Goal: Task Accomplishment & Management: Use online tool/utility

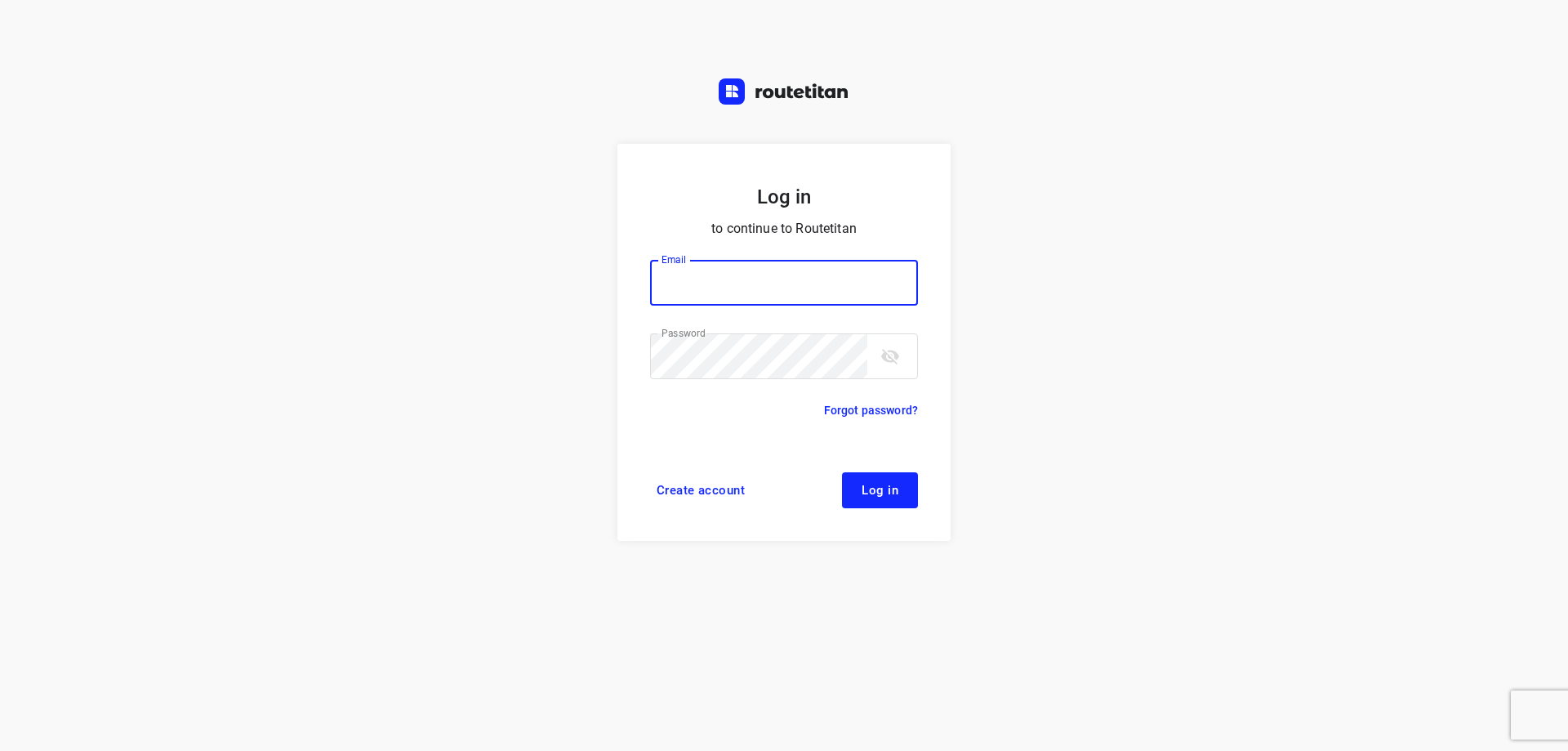
type input "plengtransport@hotmail.com"
click at [883, 487] on span "Log in" at bounding box center [880, 490] width 37 height 13
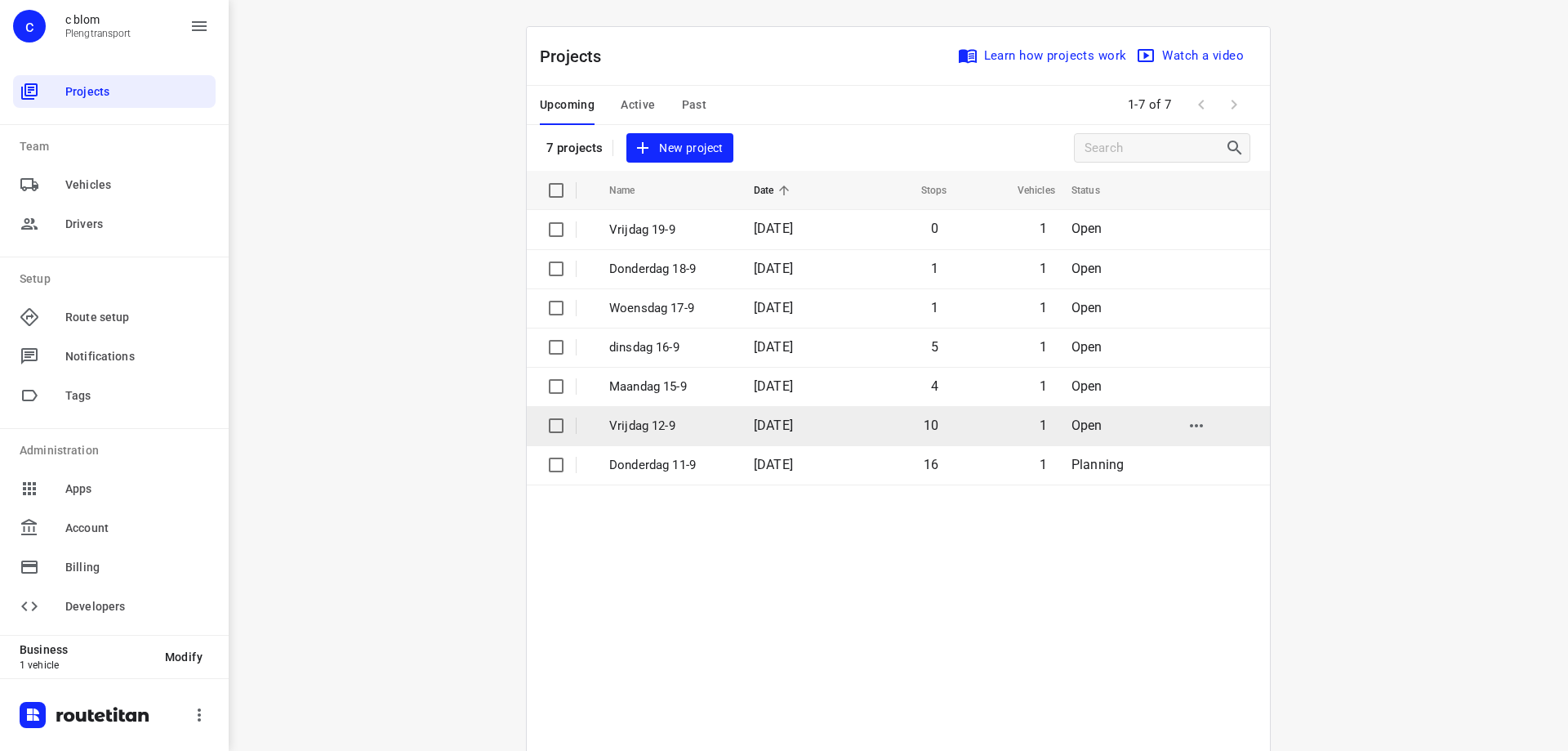
click at [852, 421] on td "10" at bounding box center [897, 425] width 104 height 39
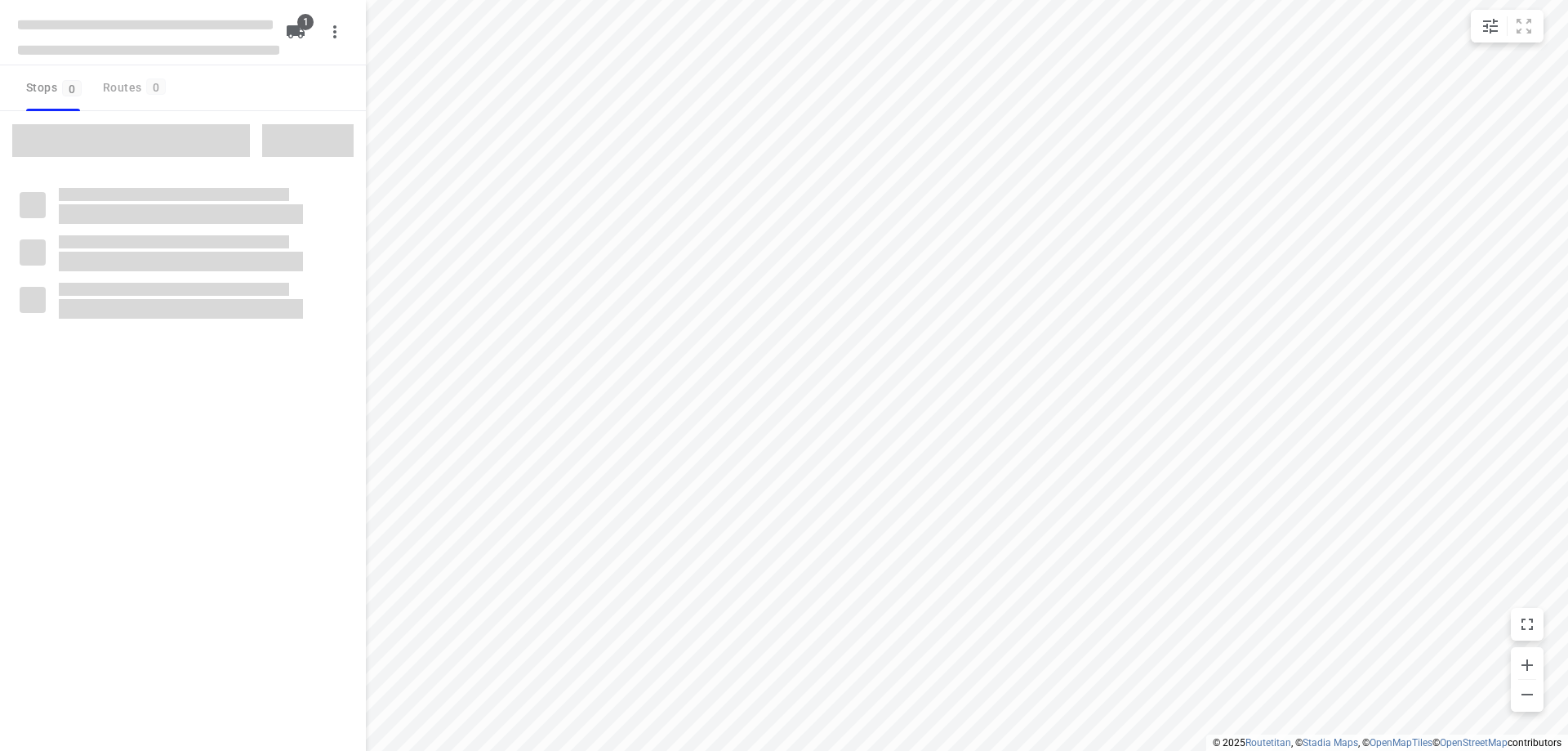
type input "distance"
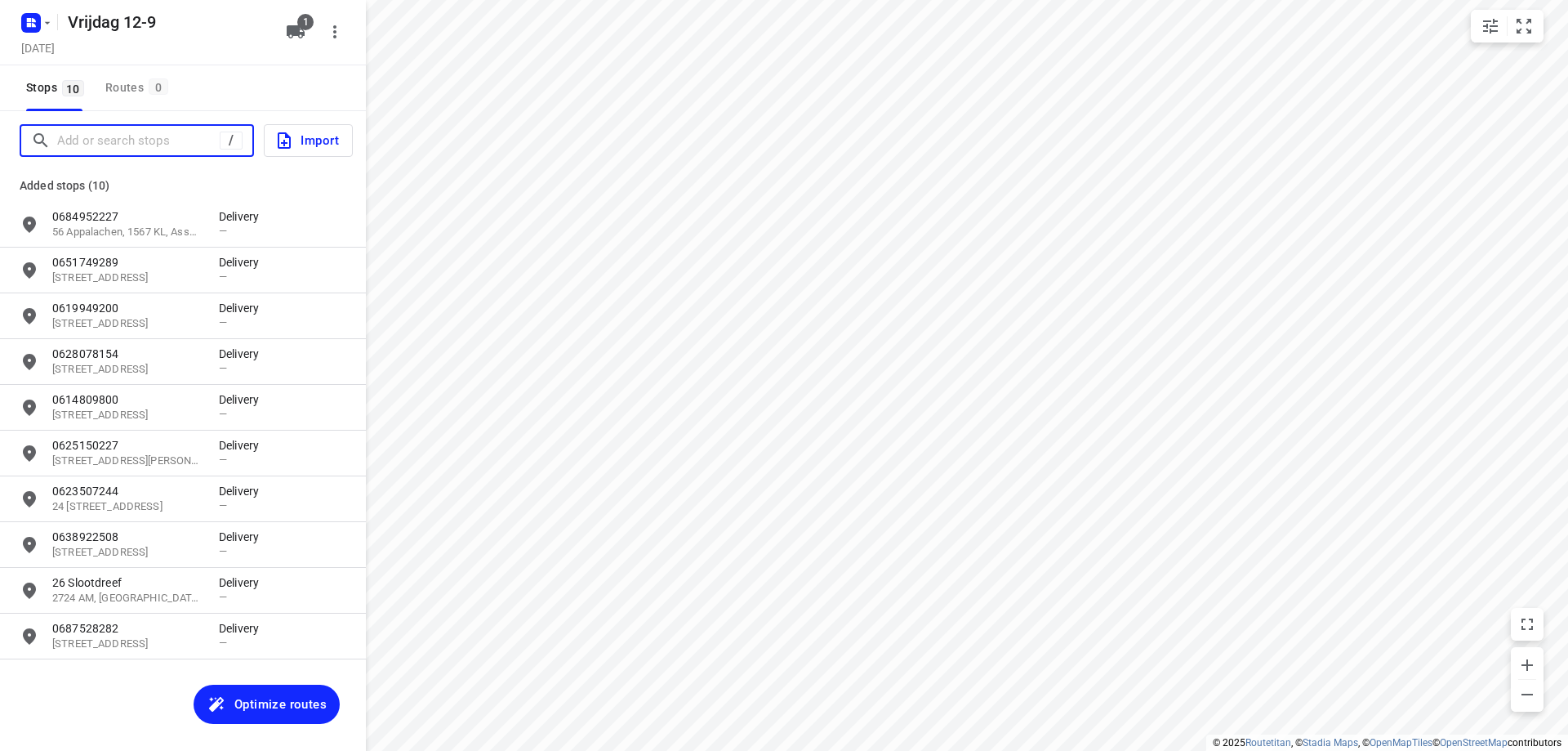
click at [124, 136] on input "Add or search stops" at bounding box center [138, 141] width 163 height 25
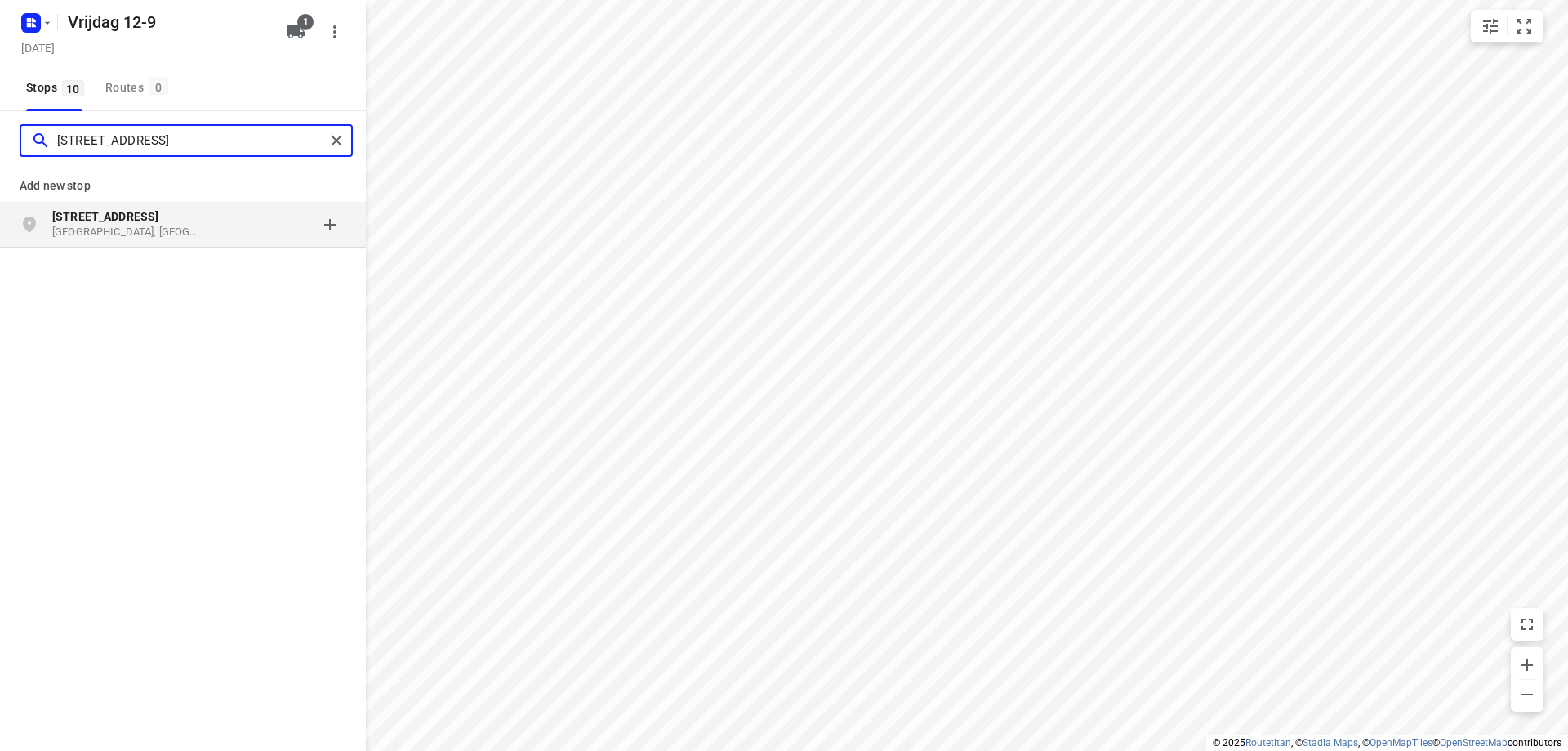
type input "[STREET_ADDRESS]"
click at [143, 234] on p "[GEOGRAPHIC_DATA], [GEOGRAPHIC_DATA]" at bounding box center [128, 232] width 150 height 16
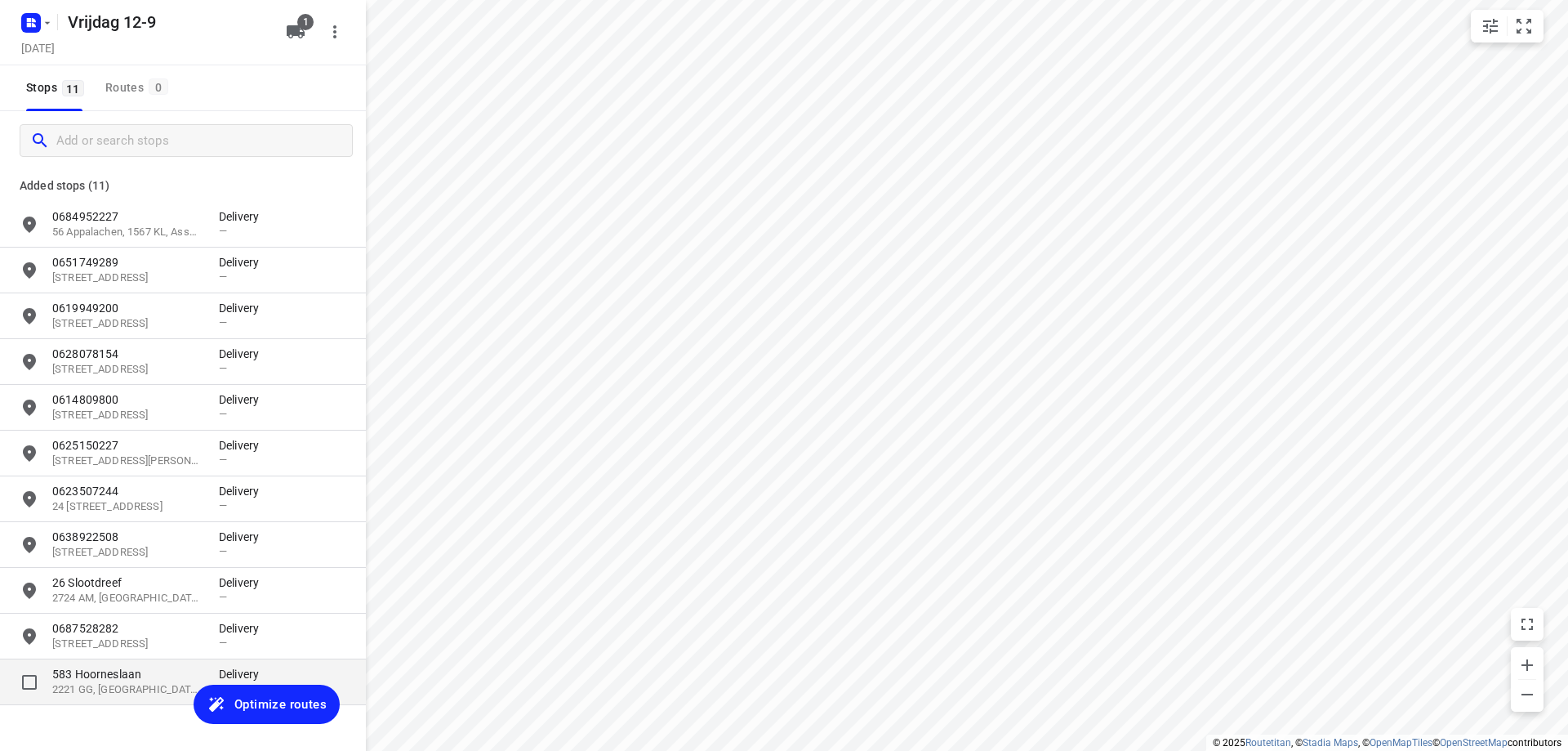
click at [149, 675] on p "583 Hoorneslaan" at bounding box center [128, 674] width 150 height 17
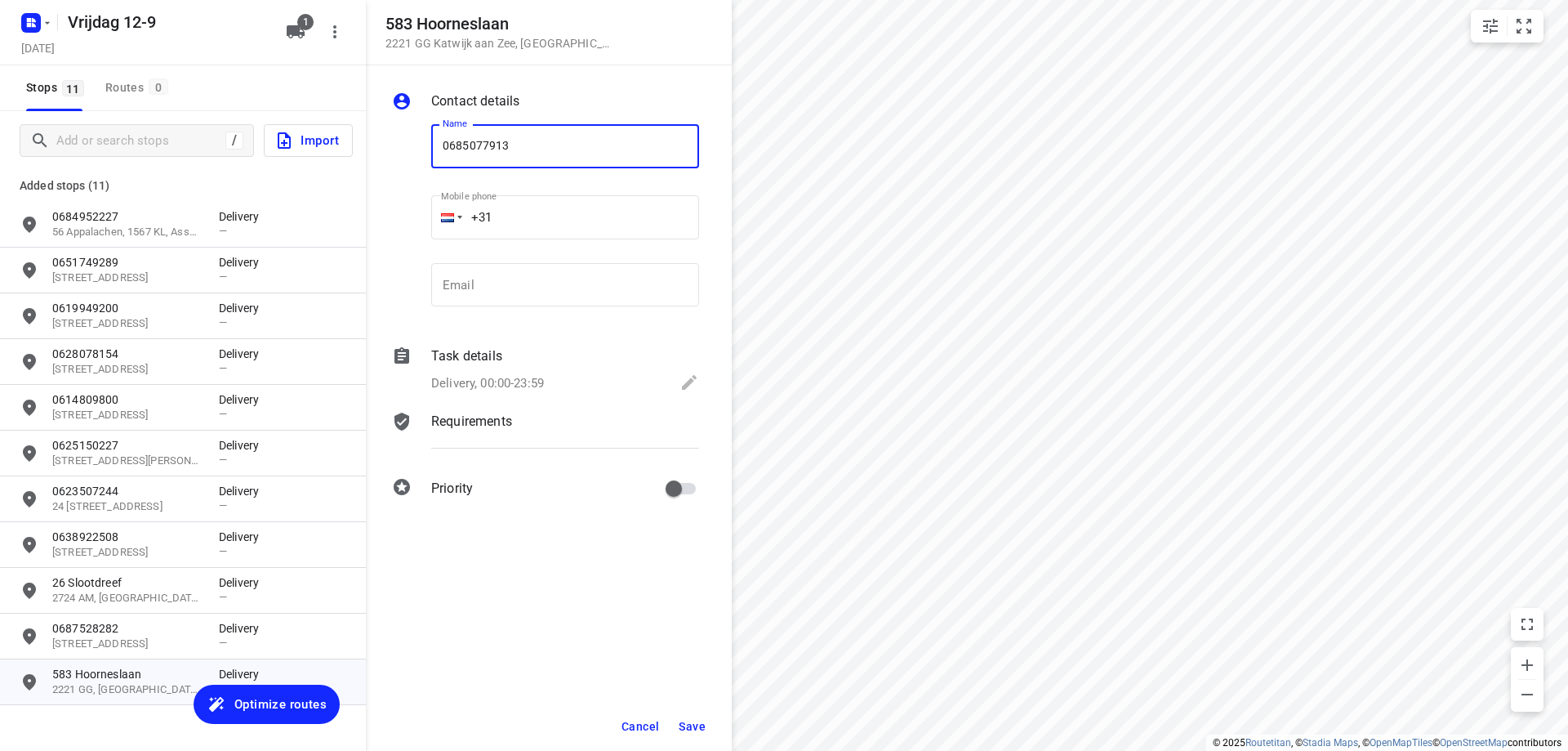
type input "0685077913"
click at [586, 385] on div "Delivery, 00:00-23:59" at bounding box center [564, 383] width 268 height 23
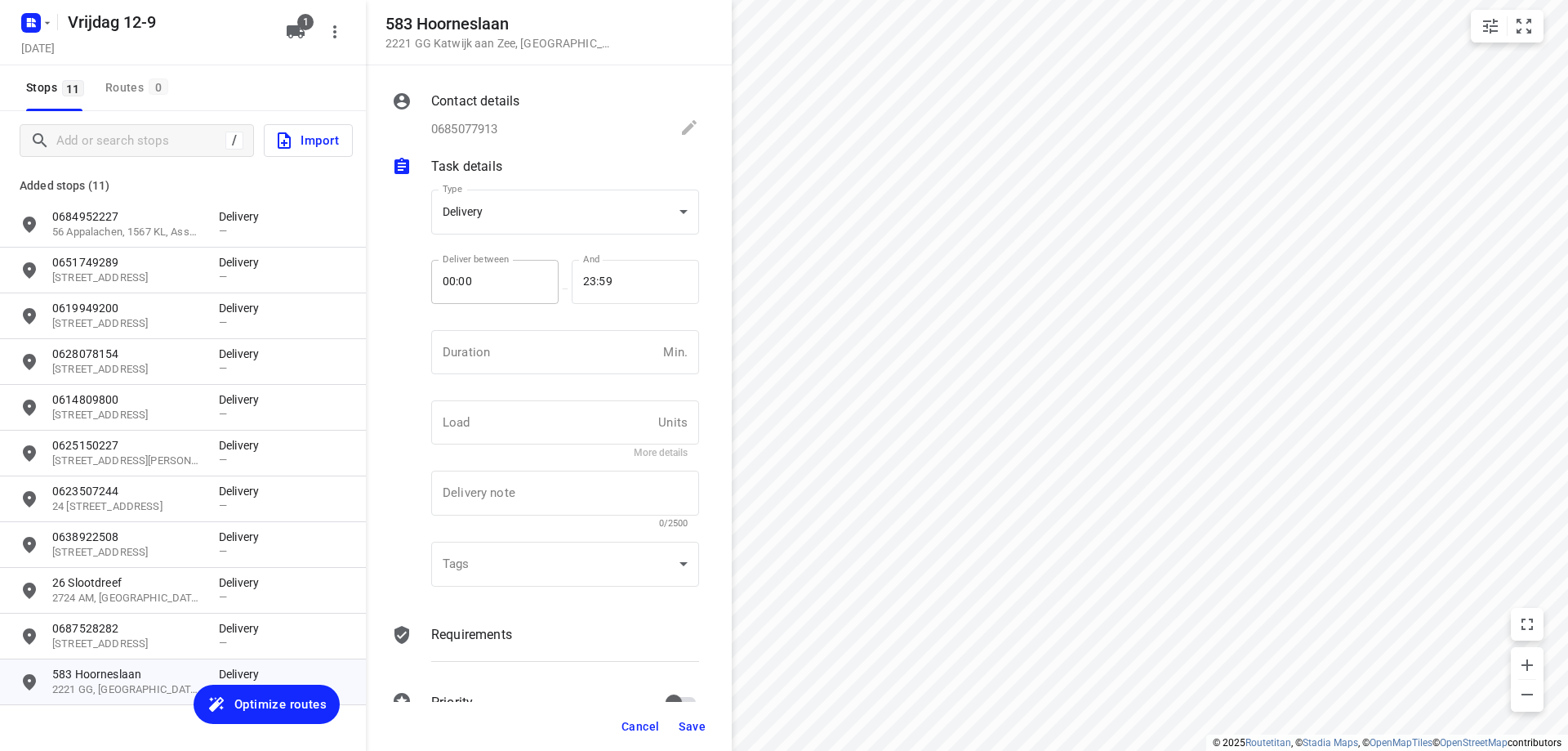
click at [510, 285] on input "00:00" at bounding box center [485, 282] width 109 height 44
type input "16:00"
click at [695, 723] on span "Save" at bounding box center [692, 727] width 27 height 13
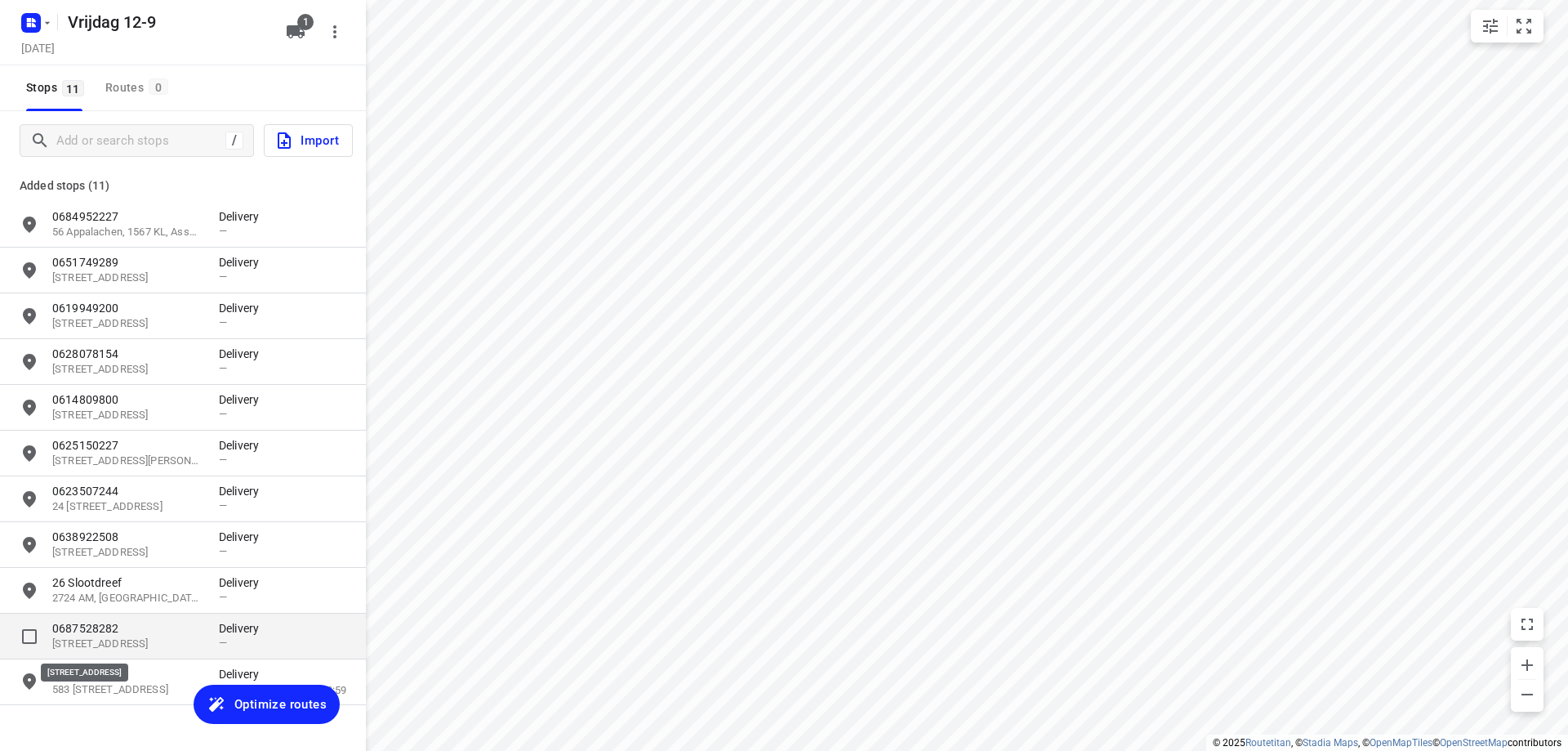
click at [144, 642] on p "[STREET_ADDRESS]" at bounding box center [128, 644] width 150 height 16
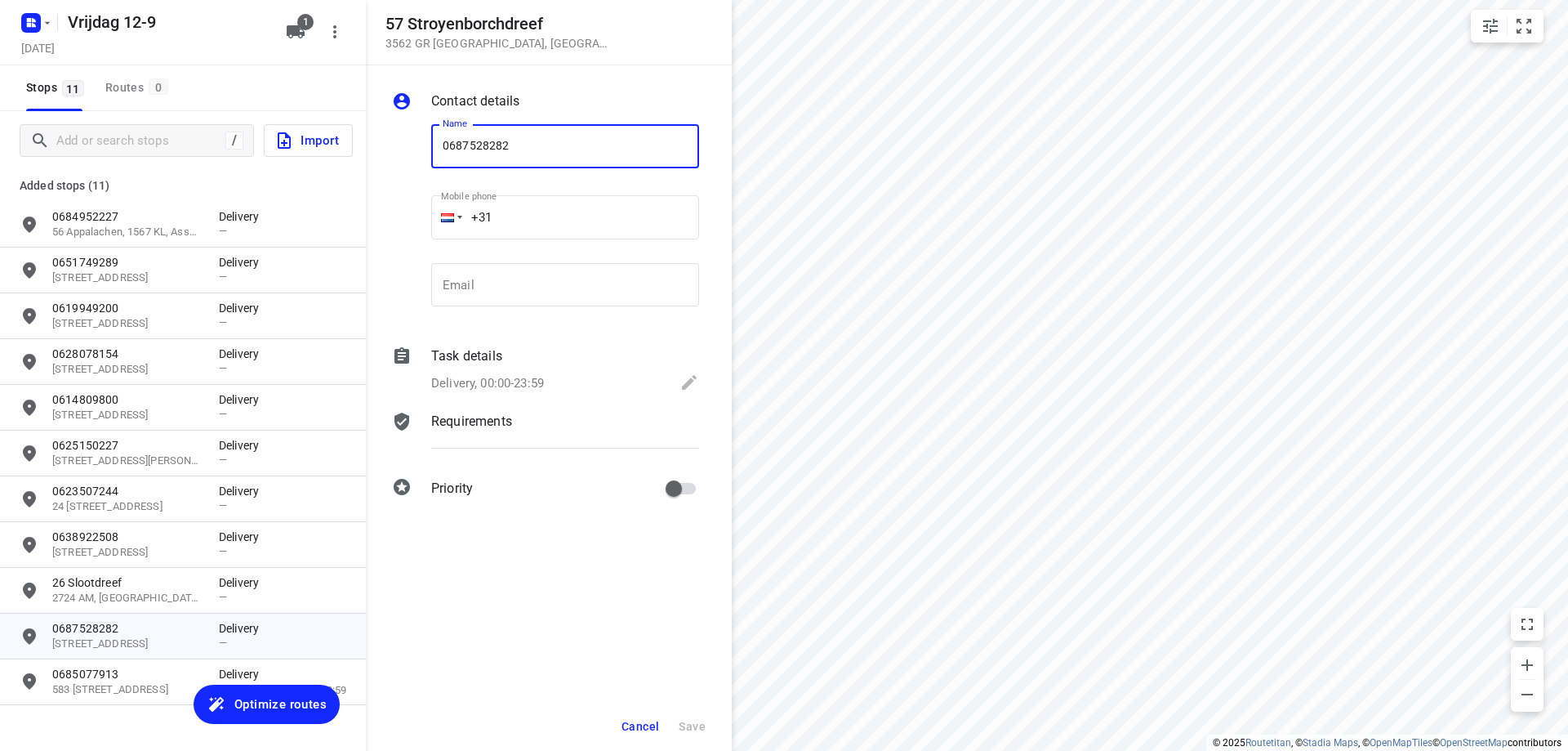
click at [579, 394] on div "Delivery, 00:00-23:59" at bounding box center [564, 383] width 268 height 23
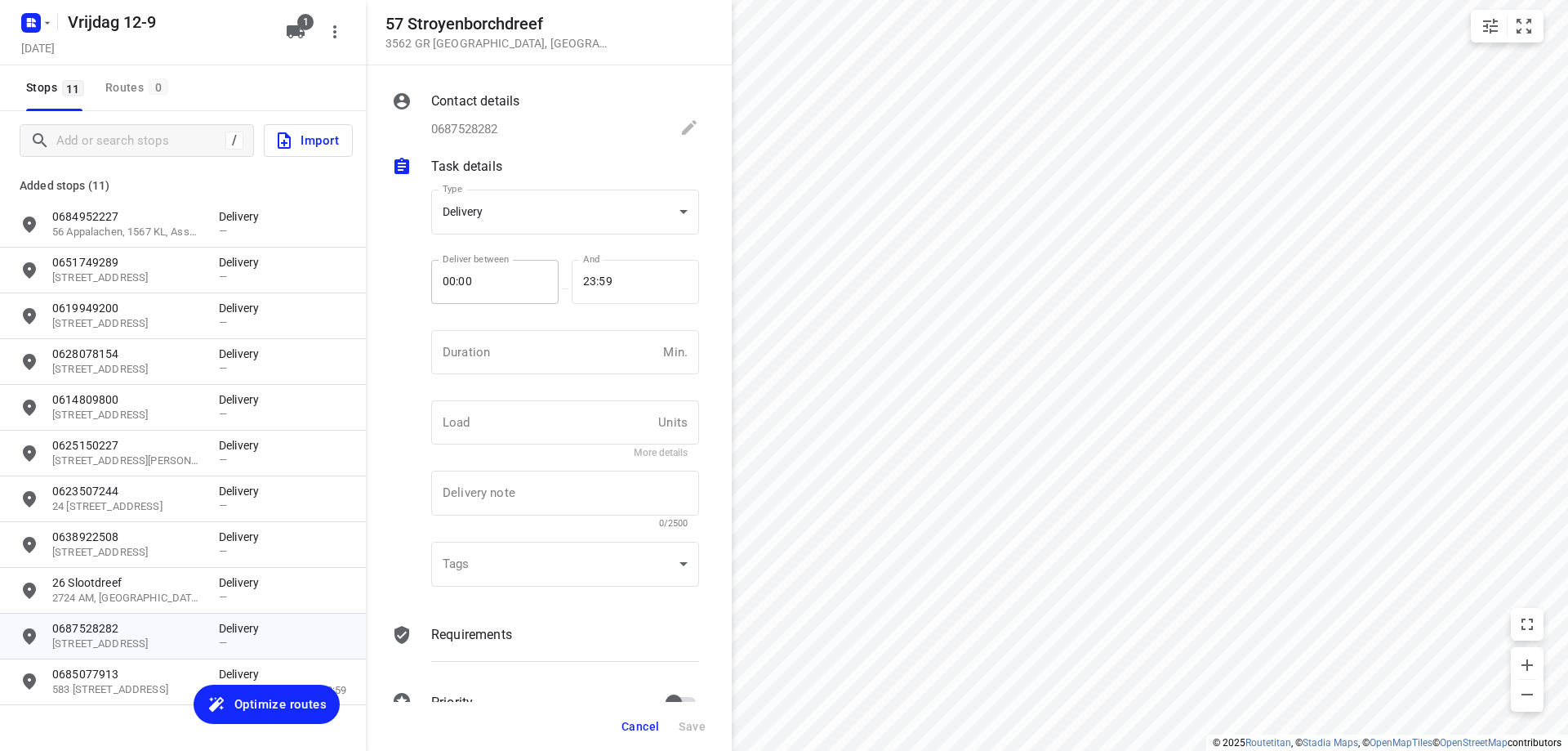
click at [516, 285] on input "00:00" at bounding box center [485, 282] width 109 height 44
type input "18:00"
click at [689, 720] on span "Save" at bounding box center [692, 727] width 27 height 13
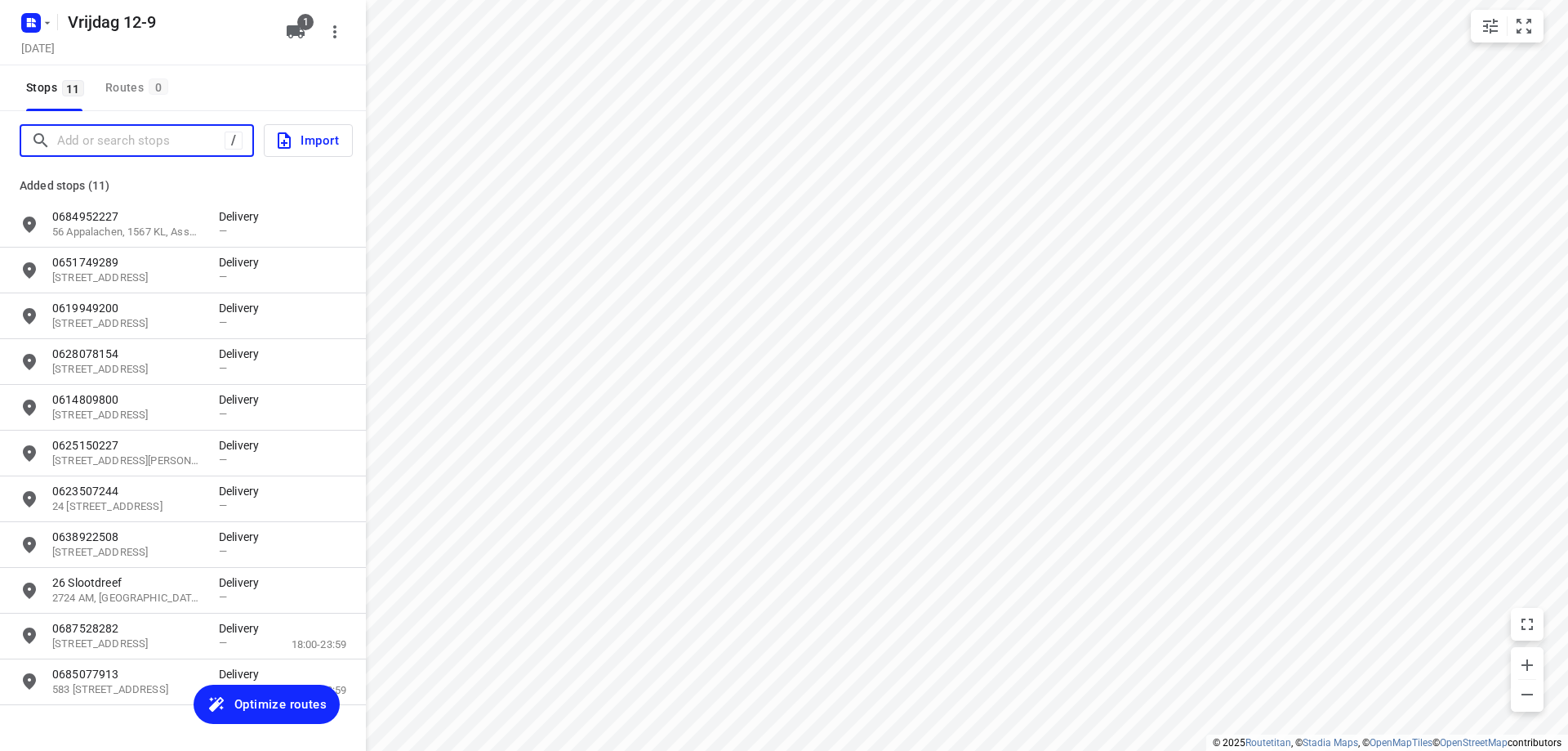
click at [109, 138] on input "Add or search stops" at bounding box center [140, 141] width 167 height 25
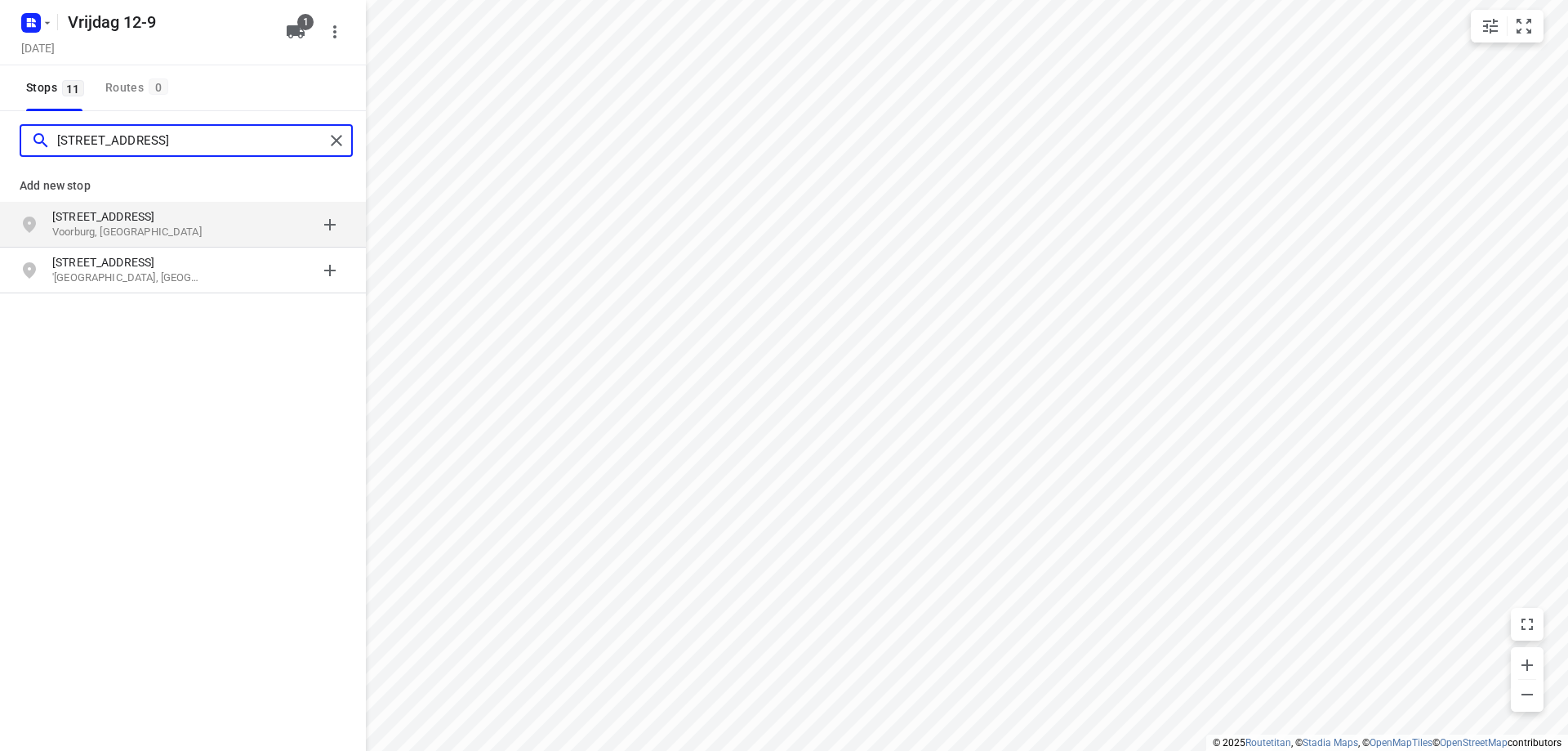
type input "[STREET_ADDRESS]"
click at [154, 230] on p "Voorburg, [GEOGRAPHIC_DATA]" at bounding box center [128, 232] width 150 height 16
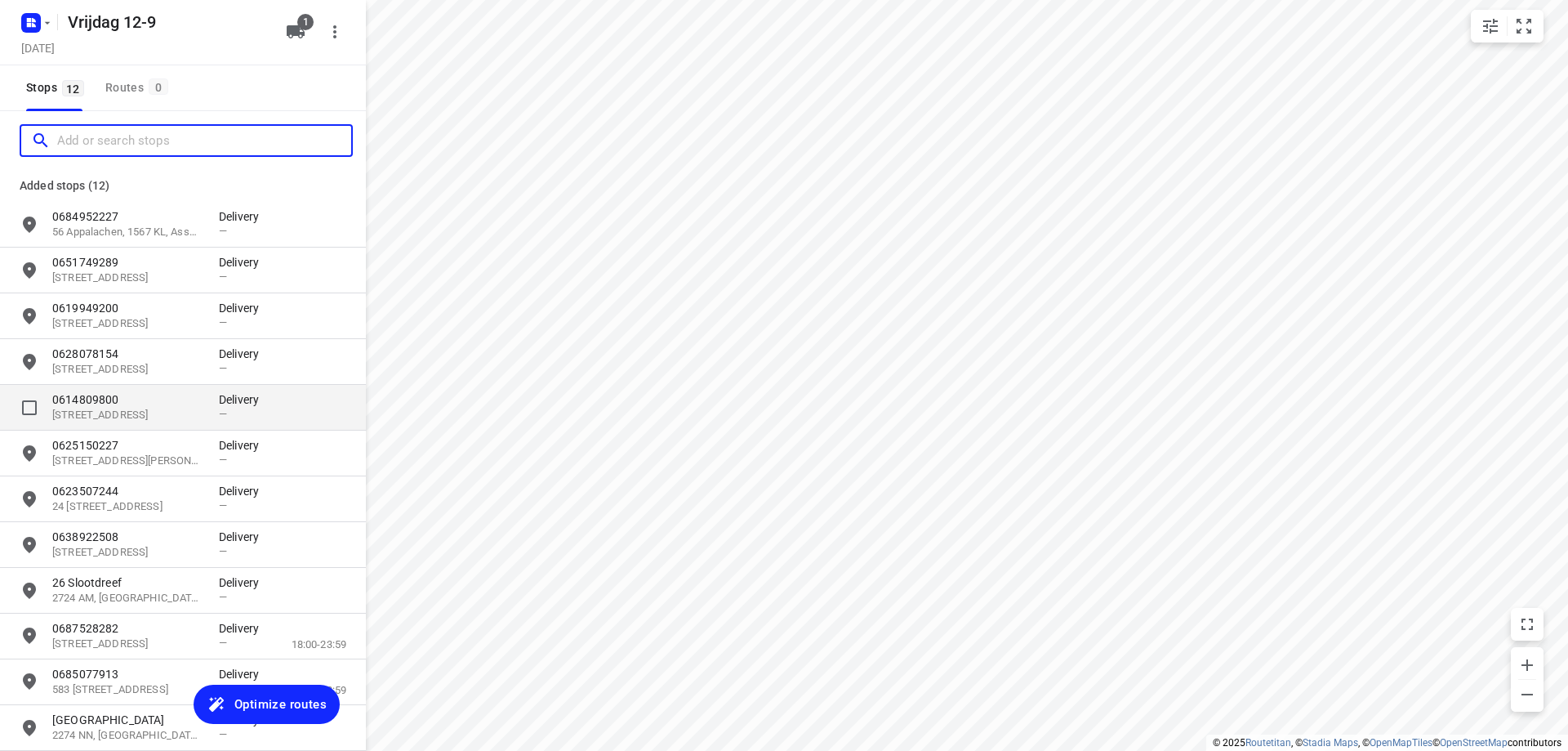
scroll to position [75, 0]
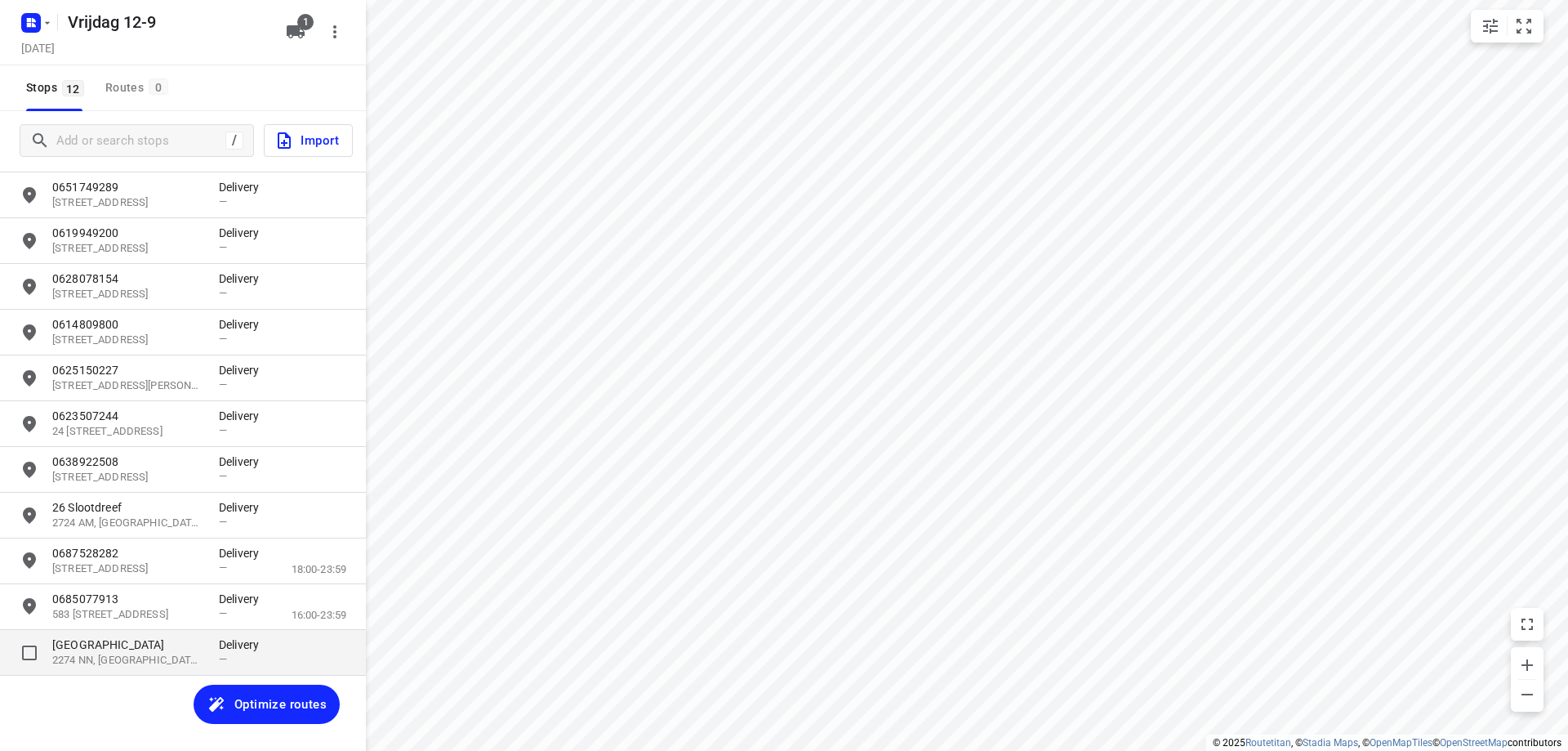
click at [154, 640] on p "[GEOGRAPHIC_DATA]" at bounding box center [128, 645] width 150 height 17
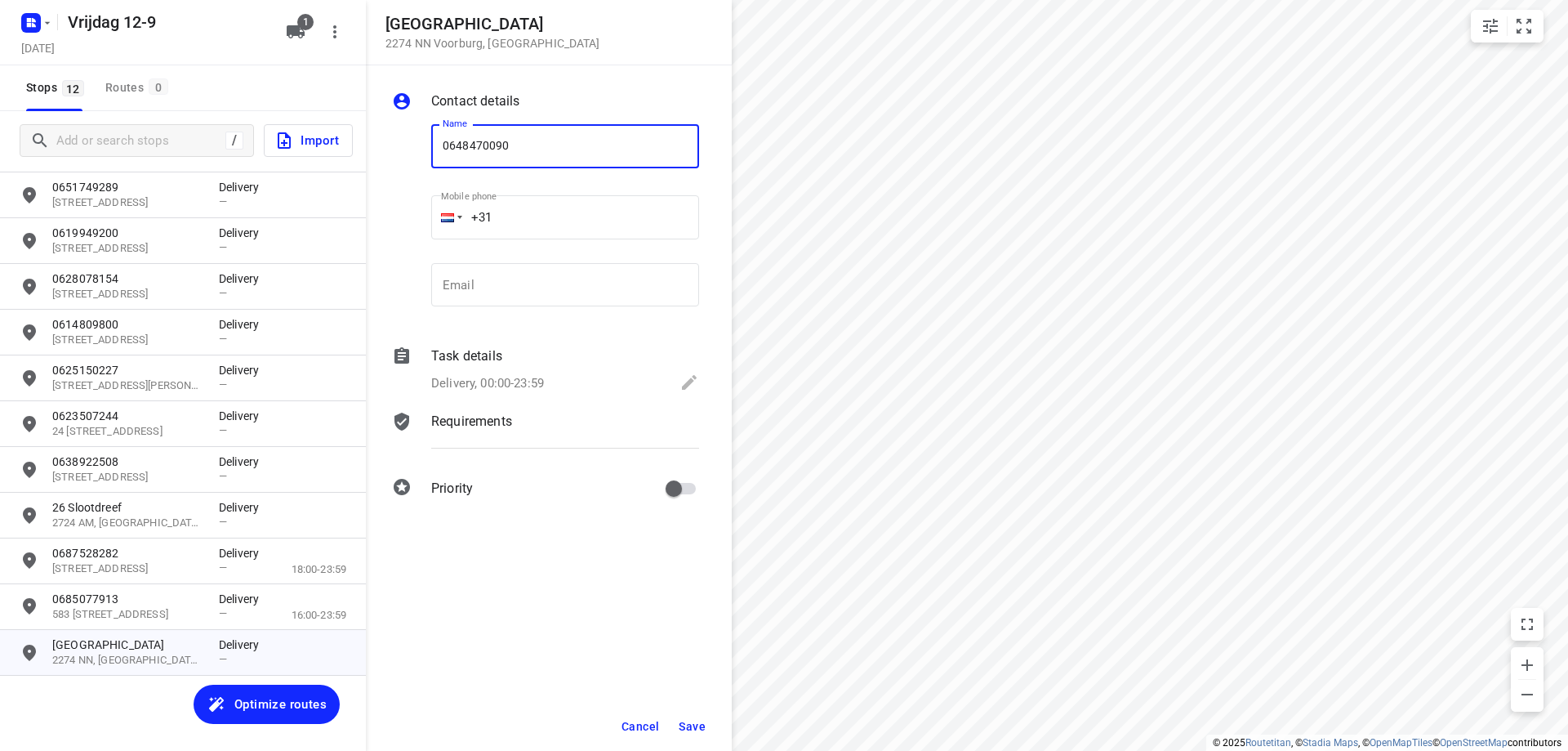
type input "0648470090"
click at [688, 725] on span "Save" at bounding box center [692, 727] width 27 height 13
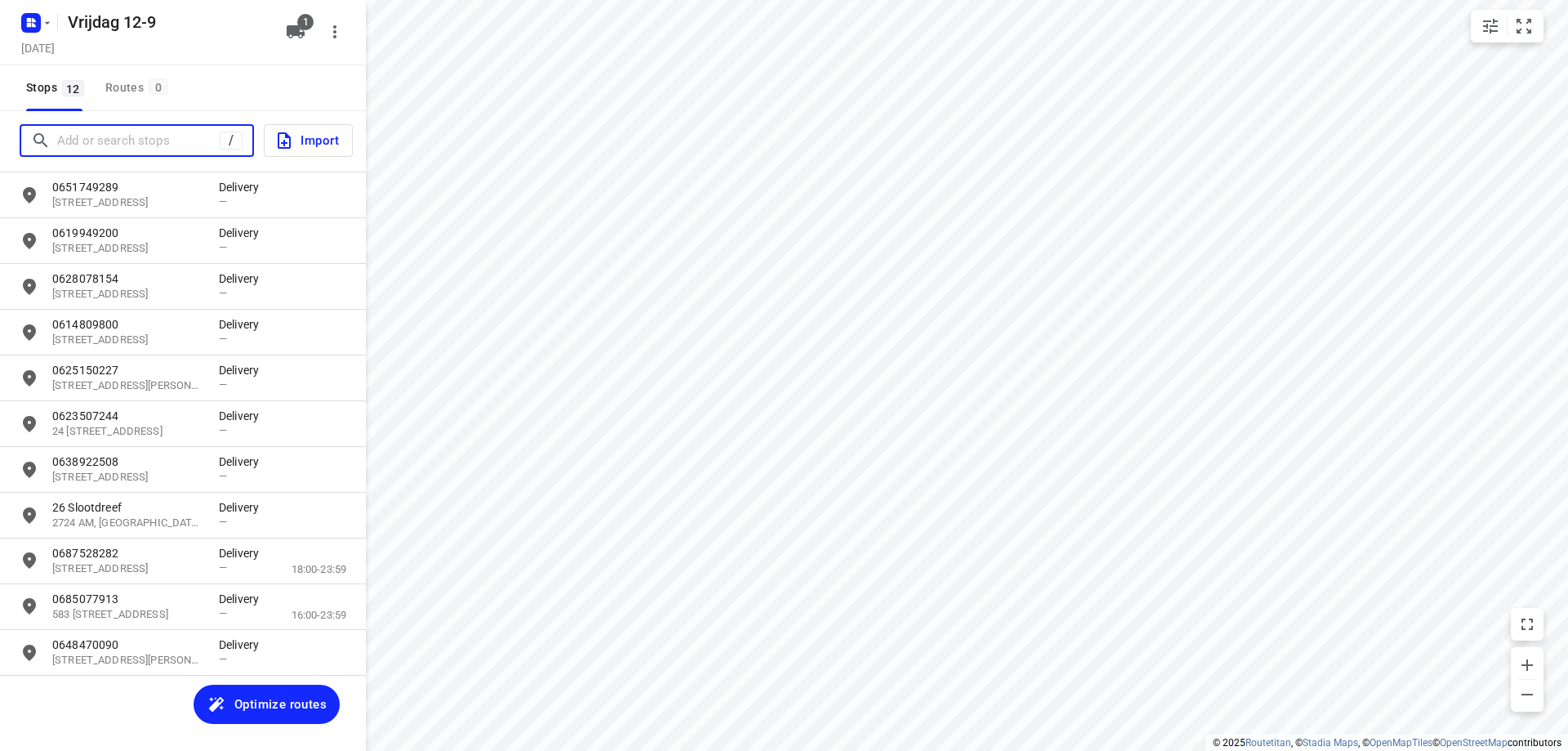
click at [154, 137] on input "Add or search stops" at bounding box center [138, 141] width 163 height 25
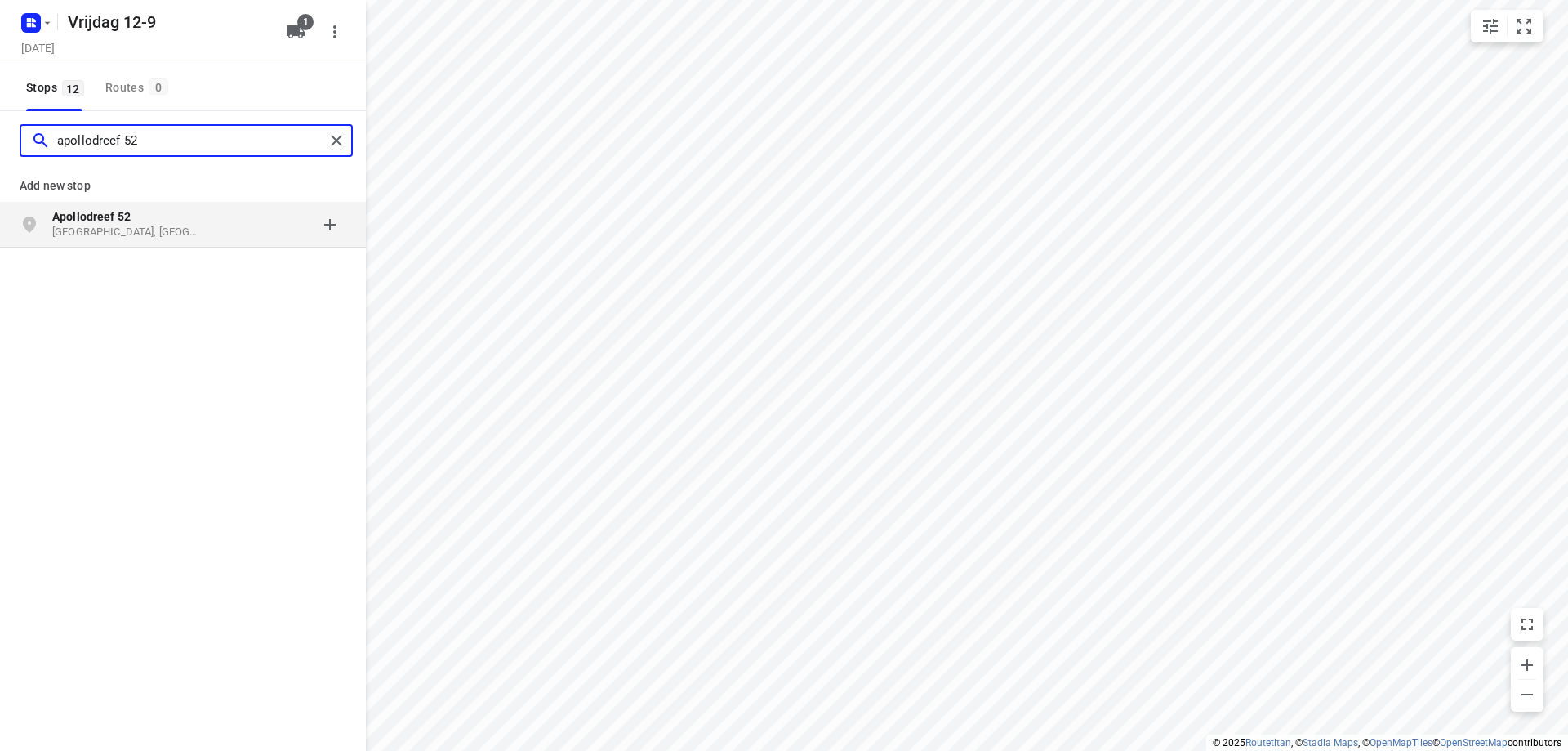
type input "apollodreef 52"
click at [134, 219] on p "Apollodreef 52" at bounding box center [128, 216] width 150 height 17
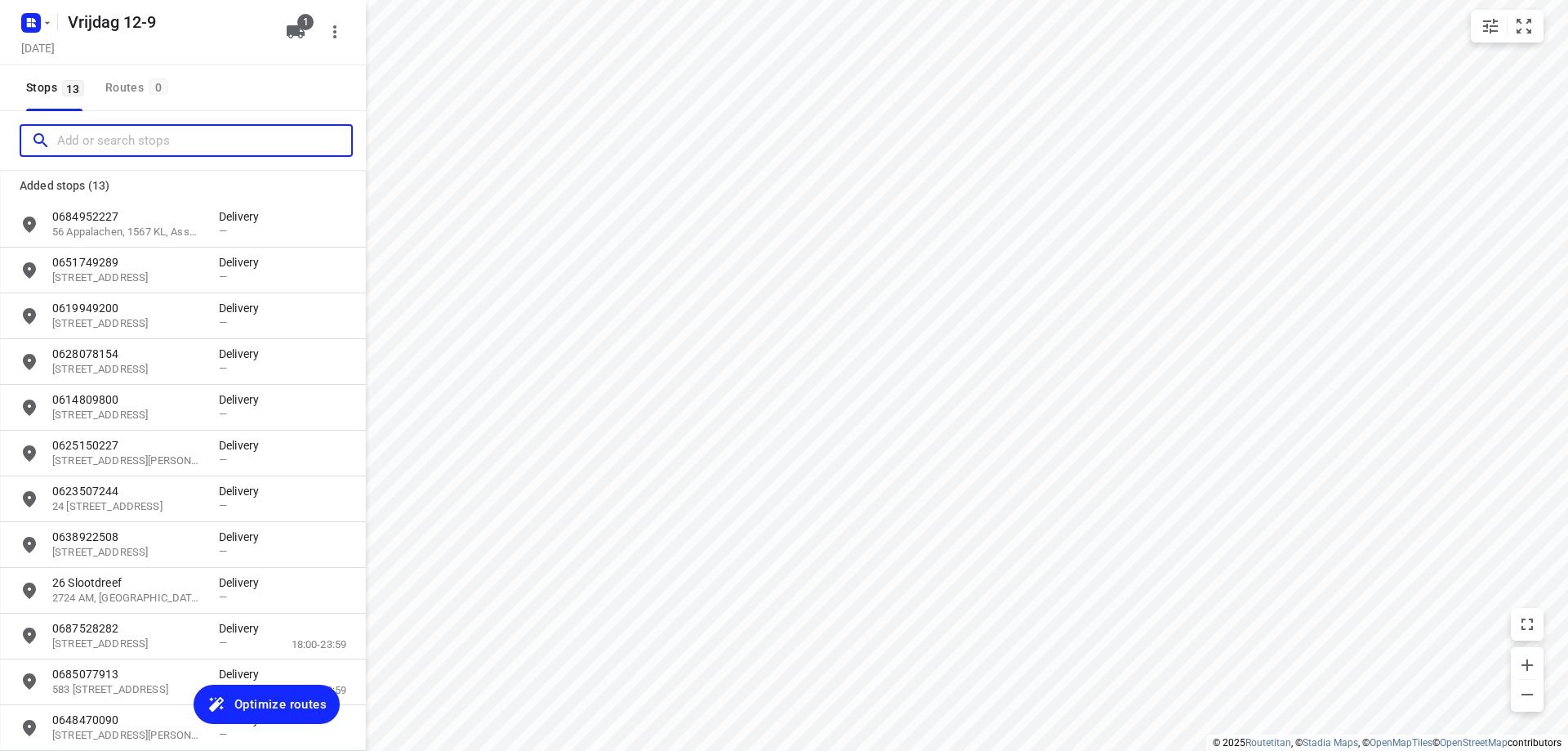
scroll to position [121, 0]
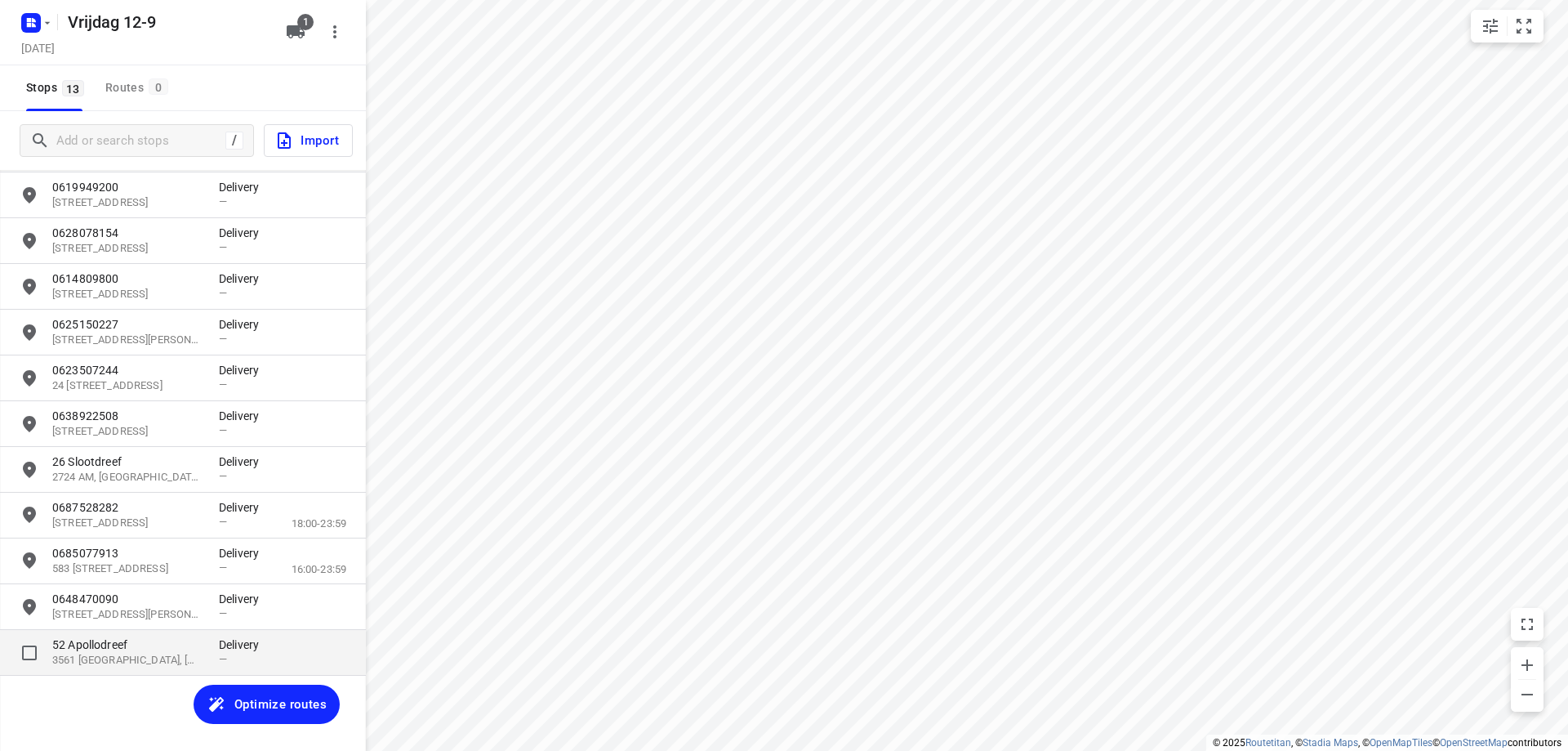
click at [125, 645] on p "52 Apollodreef" at bounding box center [128, 645] width 150 height 17
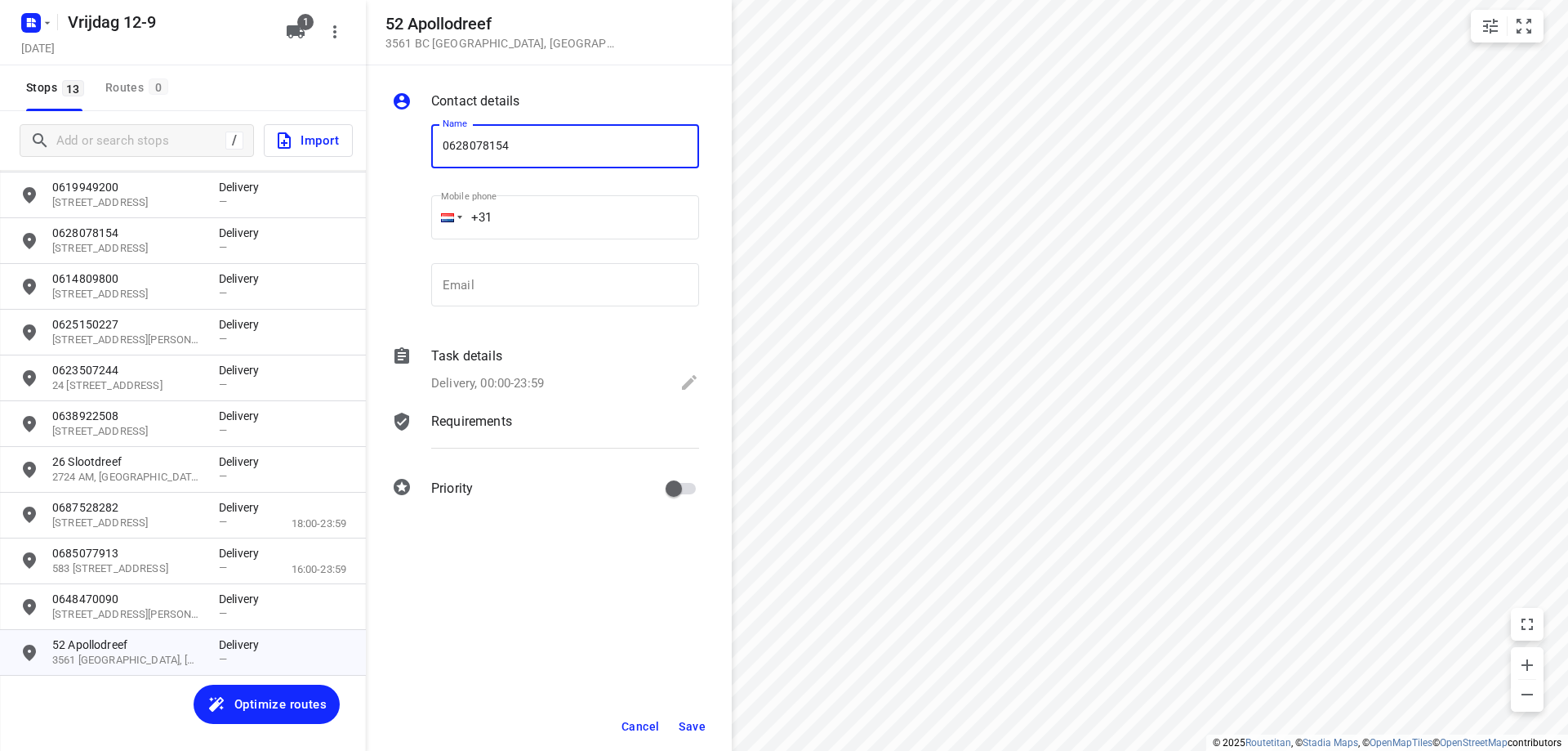
type input "0628078154"
click at [694, 723] on span "Save" at bounding box center [692, 727] width 27 height 13
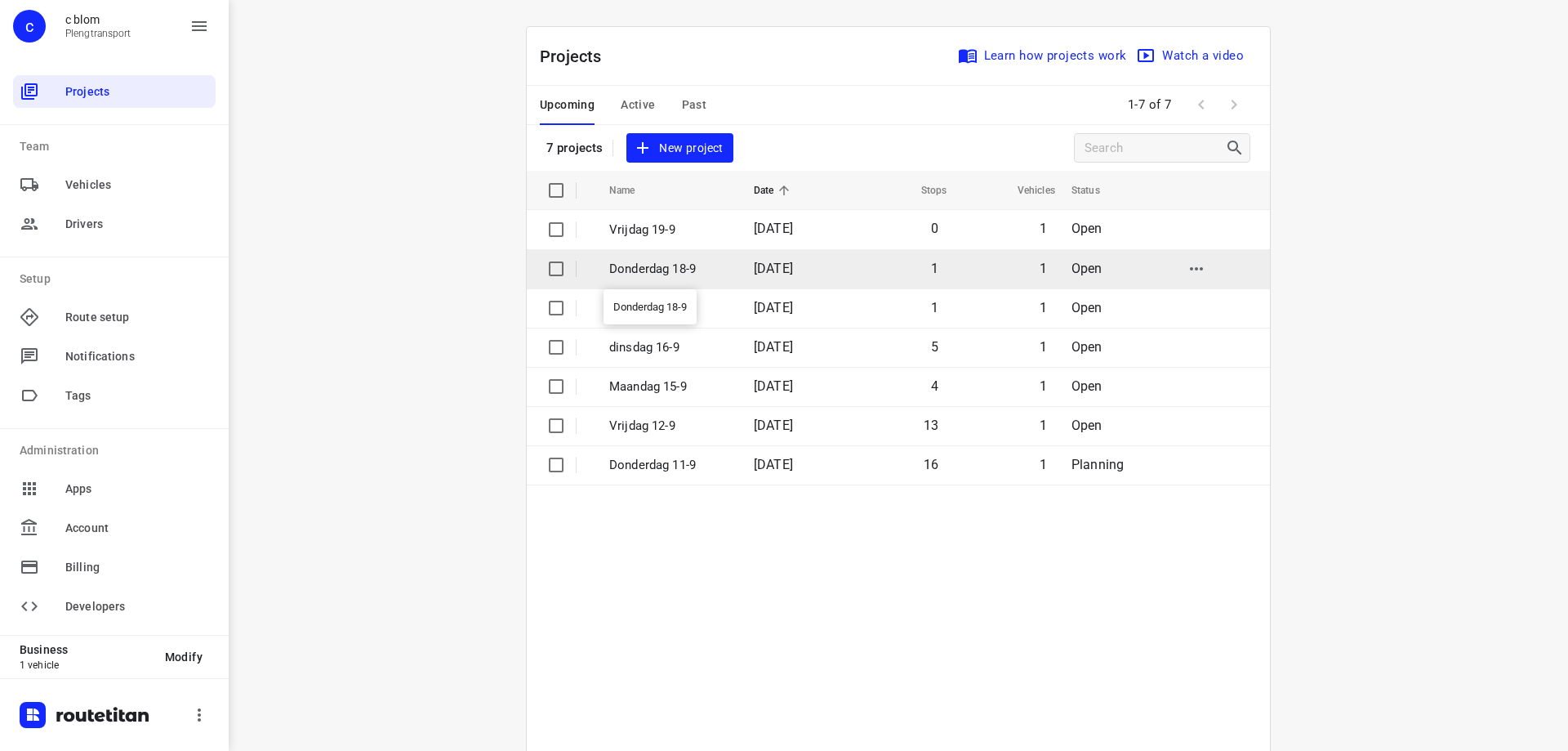
click at [703, 266] on p "Donderdag 18-9" at bounding box center [670, 269] width 120 height 18
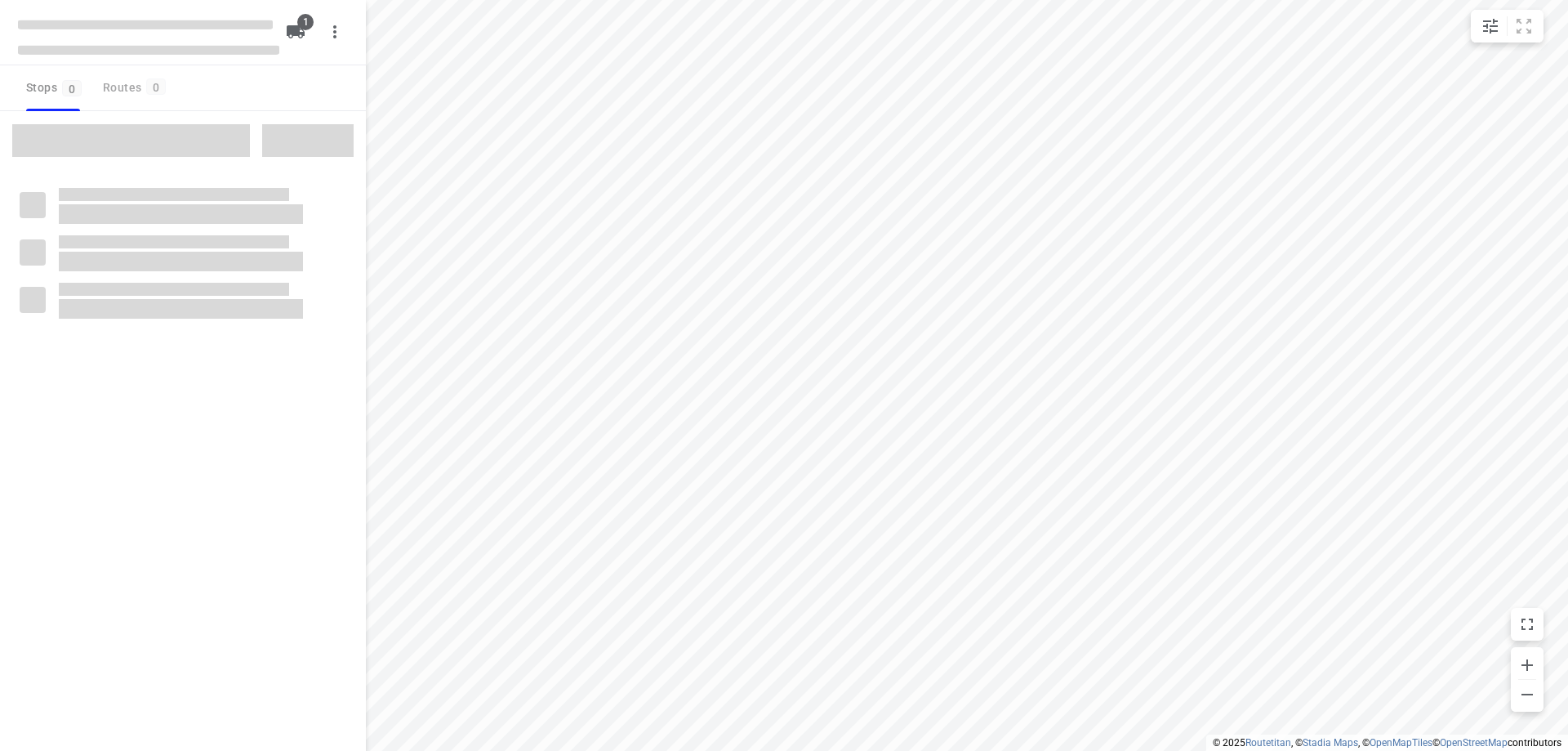
type input "distance"
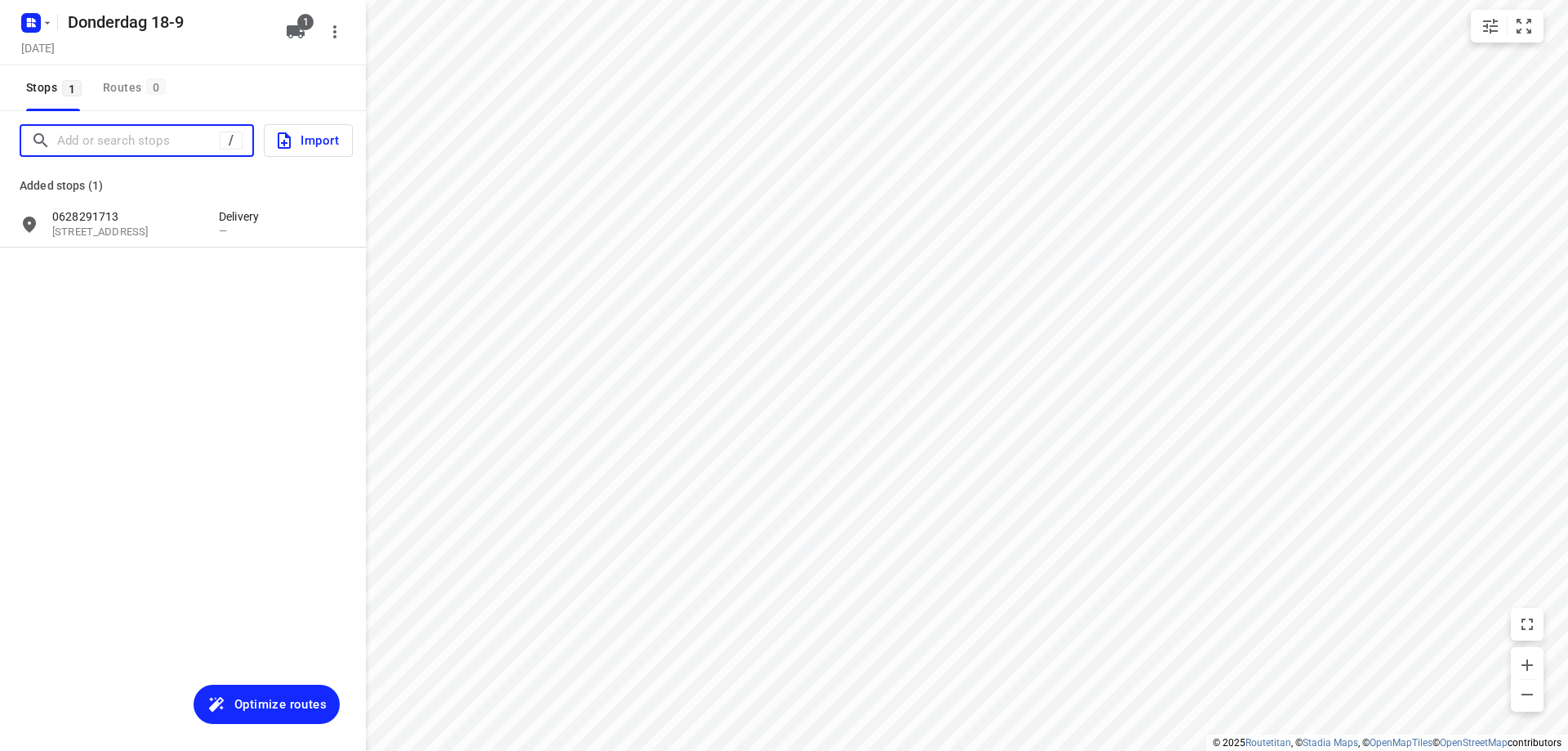
click at [151, 146] on input "Add or search stops" at bounding box center [138, 141] width 163 height 25
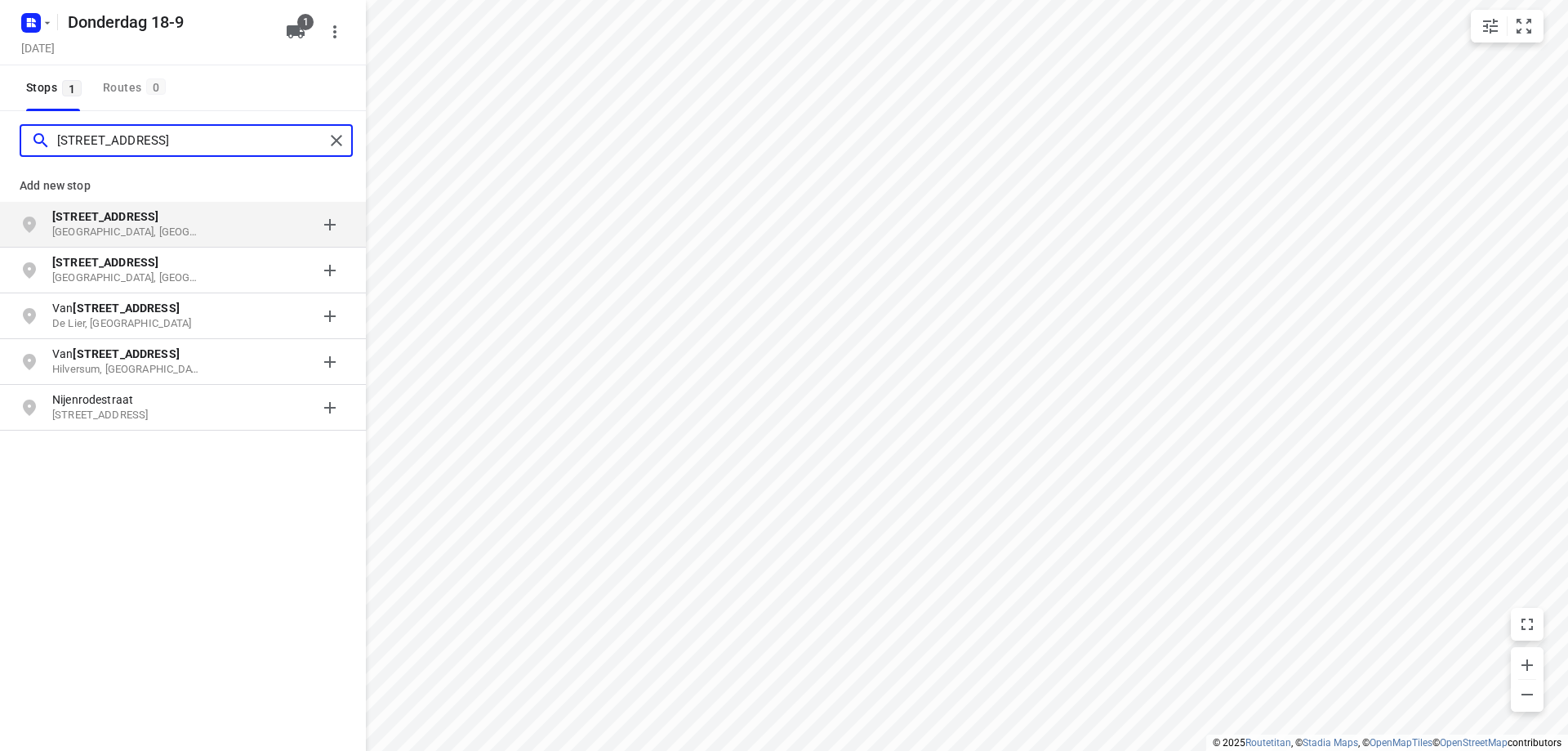
type input "[STREET_ADDRESS]"
click at [171, 209] on p "[STREET_ADDRESS]" at bounding box center [128, 216] width 150 height 17
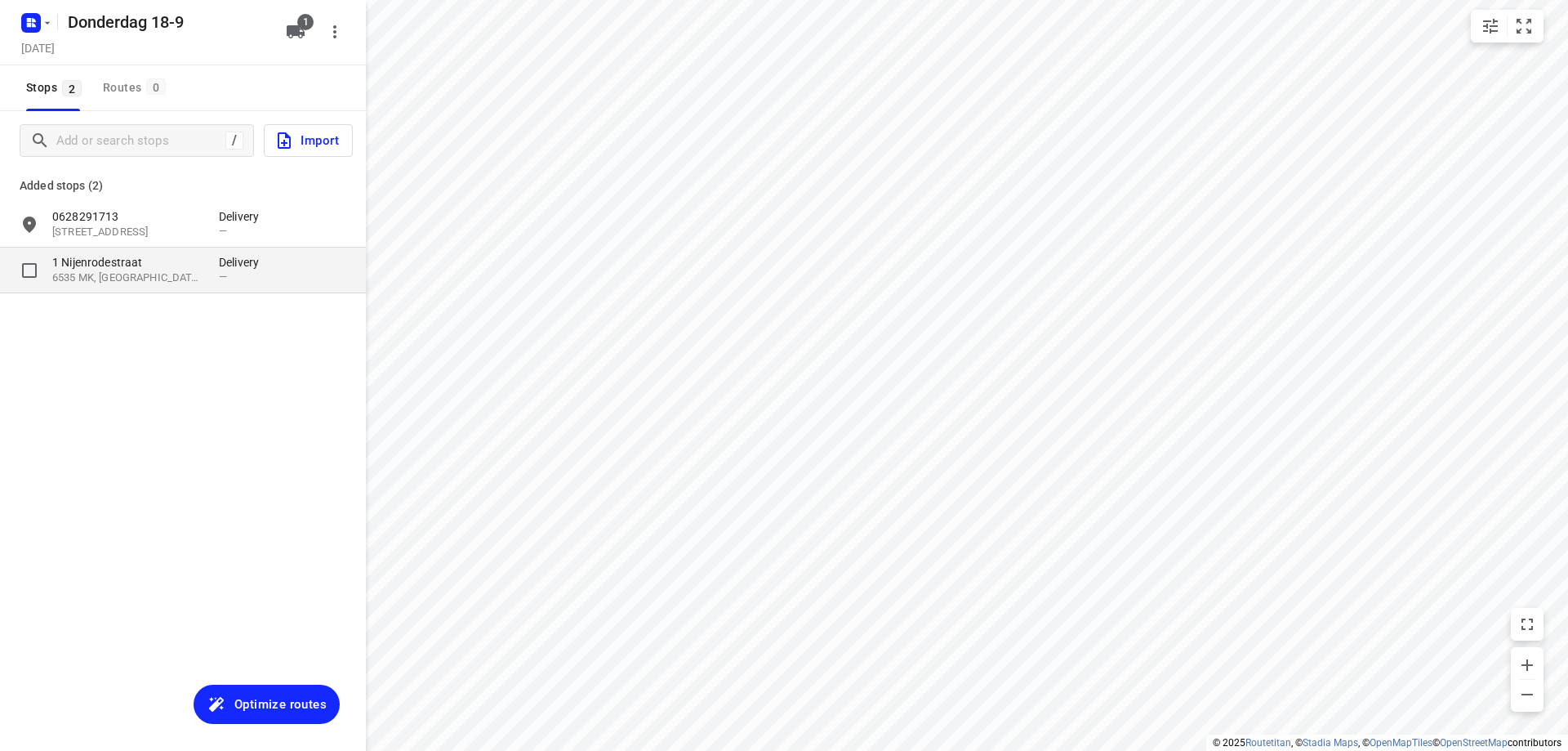
click at [175, 267] on p "1 Nijenrodestraat" at bounding box center [128, 262] width 150 height 17
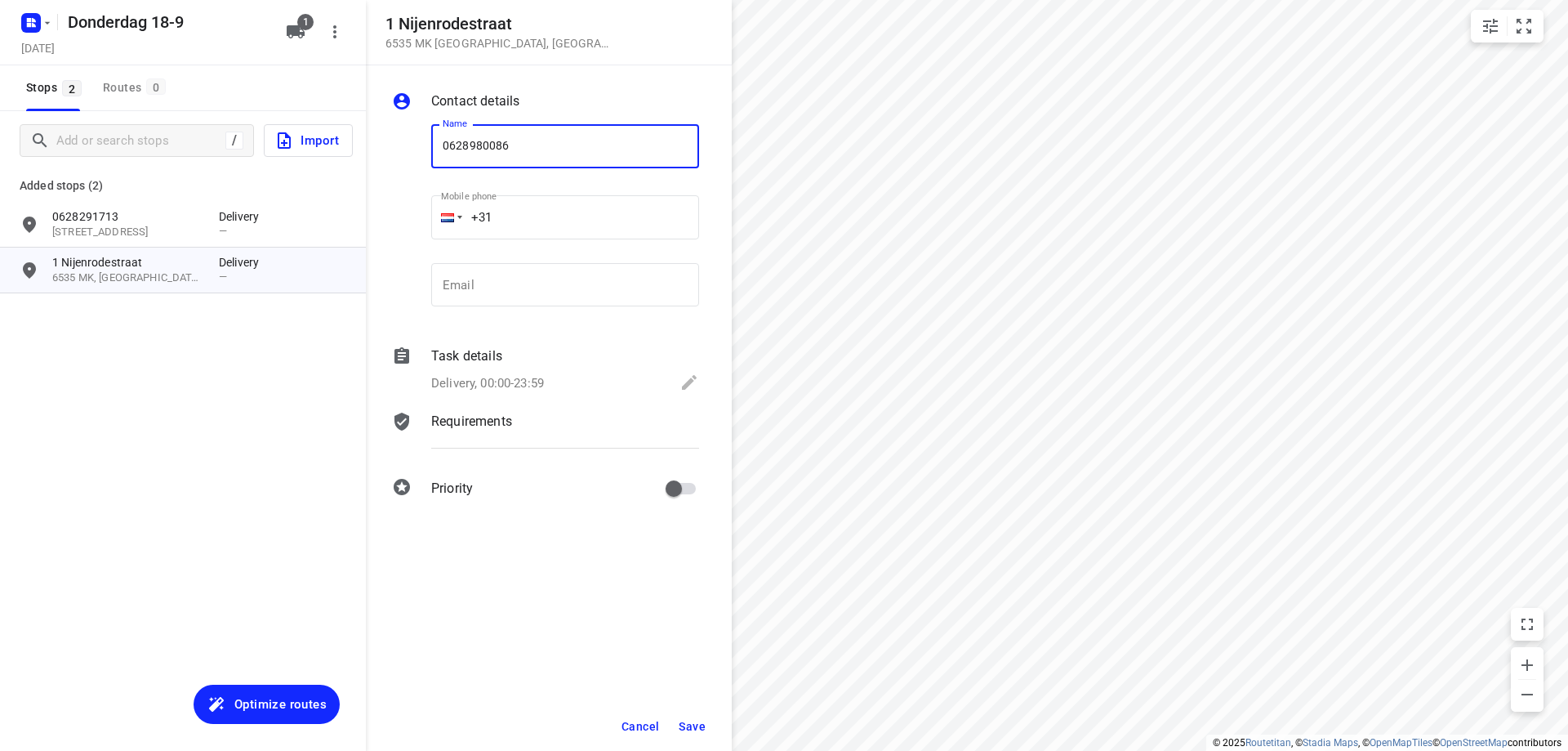
type input "0628980086"
click at [696, 712] on button "Save" at bounding box center [692, 726] width 40 height 29
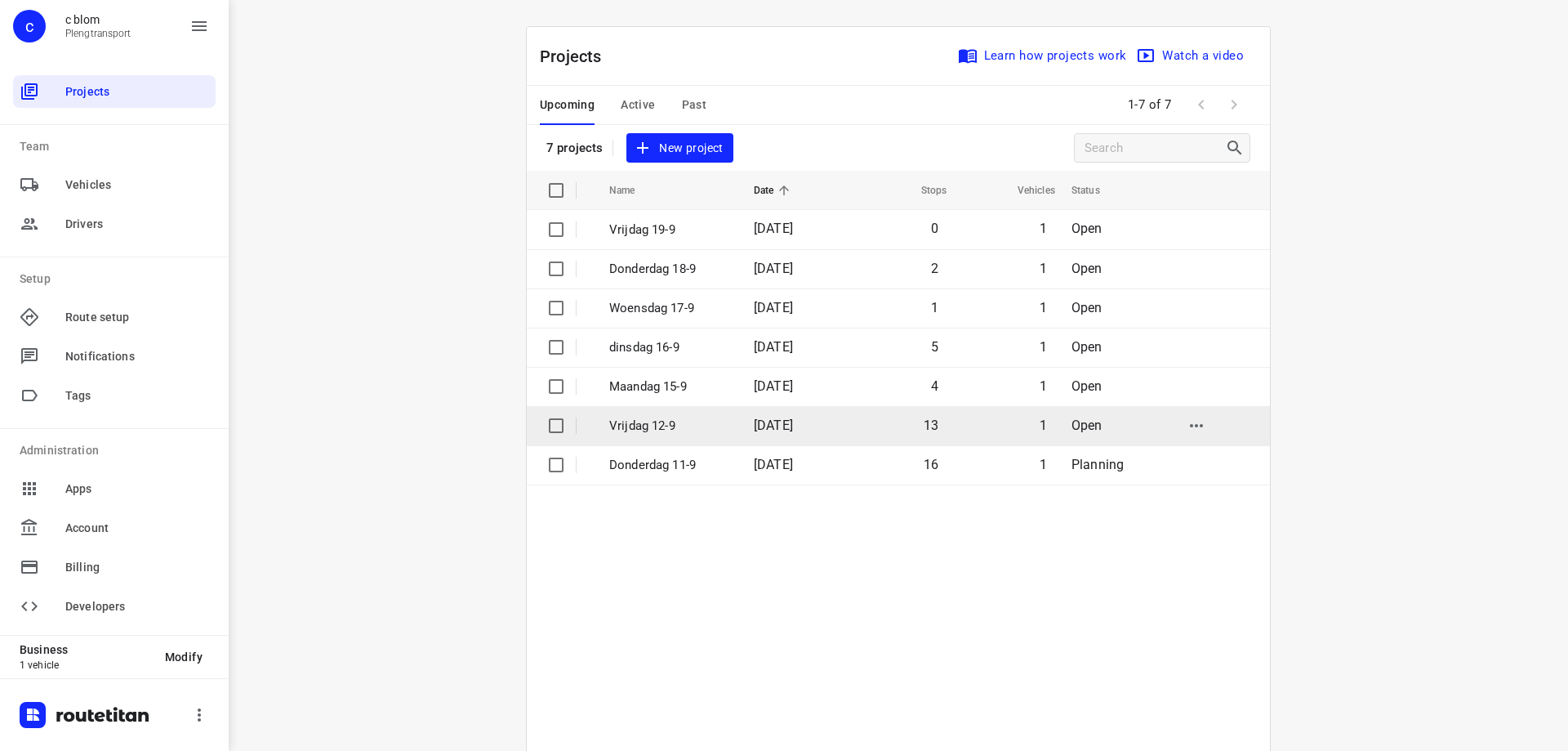
click at [677, 414] on td "Vrijdag 12-9" at bounding box center [666, 425] width 148 height 39
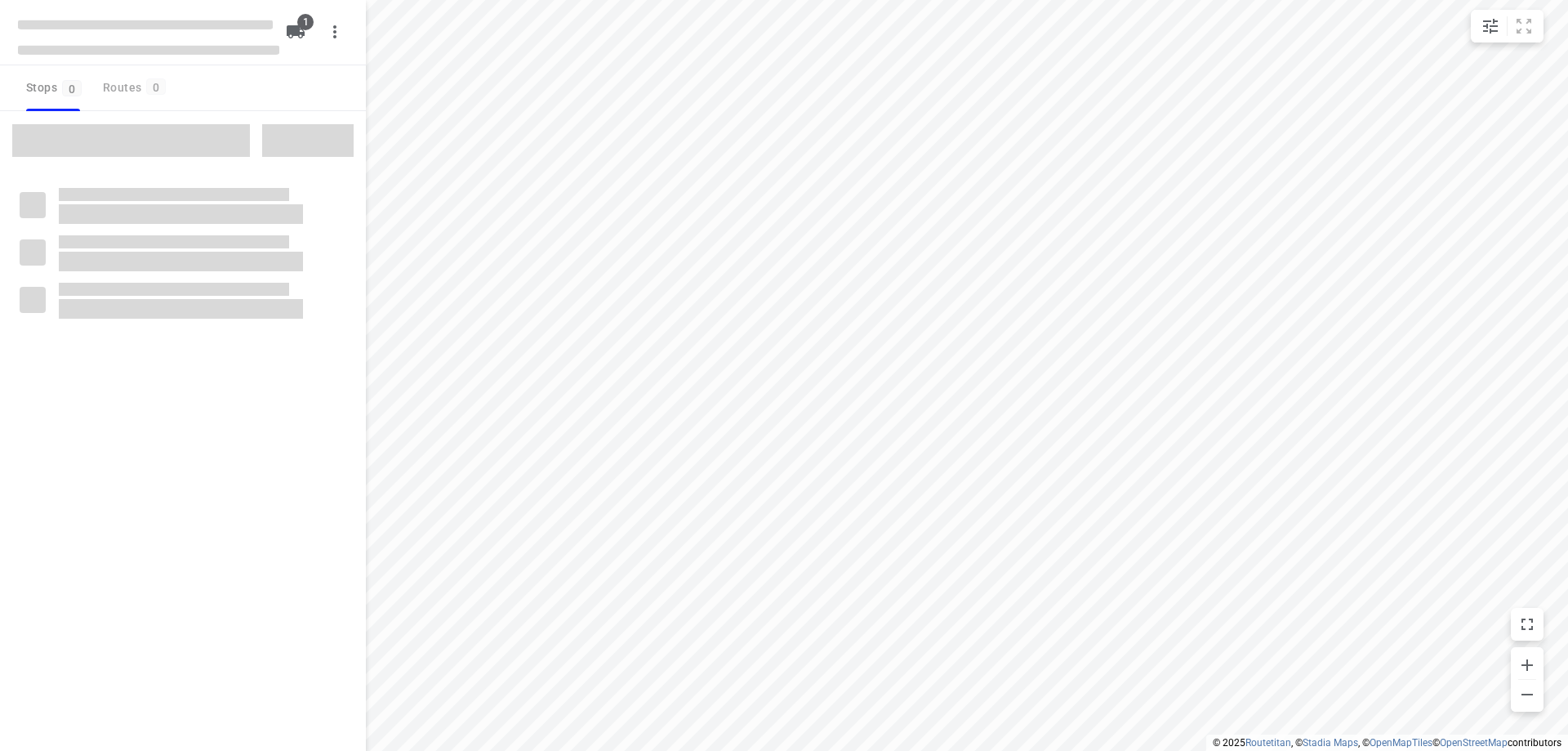
type input "distance"
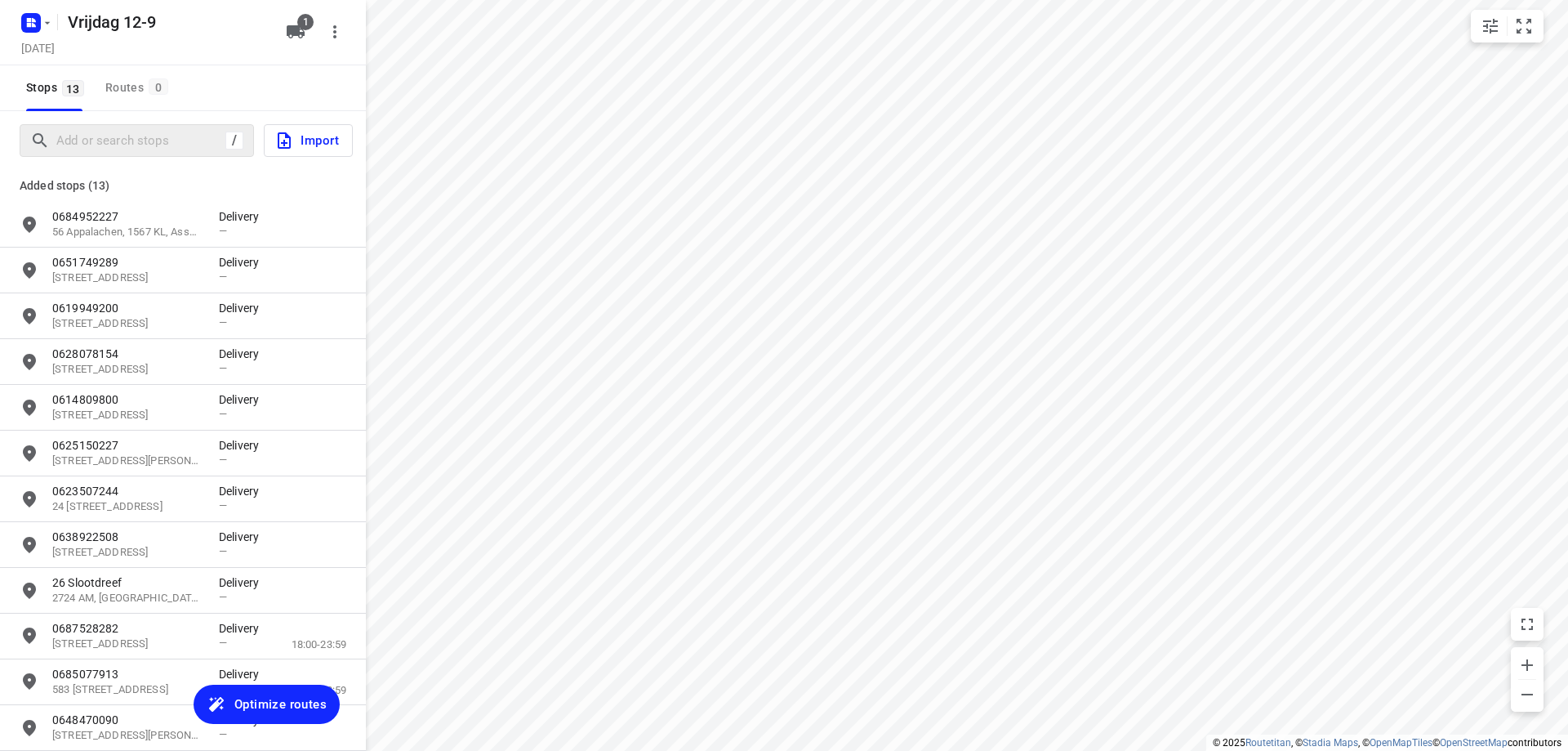
click at [95, 125] on div "/" at bounding box center [136, 140] width 235 height 33
click at [99, 140] on input "Add or search stops" at bounding box center [140, 141] width 167 height 25
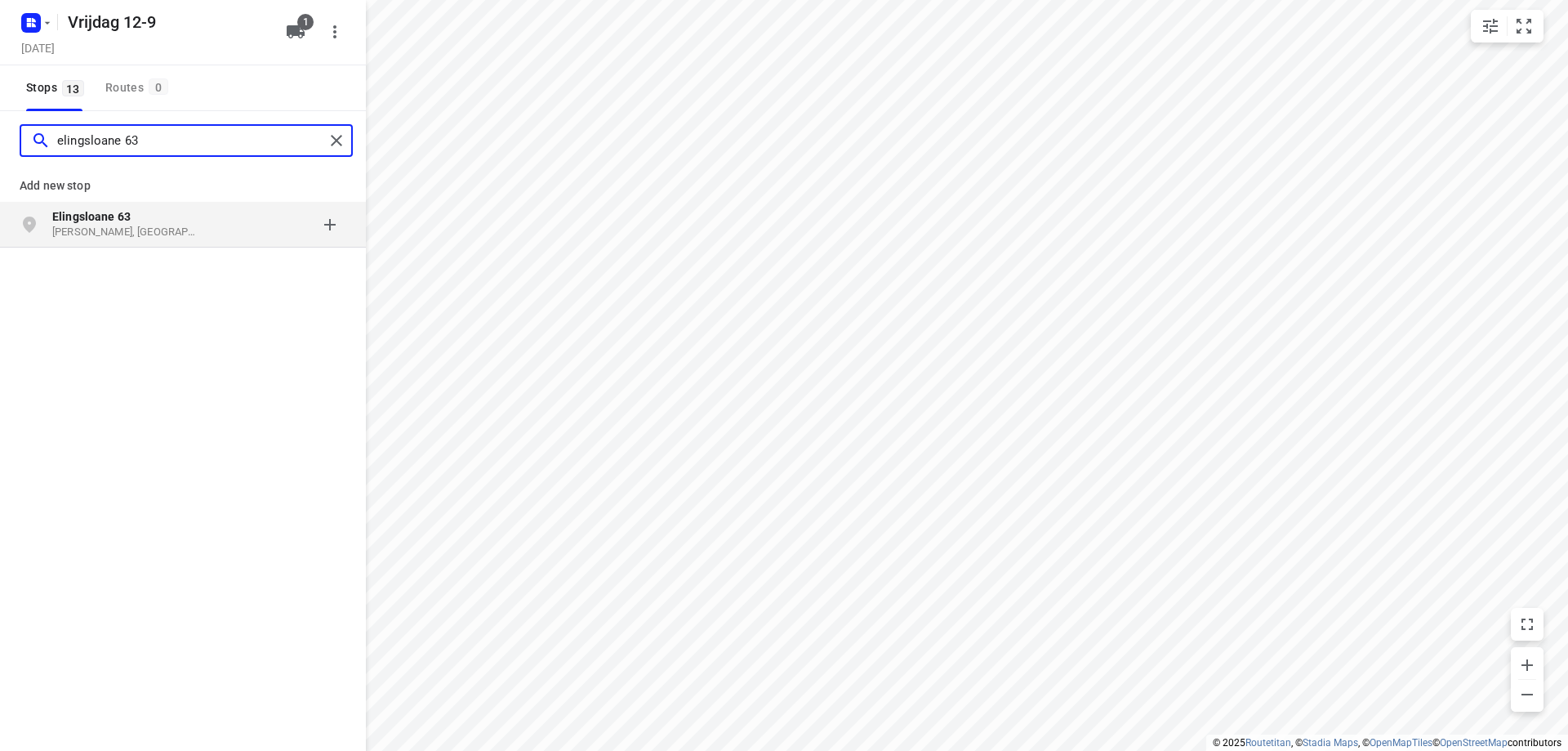
type input "elingsloane 63"
click at [119, 232] on p "[PERSON_NAME], [GEOGRAPHIC_DATA]" at bounding box center [128, 232] width 150 height 16
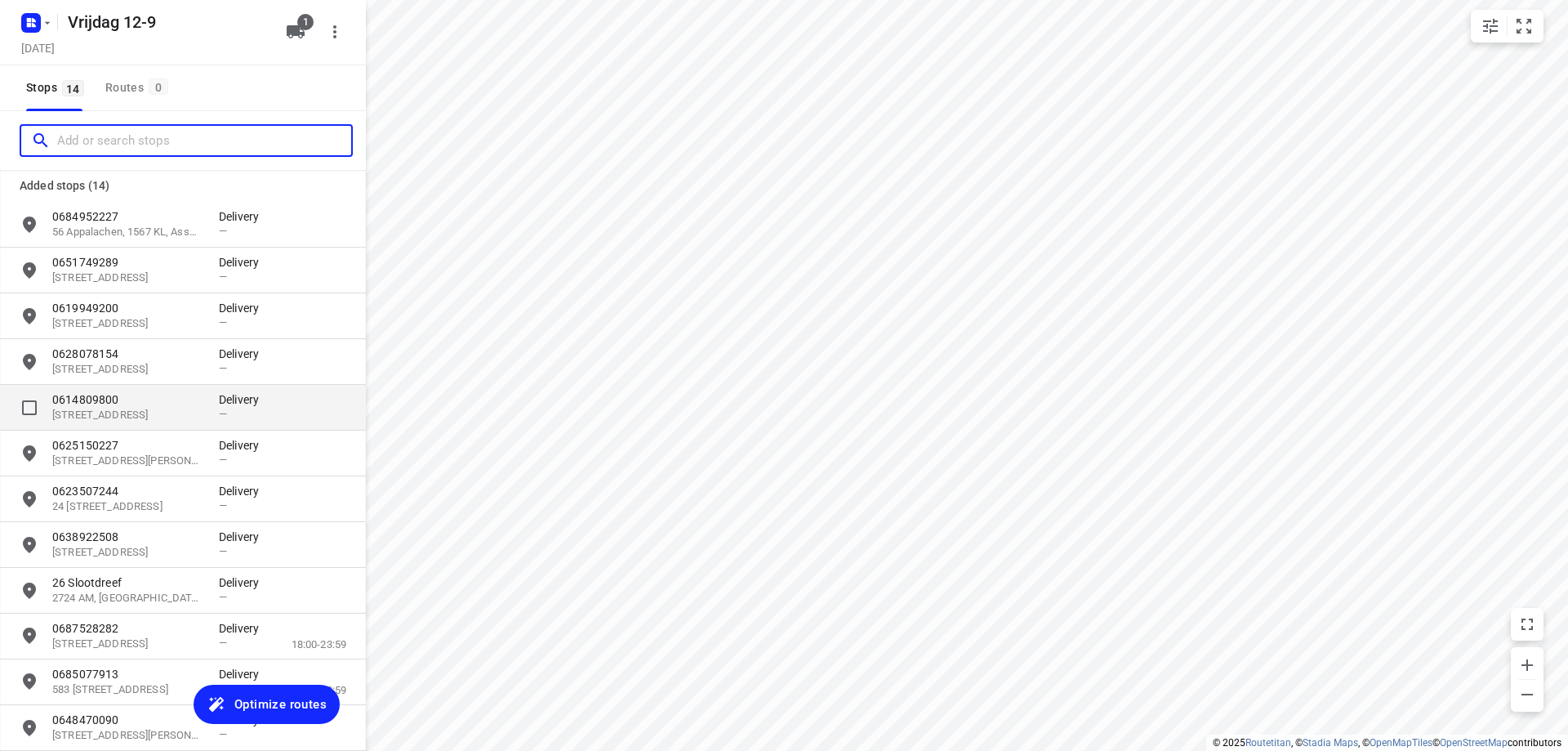
scroll to position [167, 0]
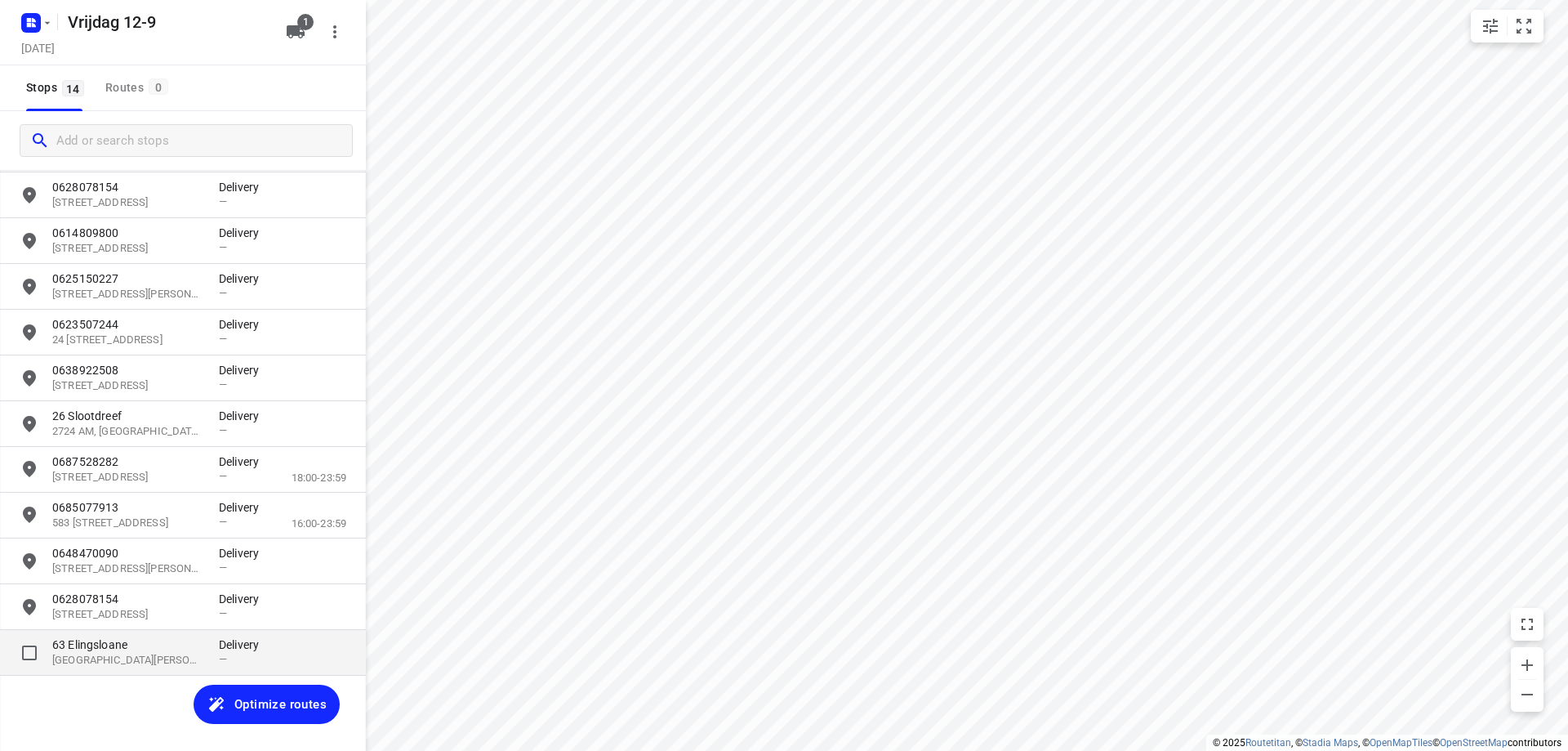
click at [137, 660] on p "[GEOGRAPHIC_DATA][PERSON_NAME][GEOGRAPHIC_DATA]" at bounding box center [128, 660] width 150 height 16
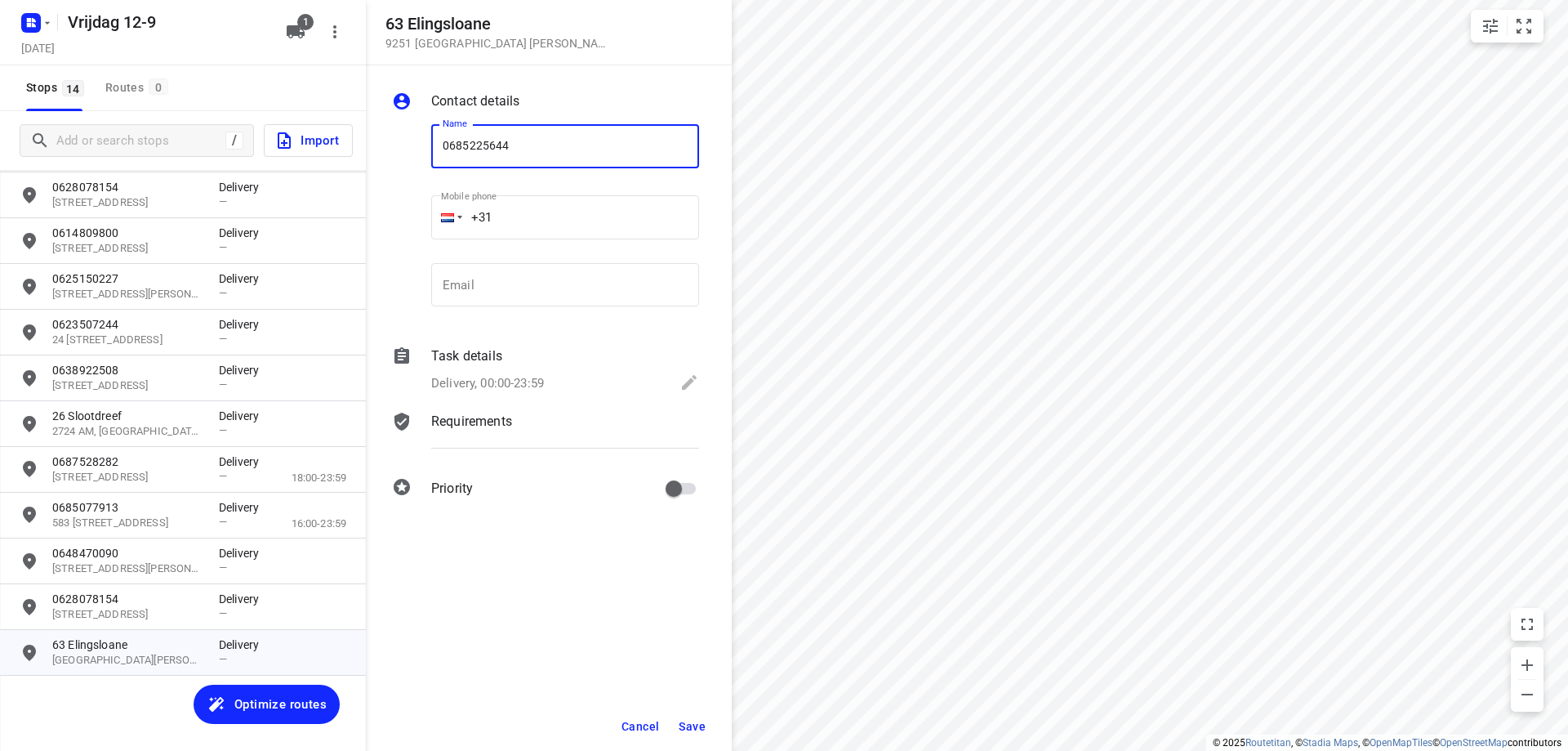
type input "0685225644"
click at [690, 726] on span "Save" at bounding box center [692, 727] width 27 height 13
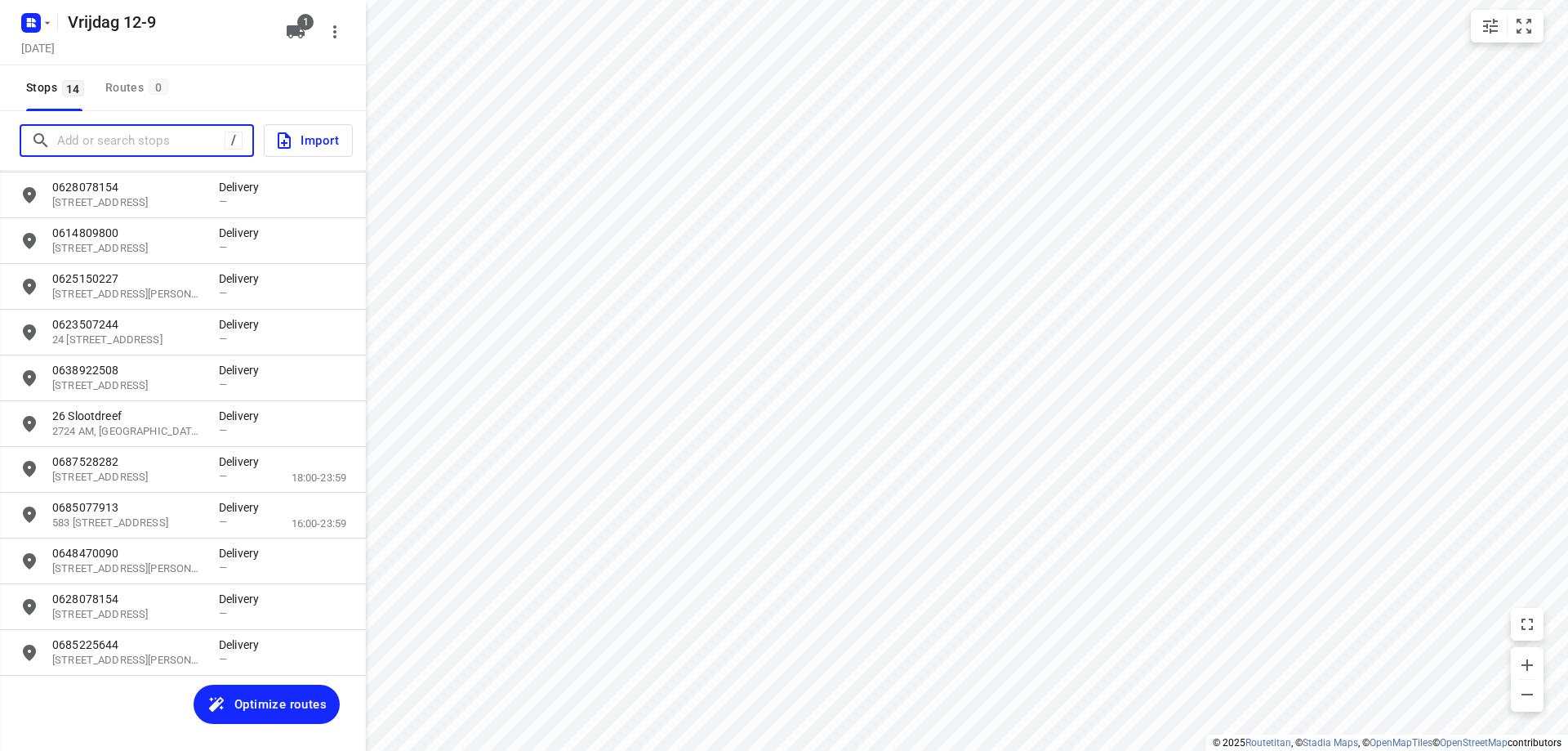
click at [92, 144] on input "Add or search stops" at bounding box center [140, 141] width 167 height 25
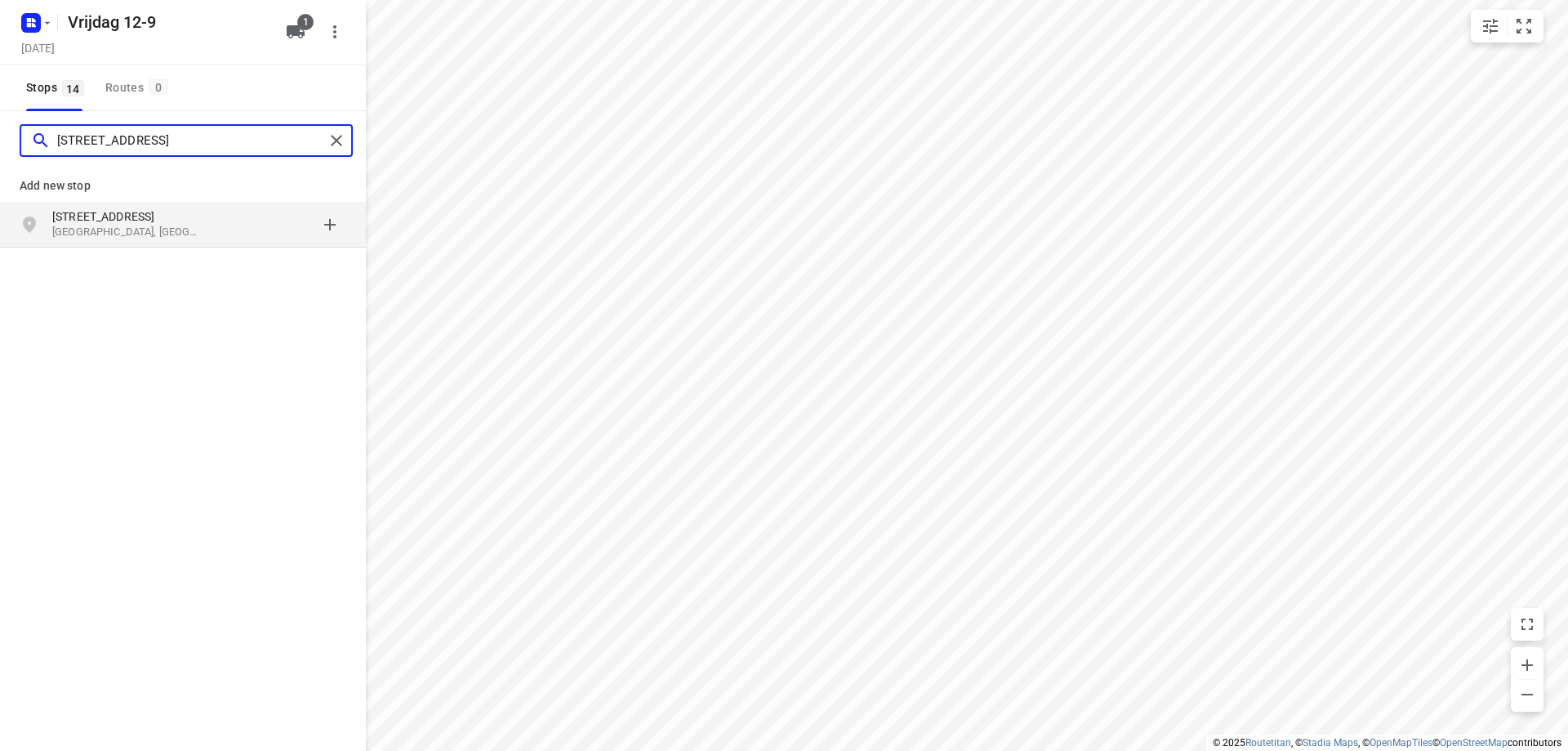
type input "[STREET_ADDRESS]"
click at [135, 222] on p "[STREET_ADDRESS]" at bounding box center [128, 216] width 150 height 17
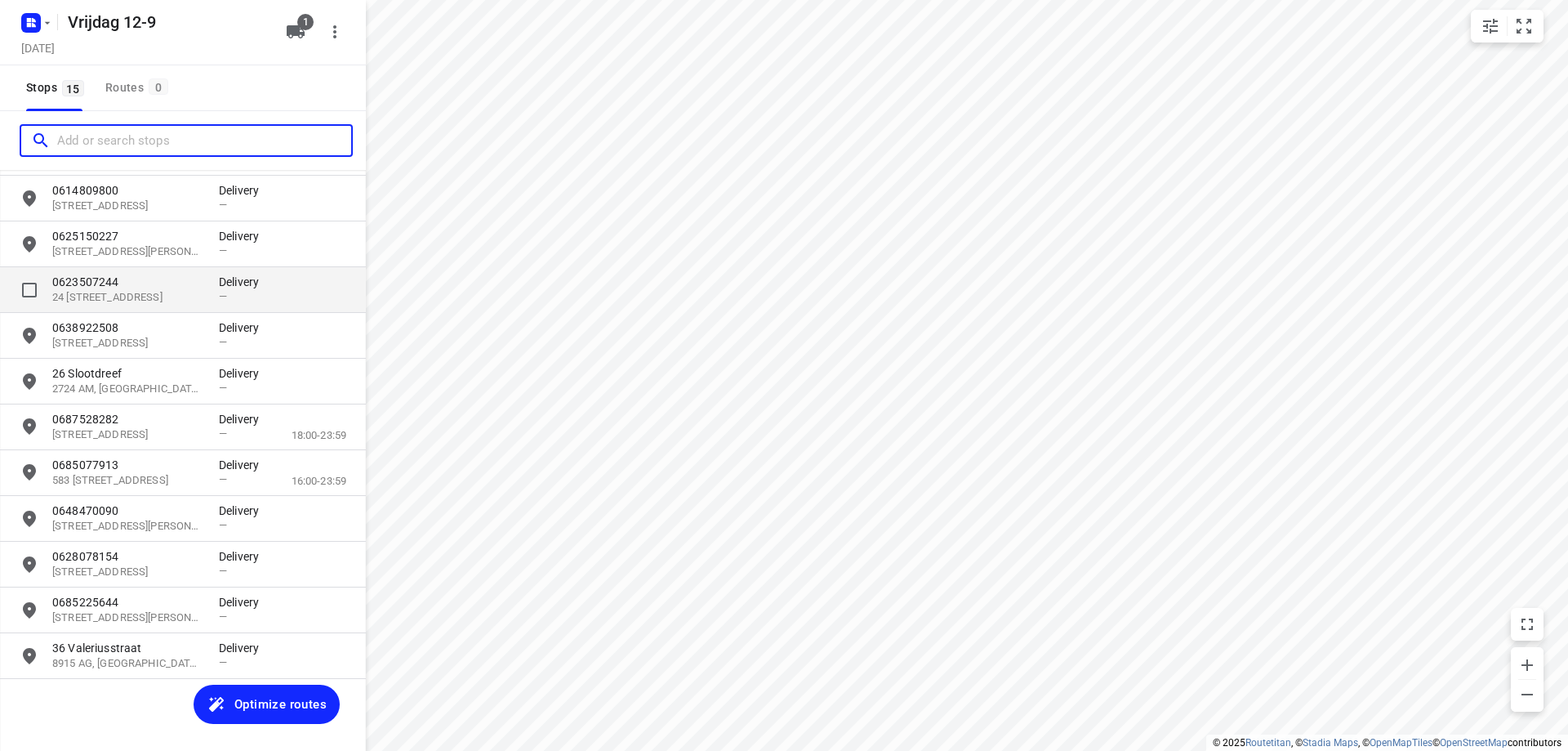
scroll to position [212, 0]
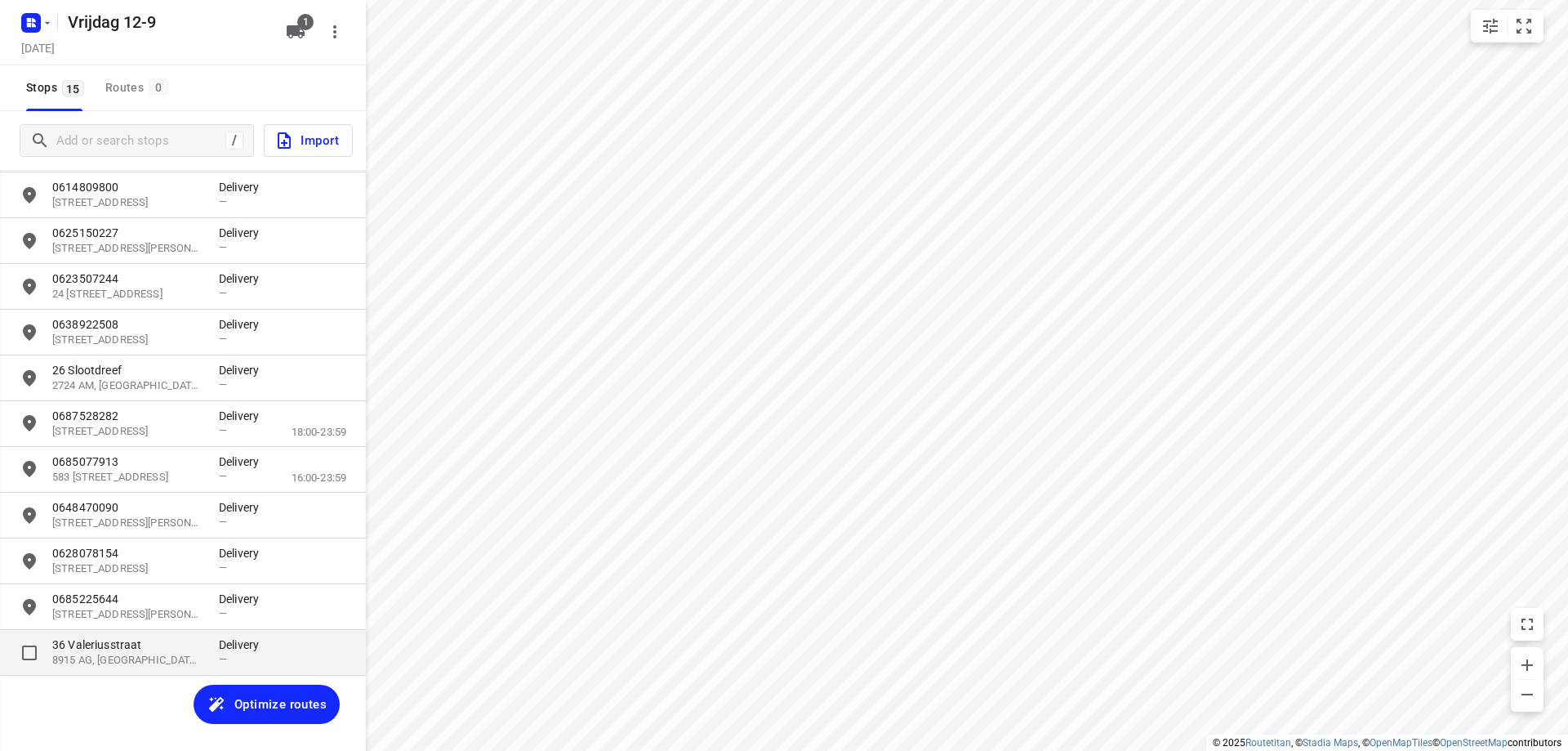
click at [132, 652] on p "36 Valeriusstraat" at bounding box center [128, 645] width 150 height 17
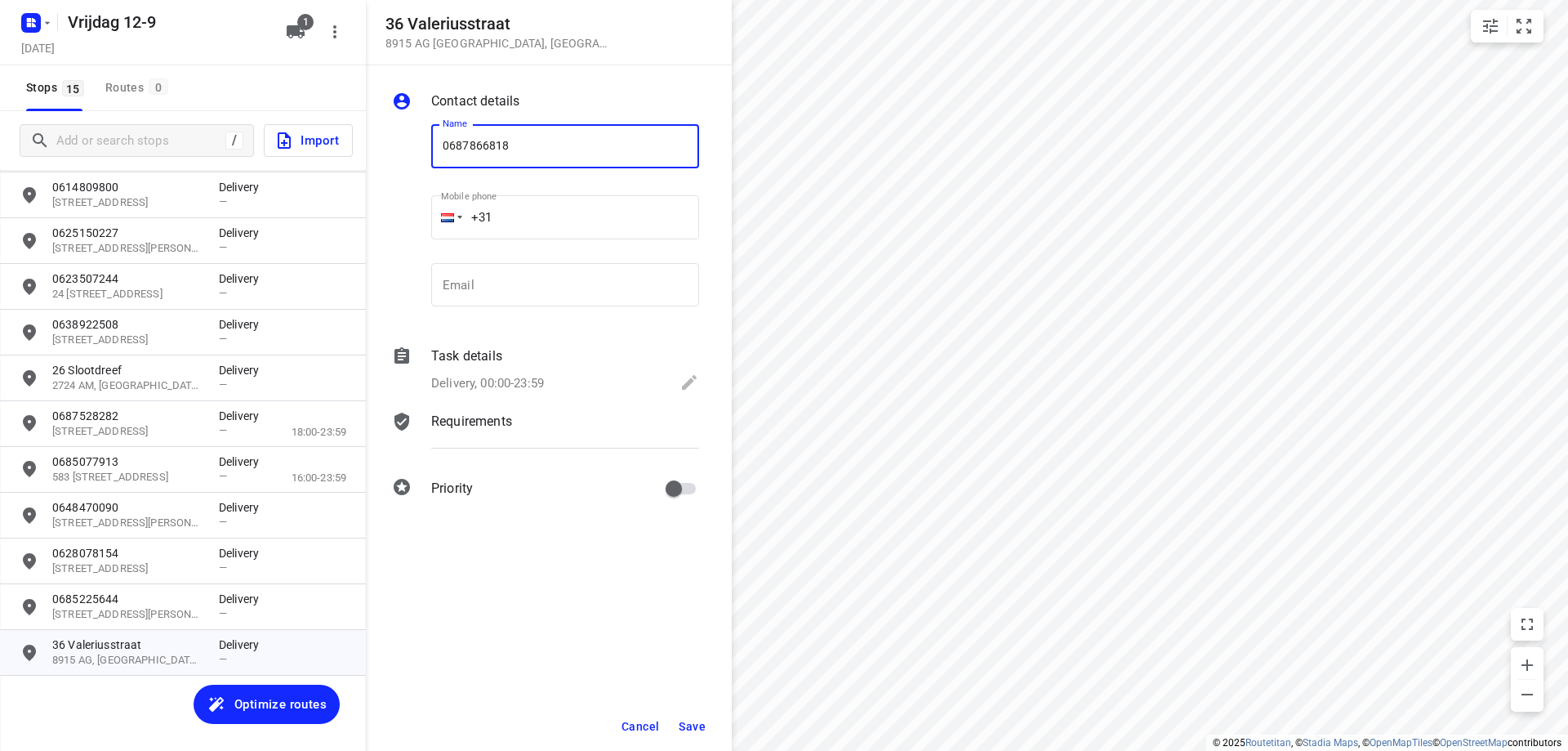
type input "0687866818"
click at [705, 728] on span "Save" at bounding box center [692, 727] width 27 height 13
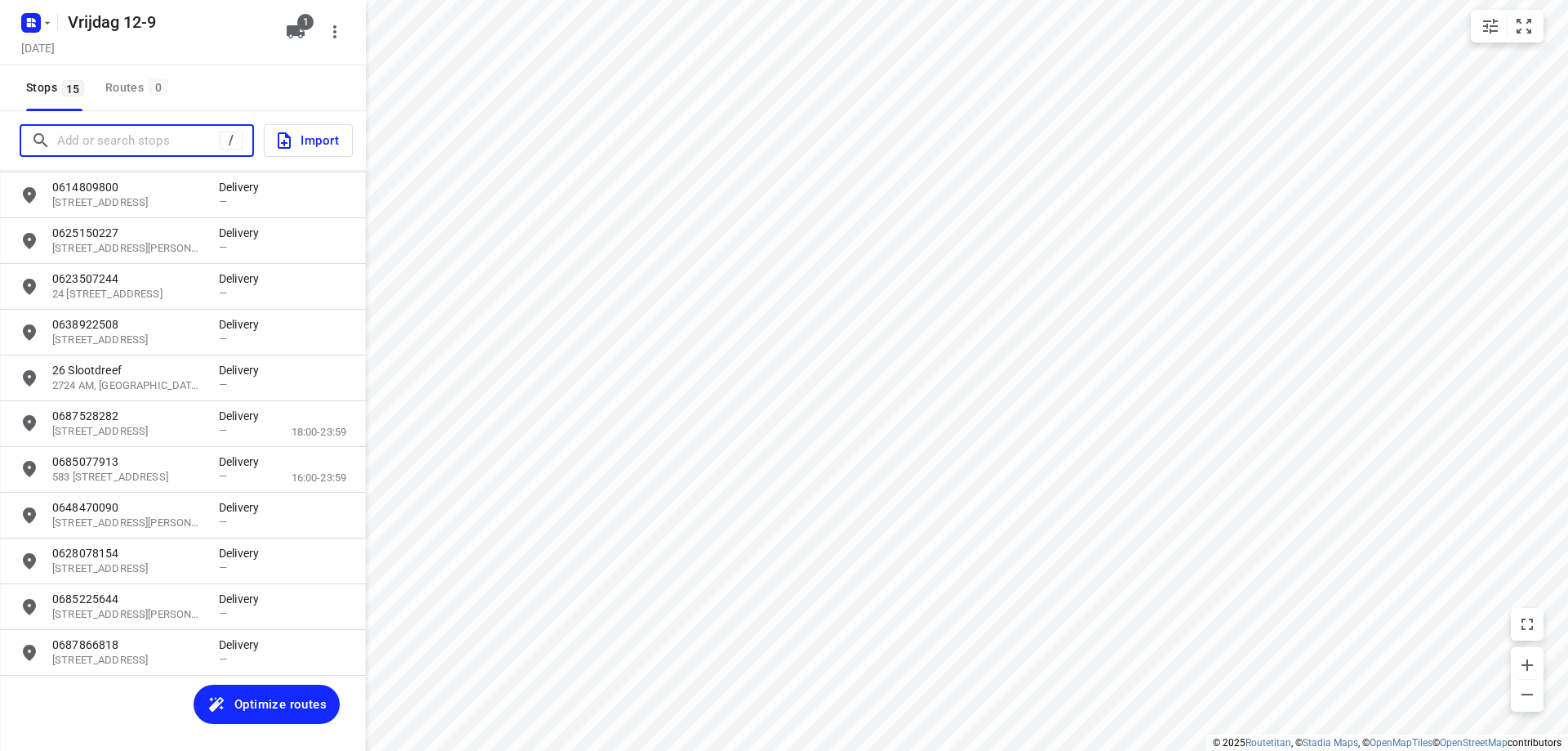
click at [165, 131] on input "Add or search stops" at bounding box center [138, 141] width 163 height 25
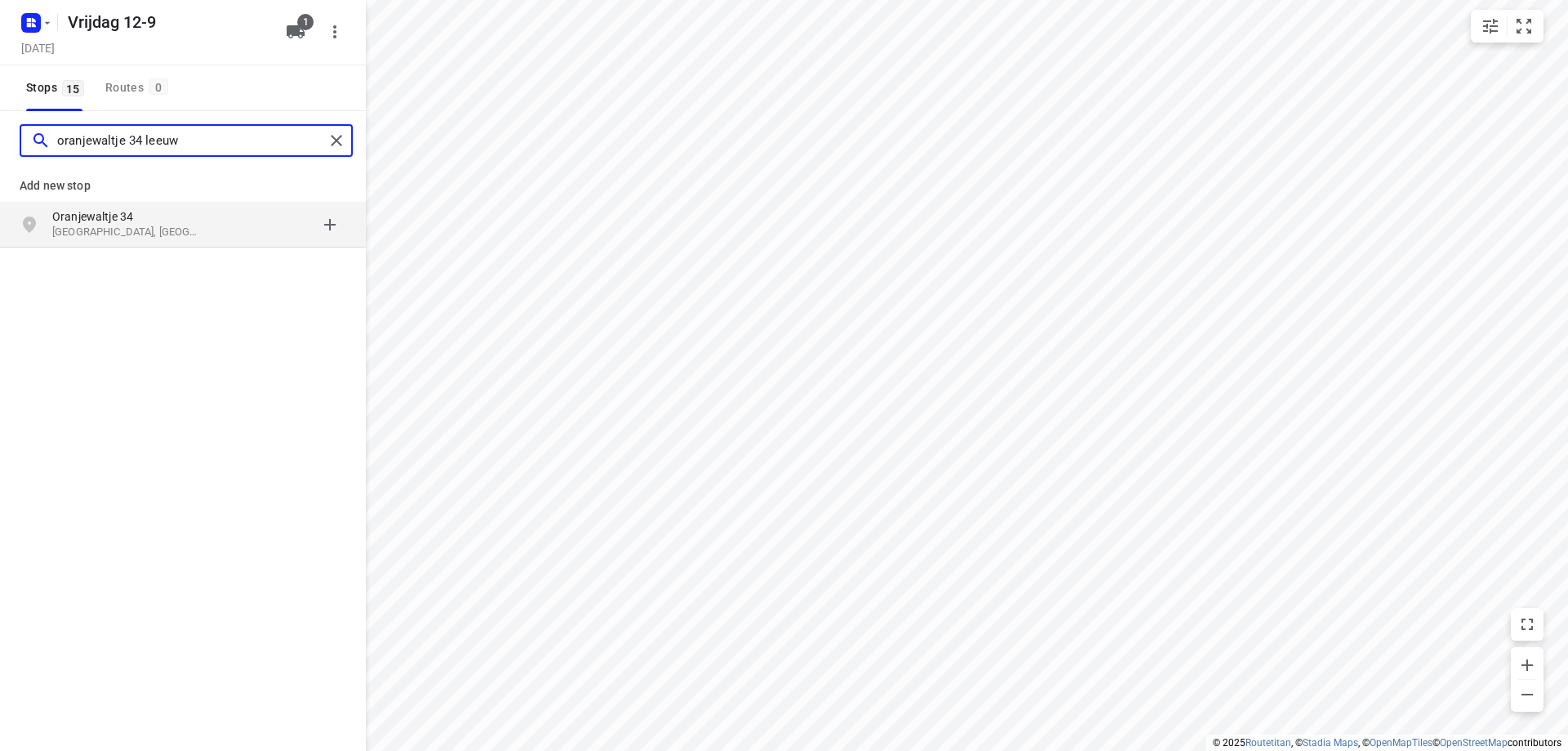
type input "oranjewaltje 34 leeuw"
click at [169, 238] on p "[GEOGRAPHIC_DATA], [GEOGRAPHIC_DATA]" at bounding box center [128, 232] width 150 height 16
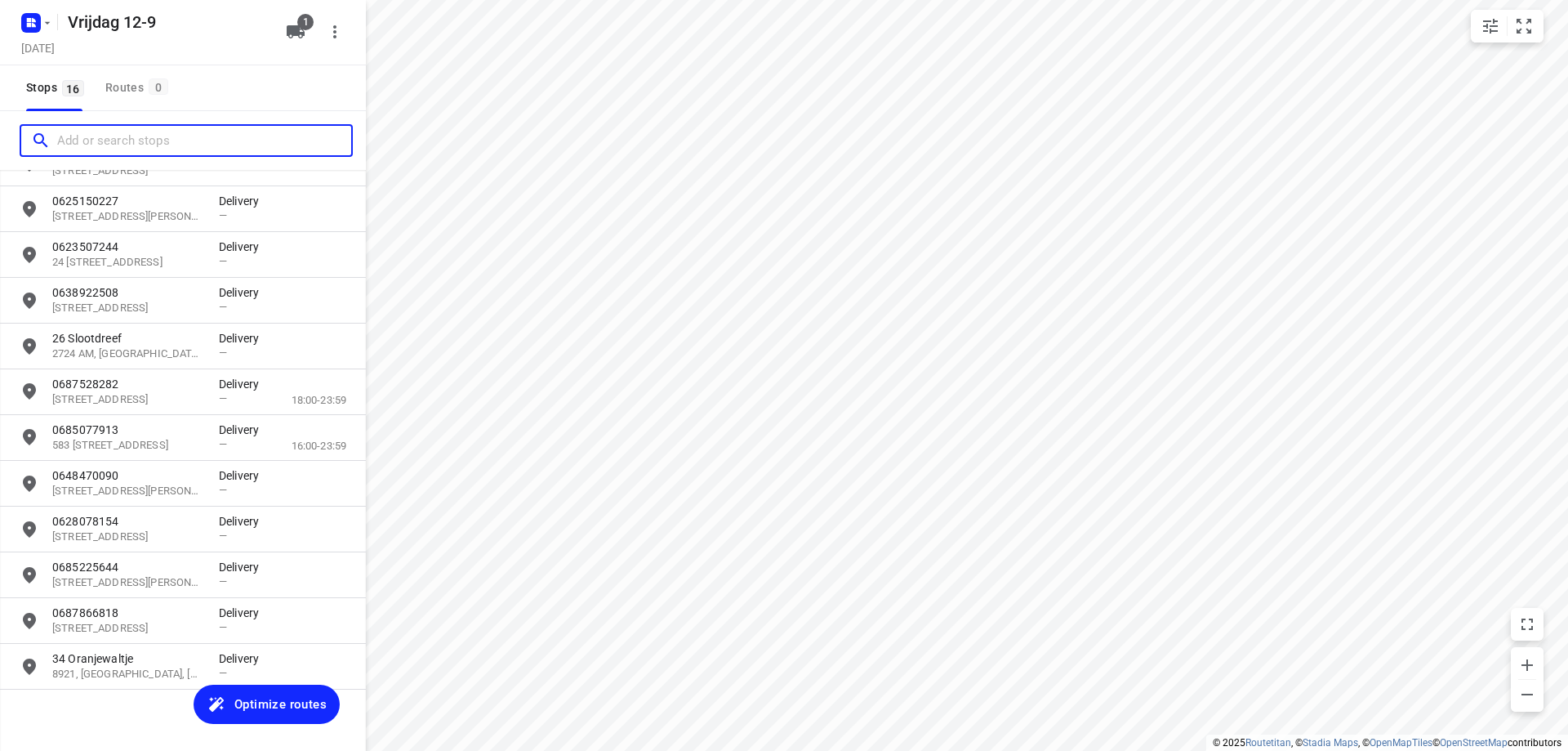
scroll to position [258, 0]
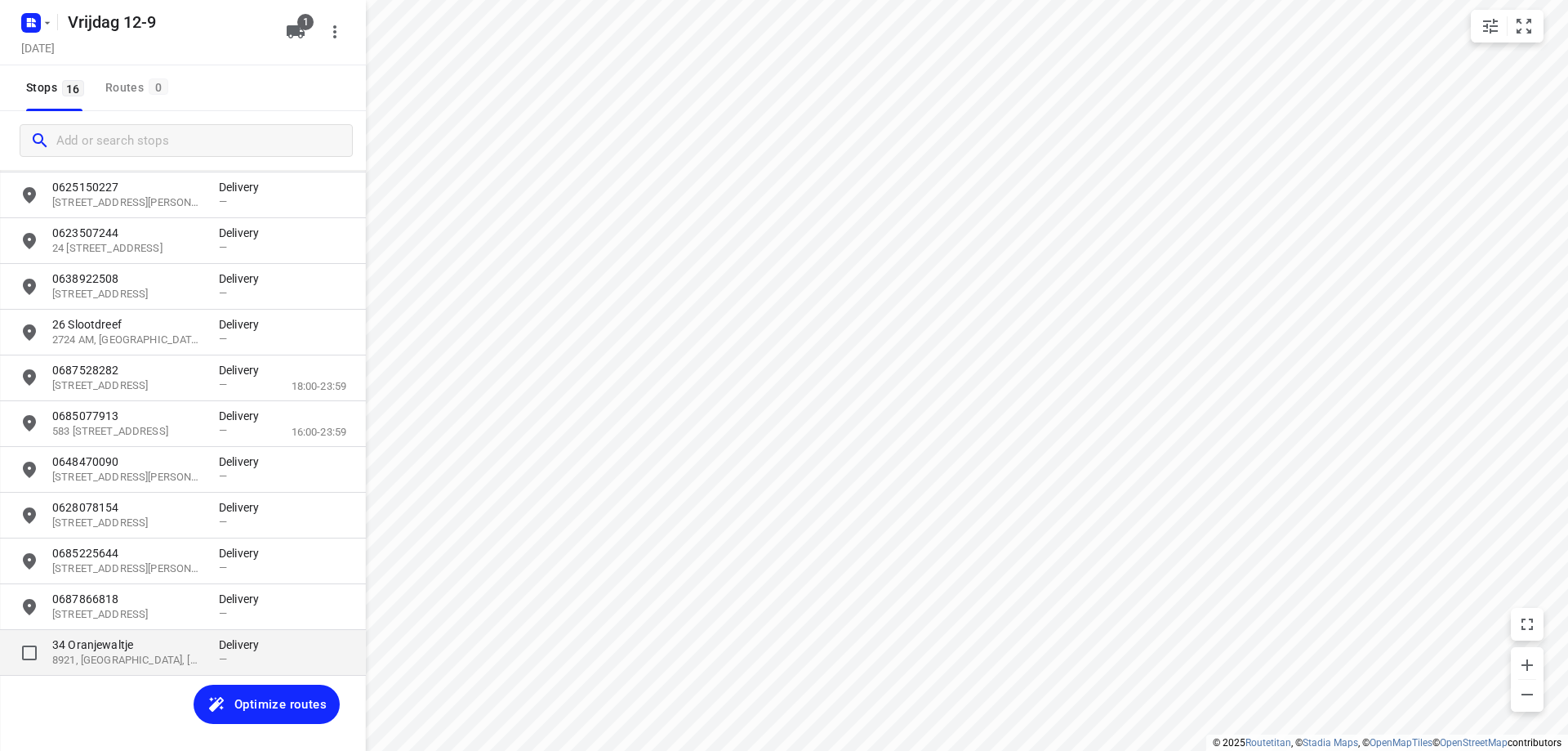
click at [118, 647] on p "34 Oranjewaltje" at bounding box center [128, 645] width 150 height 17
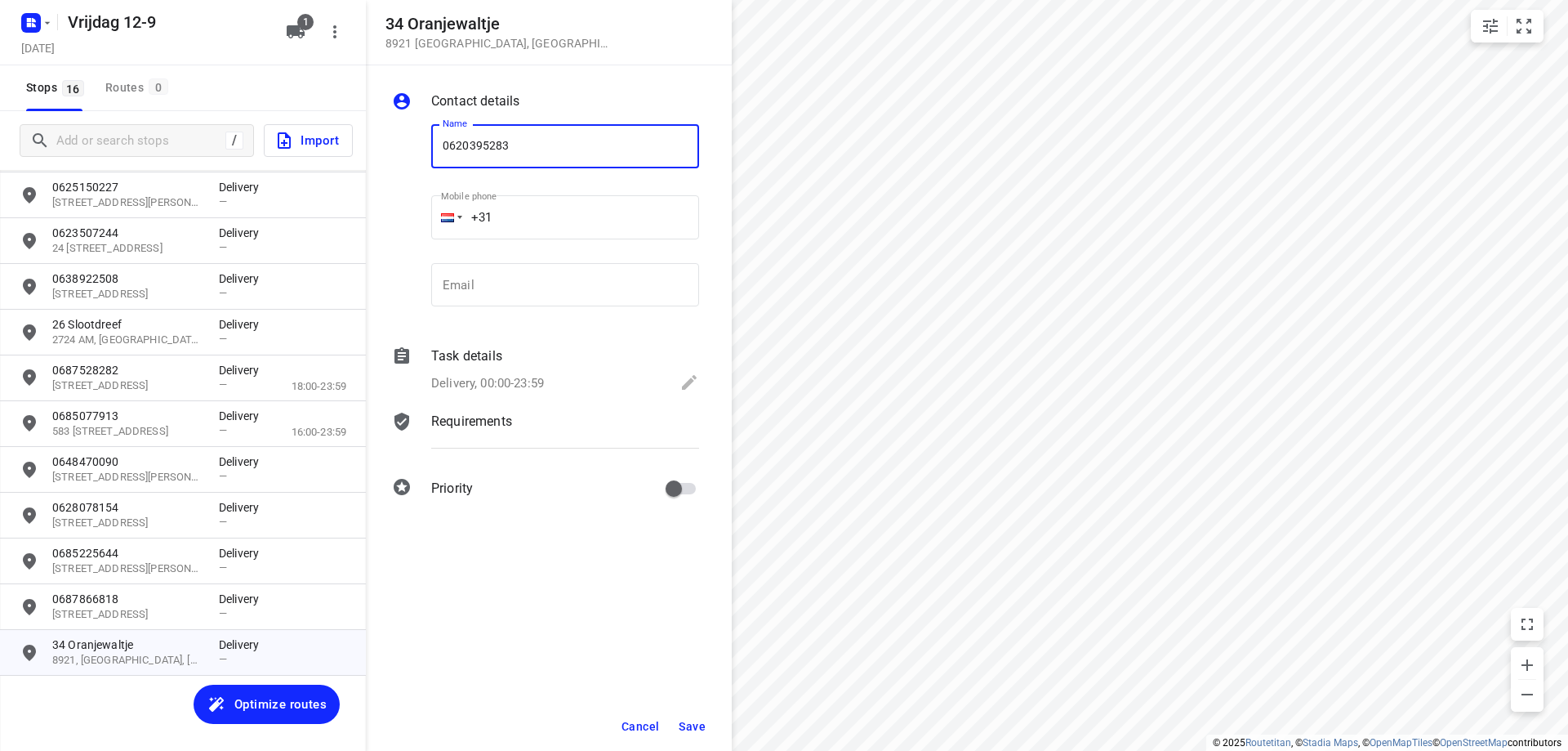
type input "0620395283"
click at [685, 724] on span "Save" at bounding box center [692, 727] width 27 height 13
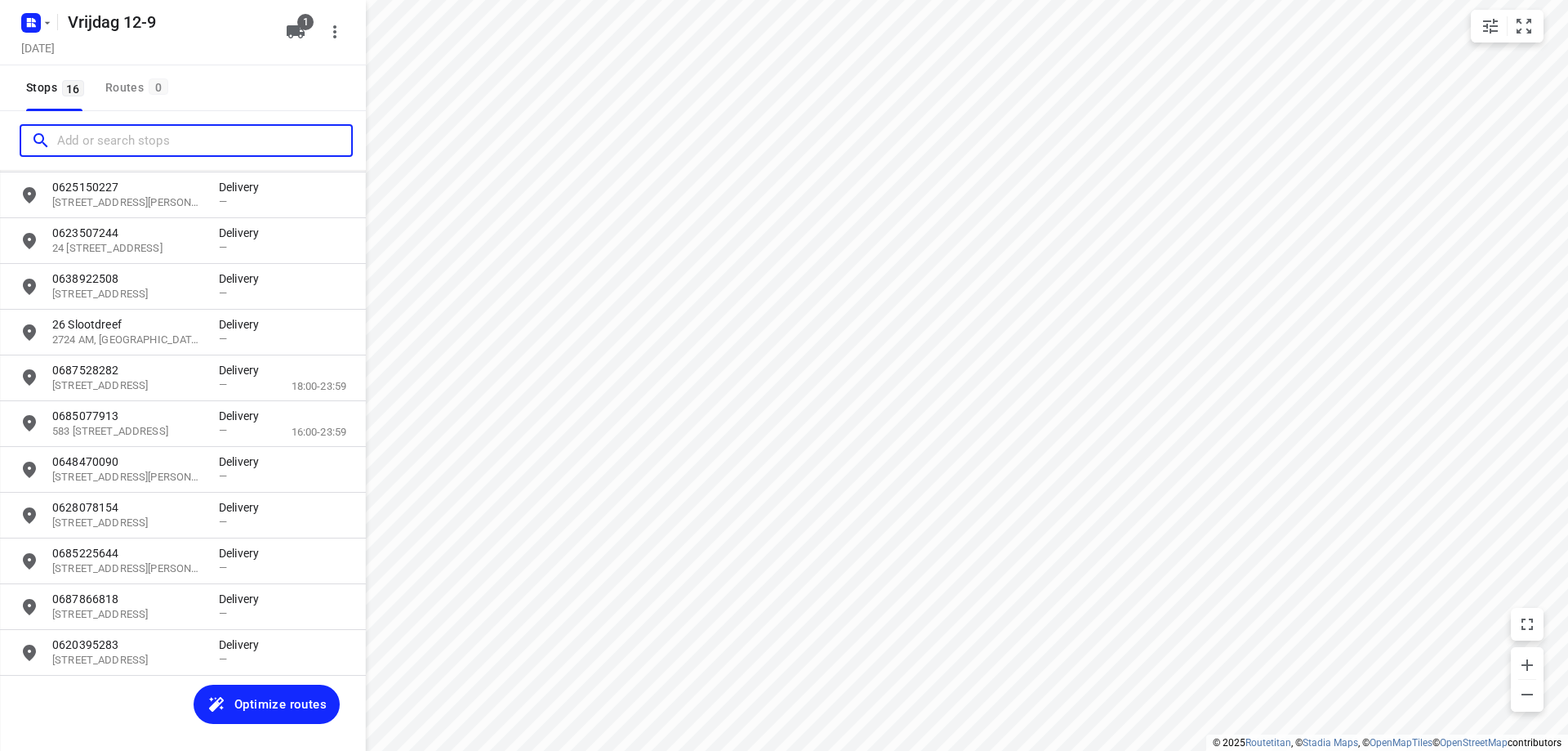
click at [187, 133] on input "Add or search stops" at bounding box center [204, 141] width 294 height 25
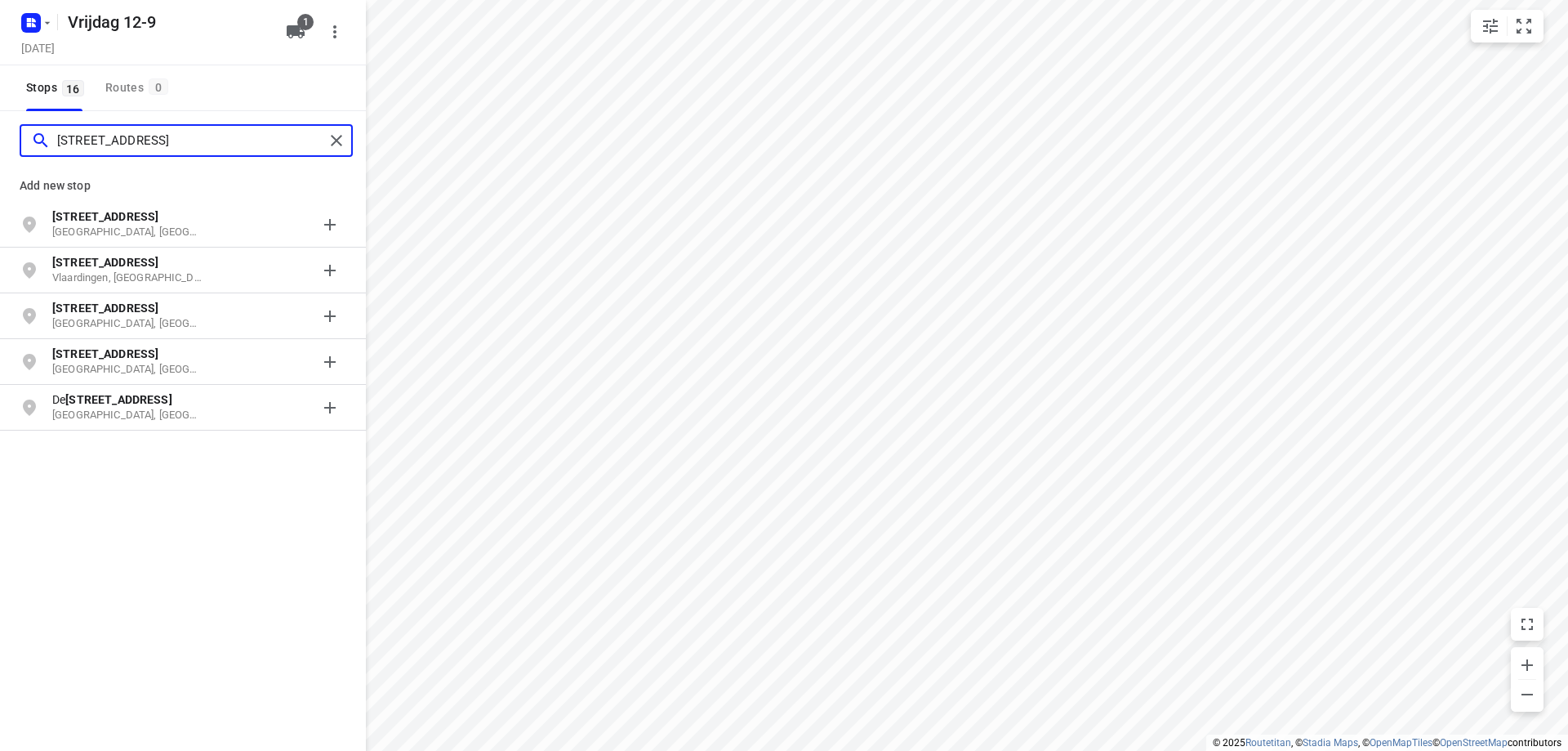
type input "[STREET_ADDRESS]"
click at [173, 221] on p "[STREET_ADDRESS]" at bounding box center [128, 216] width 150 height 17
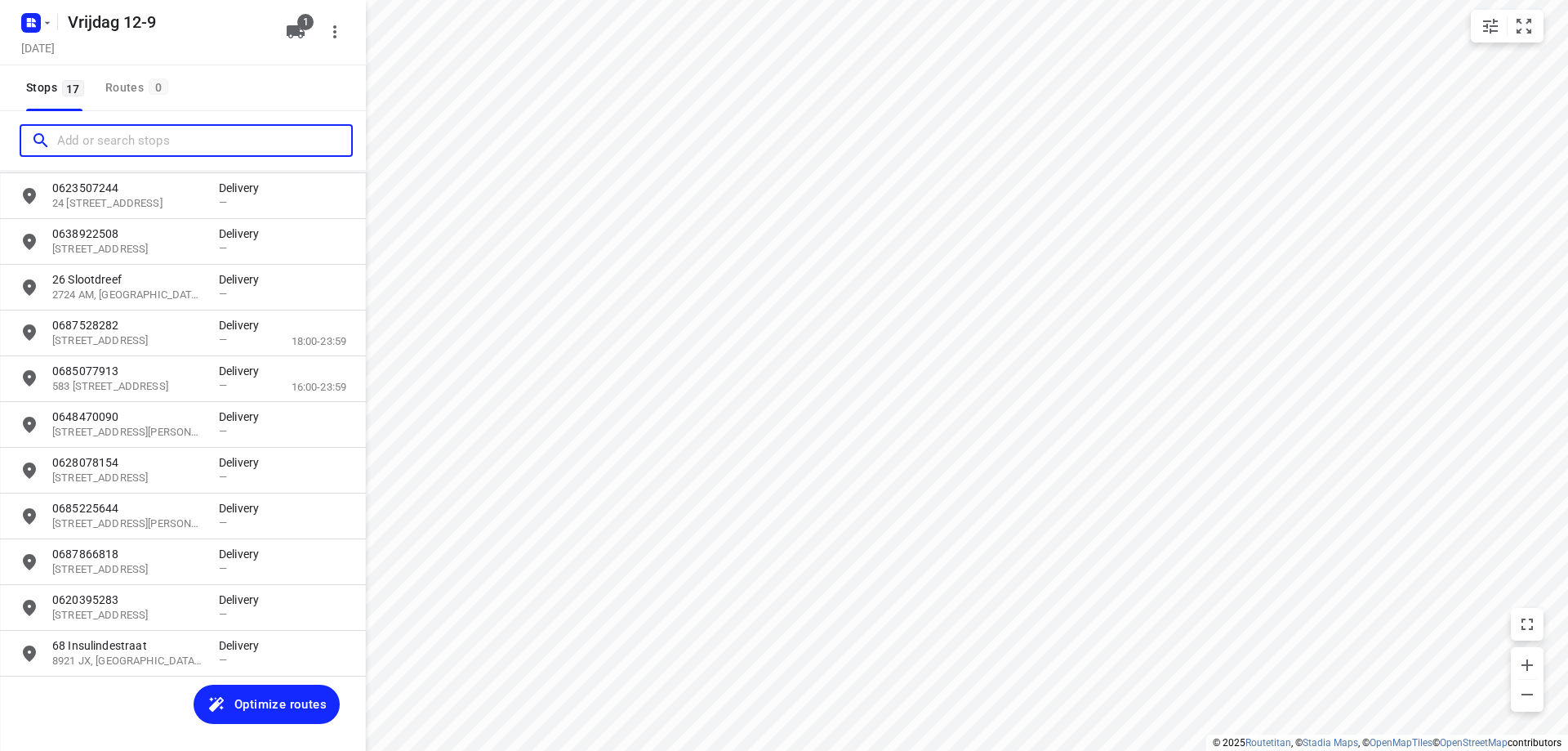
scroll to position [304, 0]
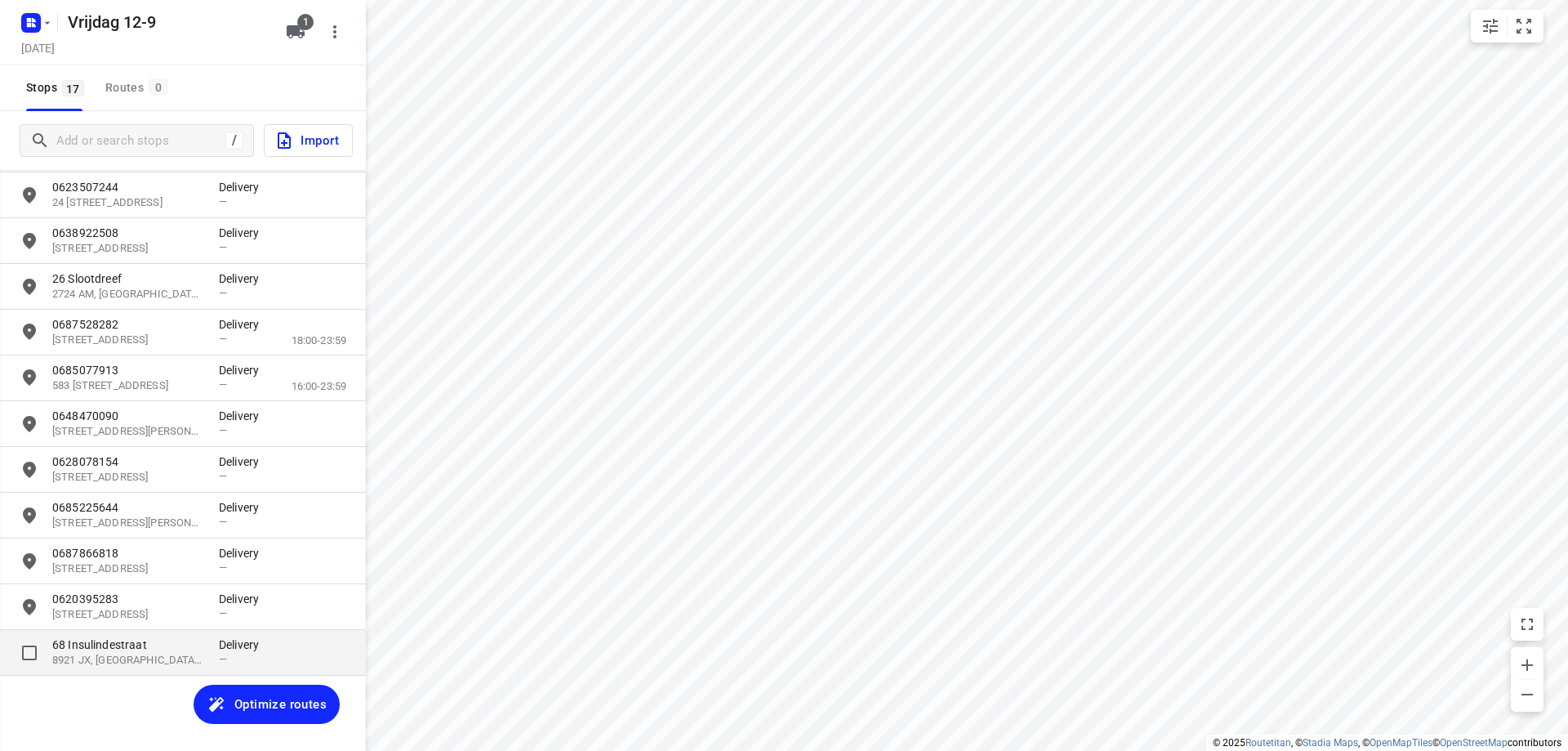
click at [167, 645] on p "68 Insulindestraat" at bounding box center [128, 645] width 150 height 17
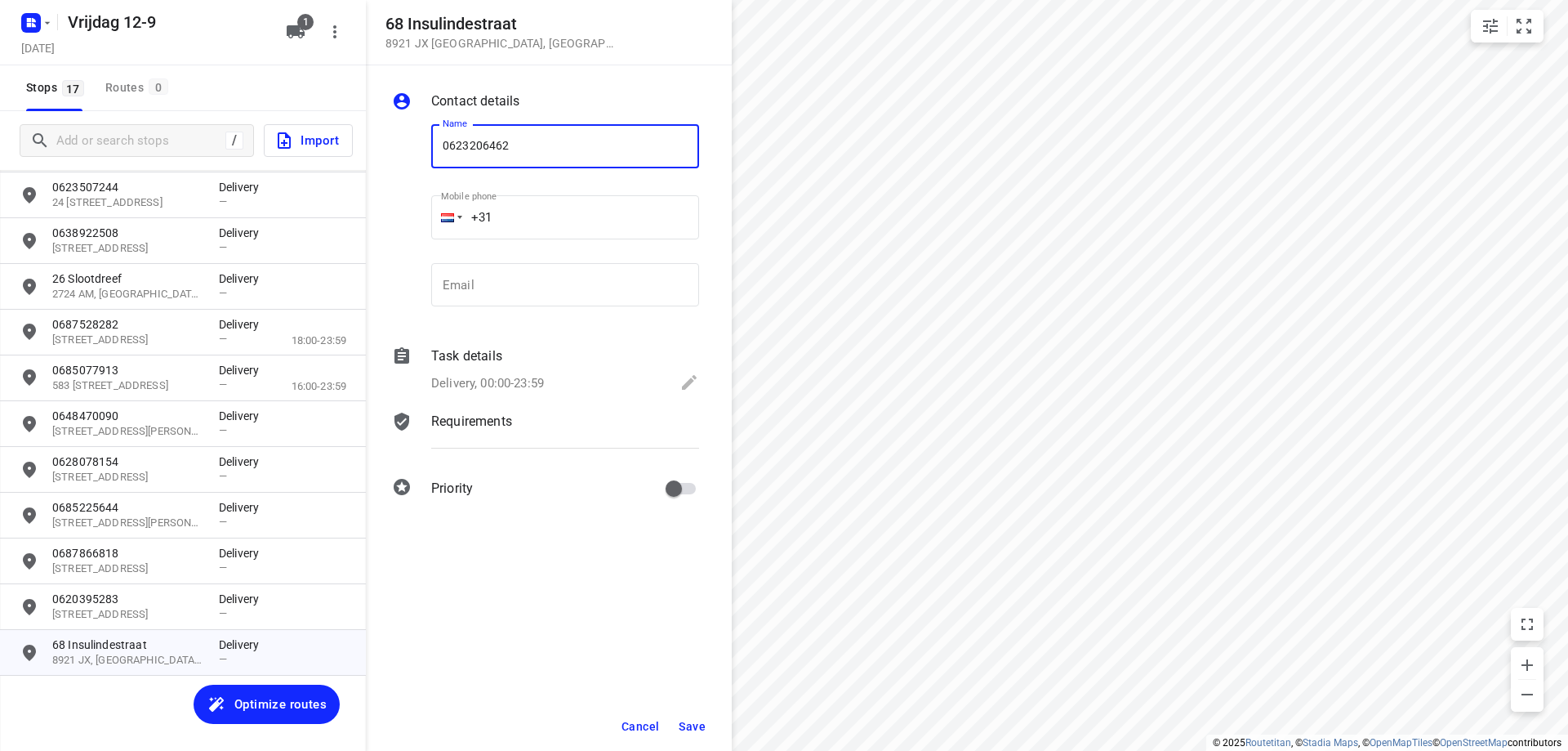
type input "0623206462"
click at [687, 731] on span "Save" at bounding box center [692, 727] width 27 height 13
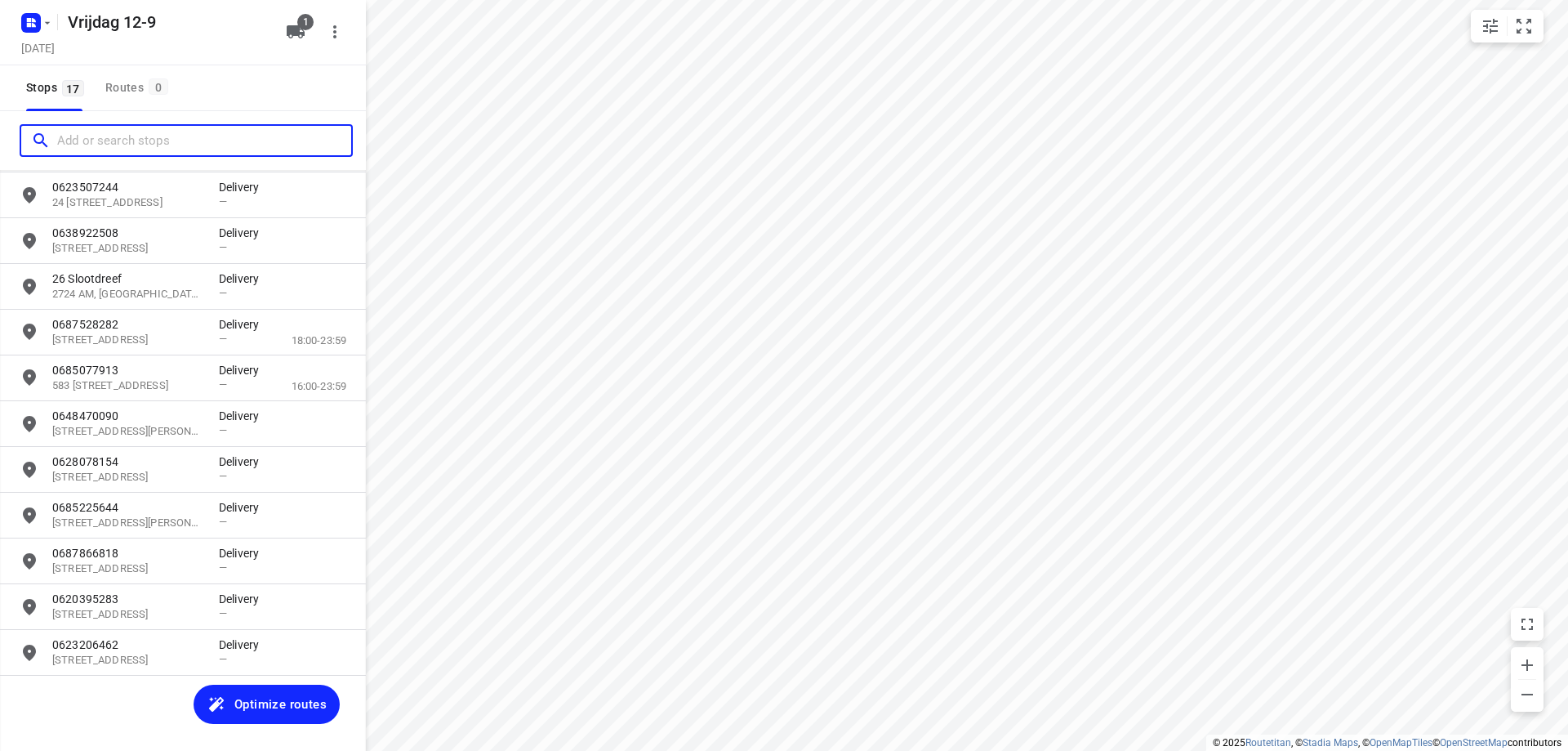
click at [162, 140] on input "Add or search stops" at bounding box center [204, 141] width 294 height 25
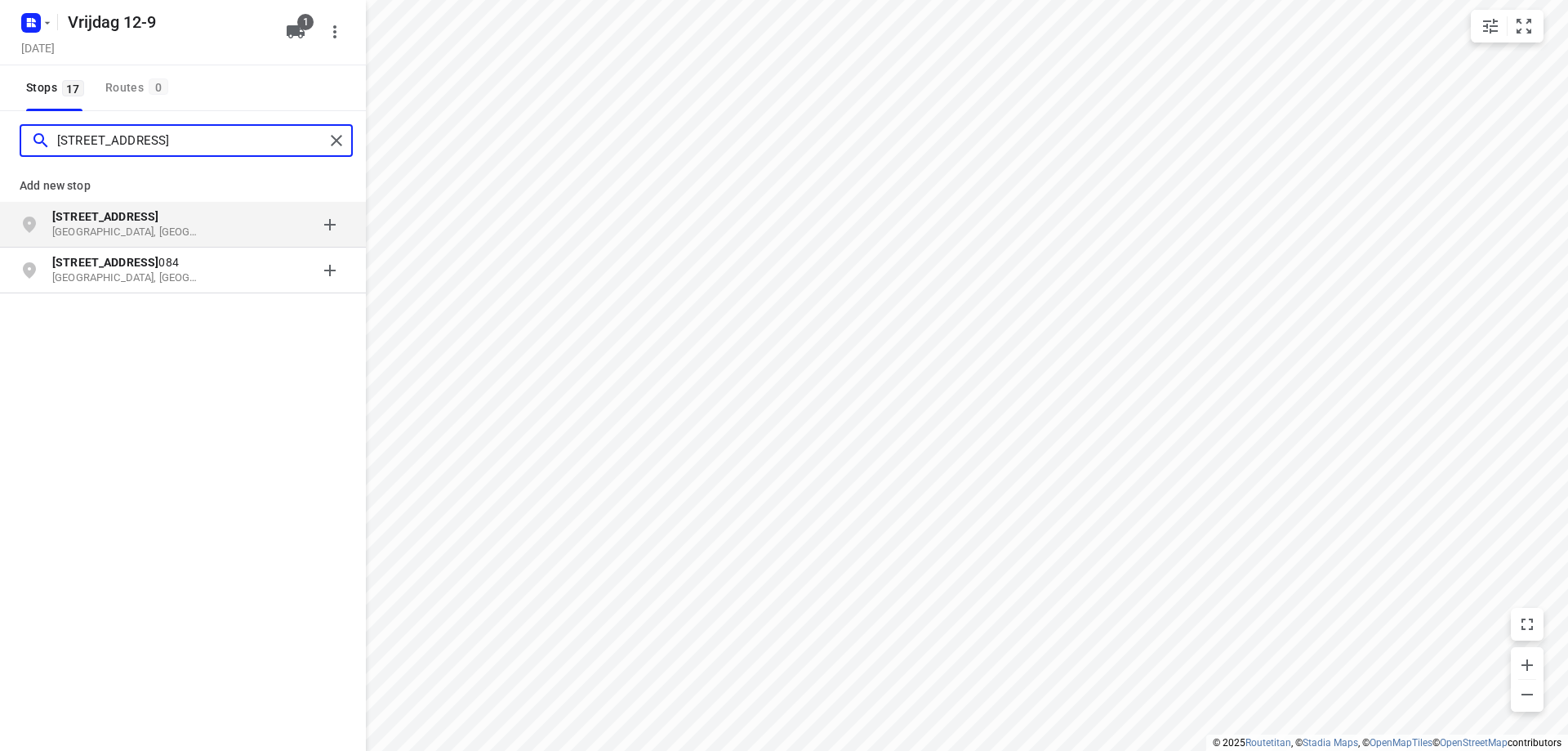
type input "[STREET_ADDRESS]"
click at [159, 230] on p "[GEOGRAPHIC_DATA], [GEOGRAPHIC_DATA]" at bounding box center [128, 232] width 150 height 16
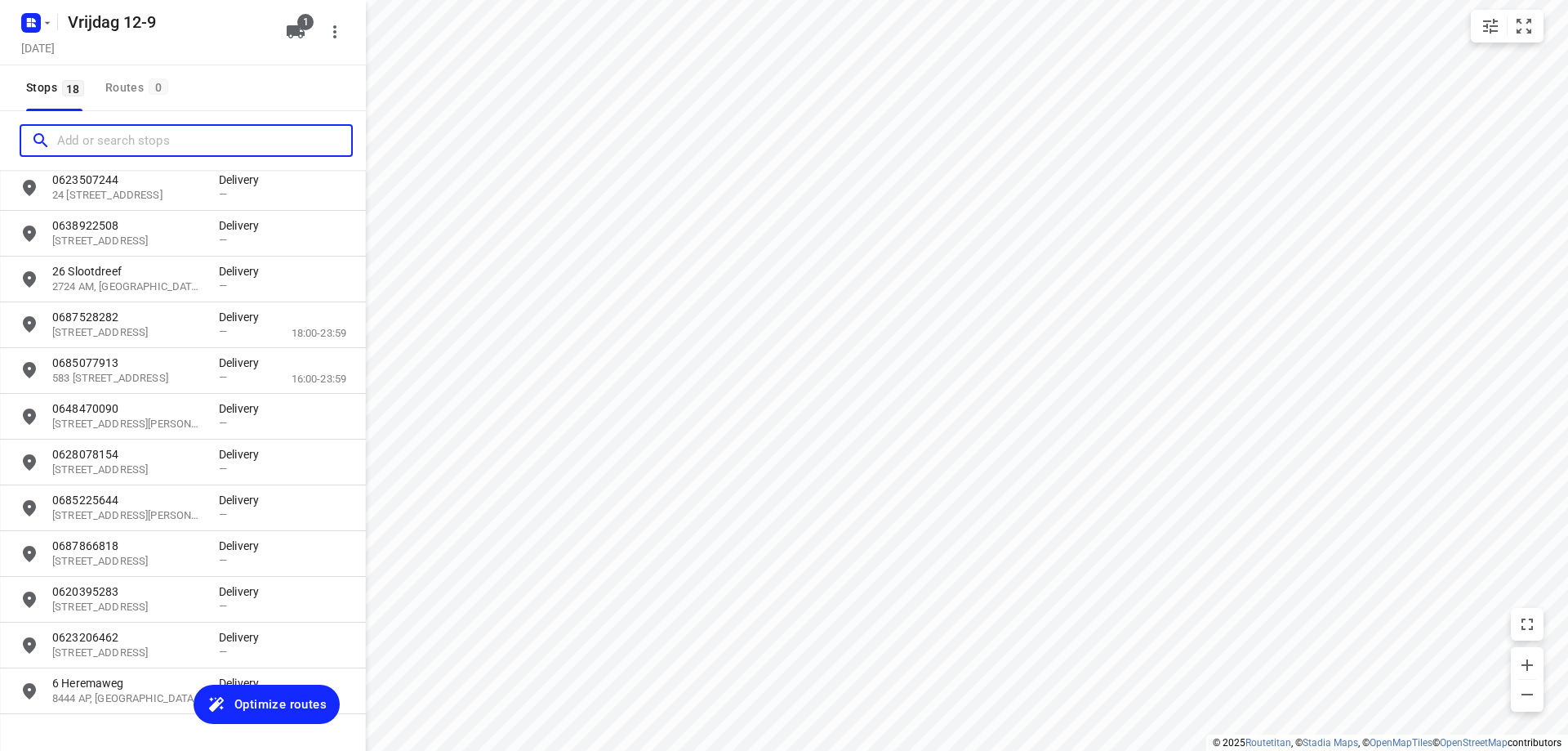
scroll to position [350, 0]
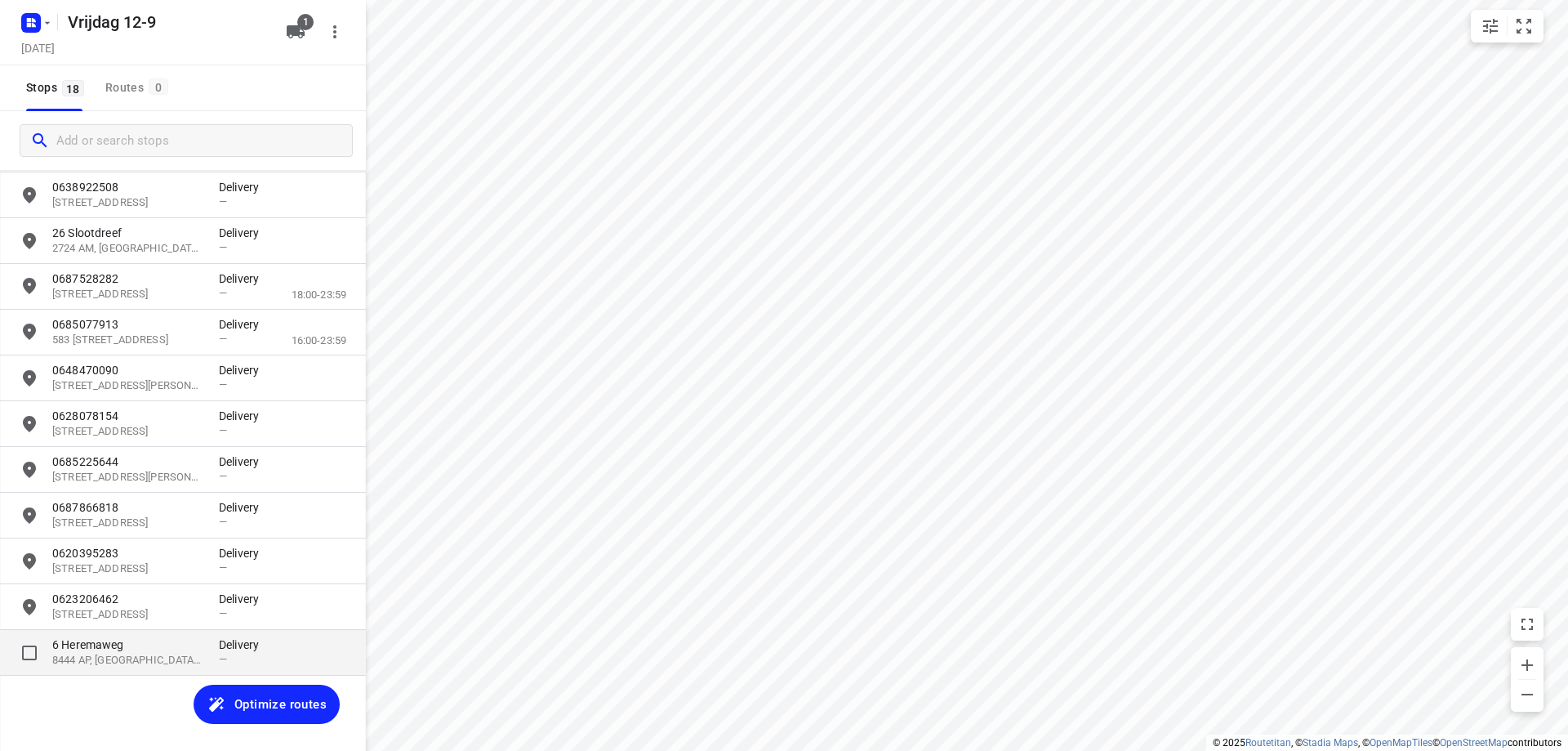
click at [167, 664] on p "8444 AP, [GEOGRAPHIC_DATA], [GEOGRAPHIC_DATA]" at bounding box center [128, 660] width 150 height 16
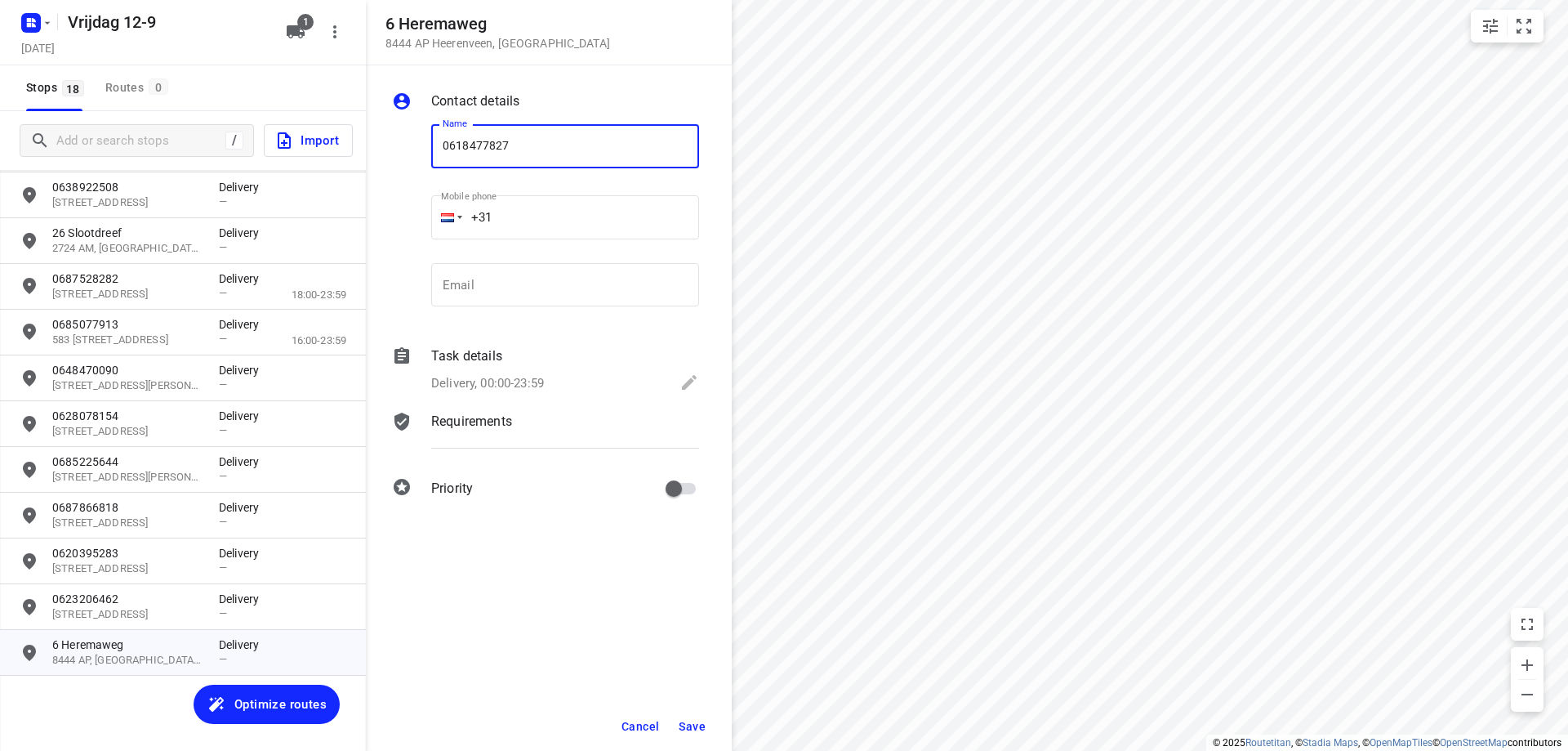
type input "0618477827"
click at [696, 723] on span "Save" at bounding box center [692, 727] width 27 height 13
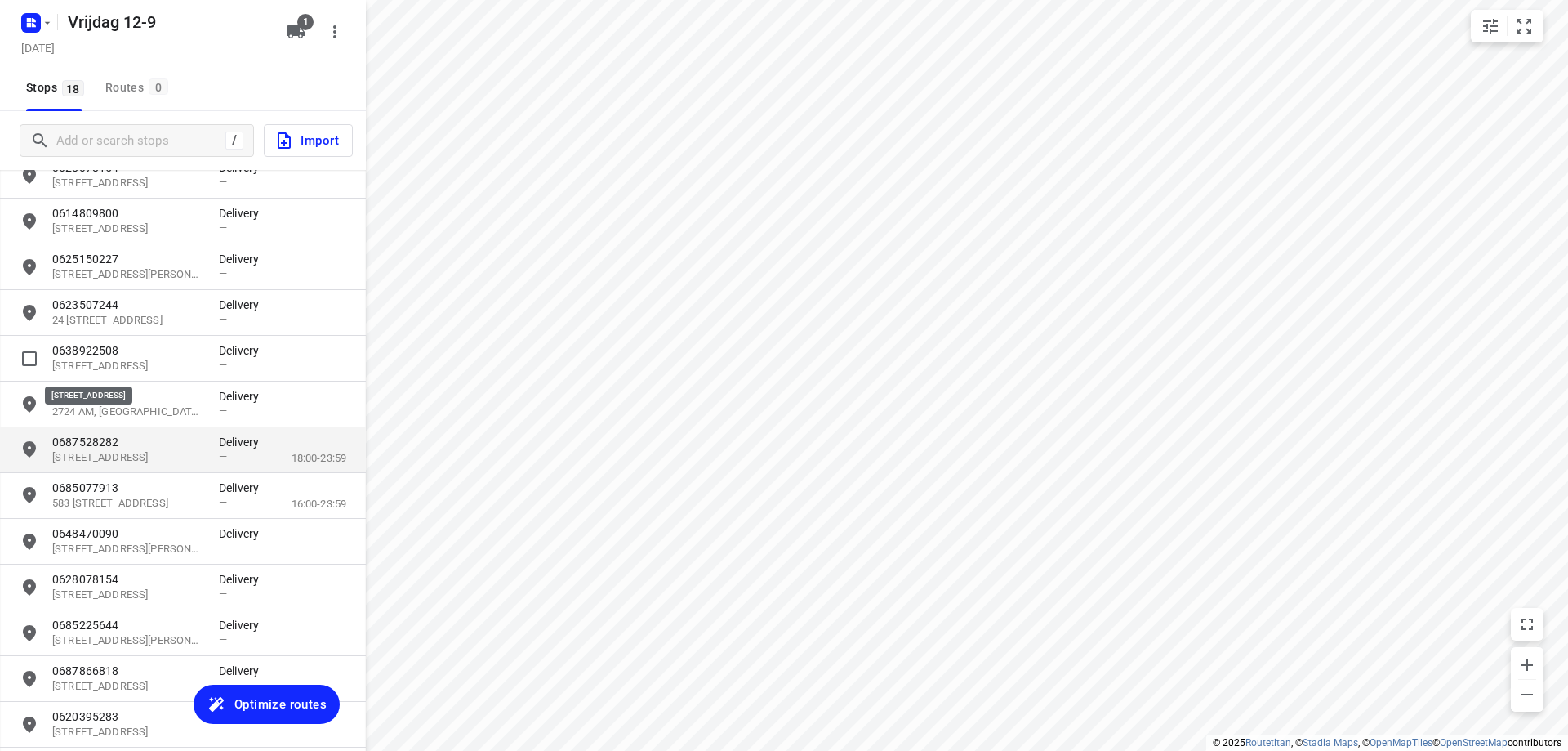
scroll to position [104, 0]
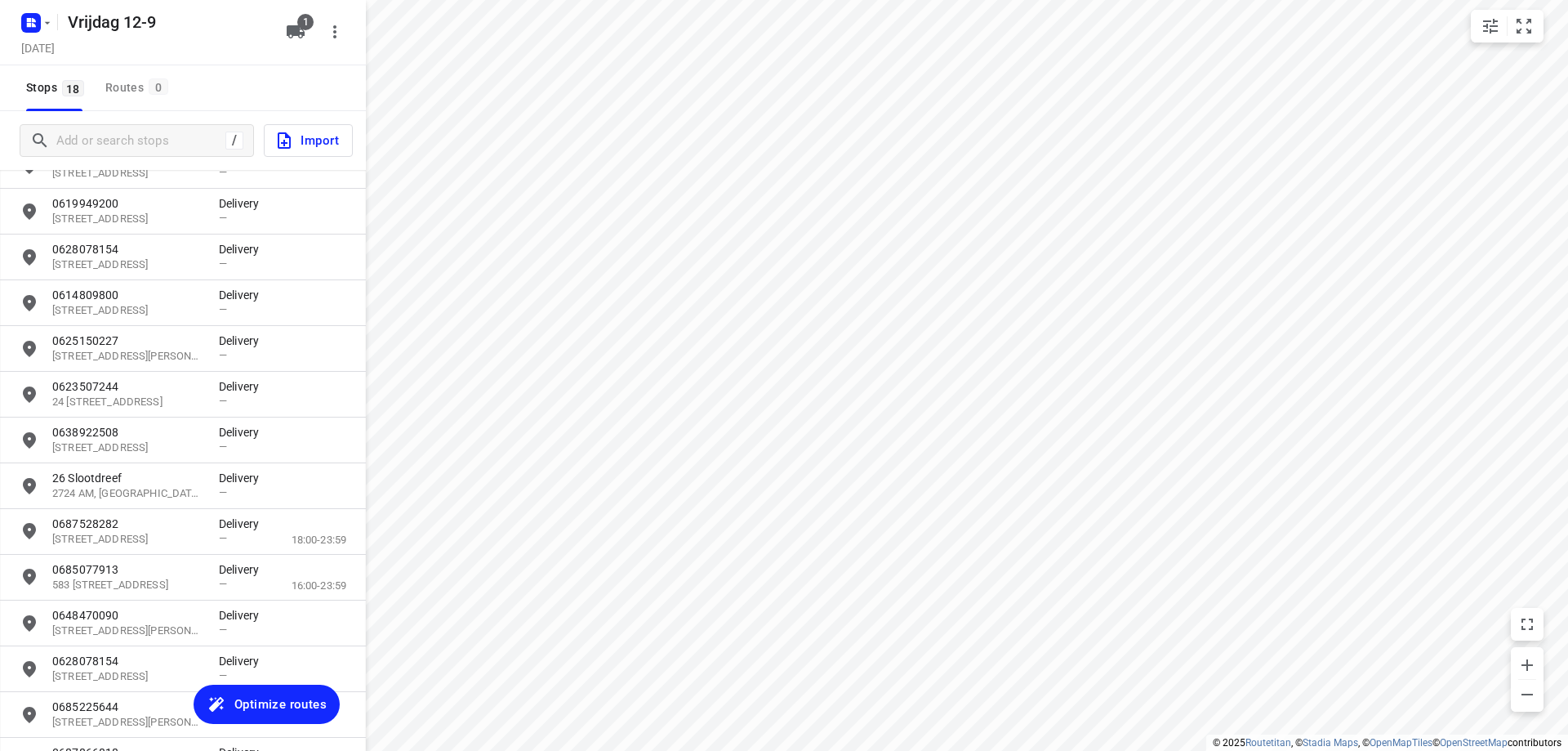
click at [289, 703] on span "Optimize routes" at bounding box center [281, 703] width 93 height 21
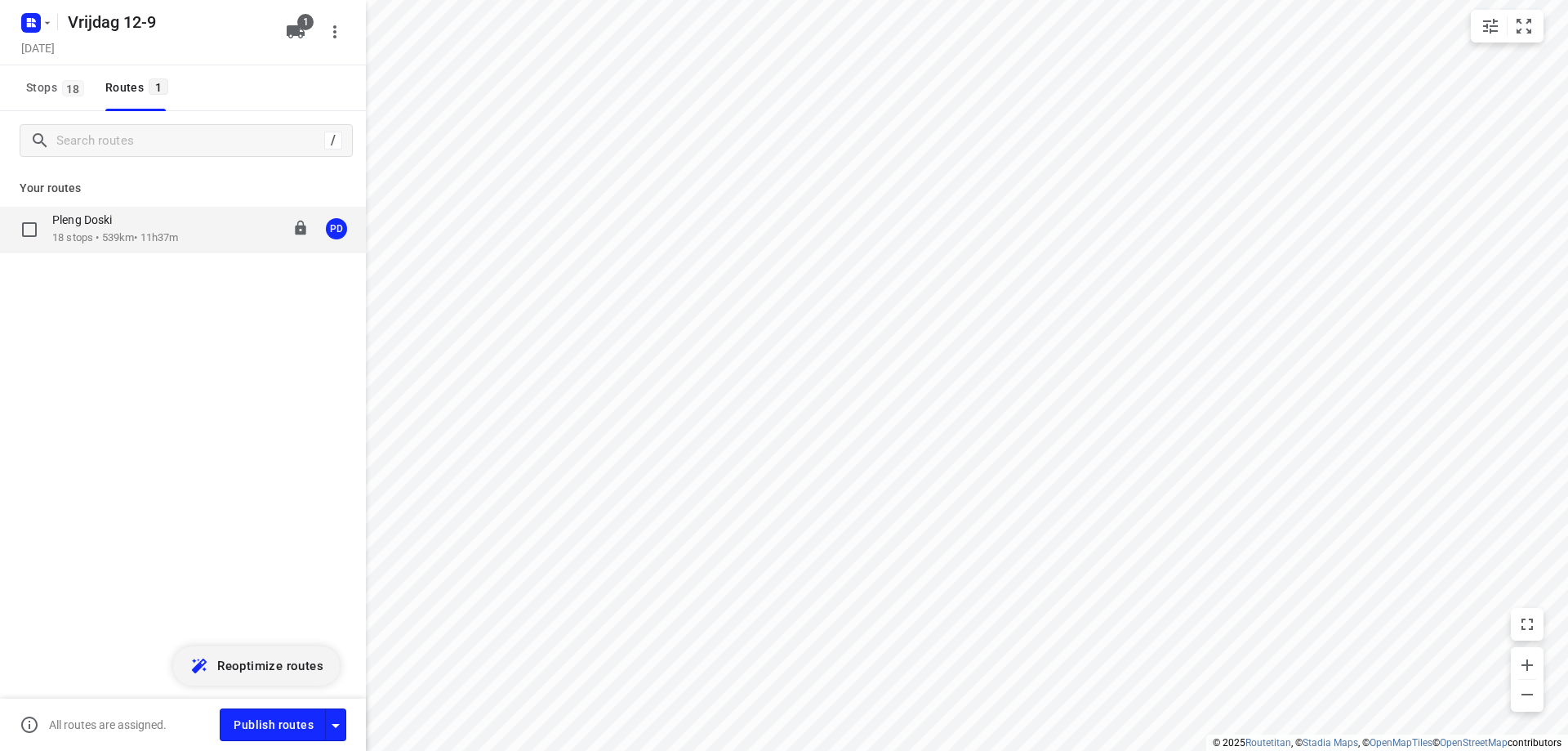
click at [233, 240] on div "08:00-19:37" at bounding box center [268, 229] width 82 height 33
click at [231, 240] on div "08:00-19:37" at bounding box center [268, 229] width 82 height 33
click at [156, 229] on div "Pleng Doski" at bounding box center [115, 221] width 126 height 18
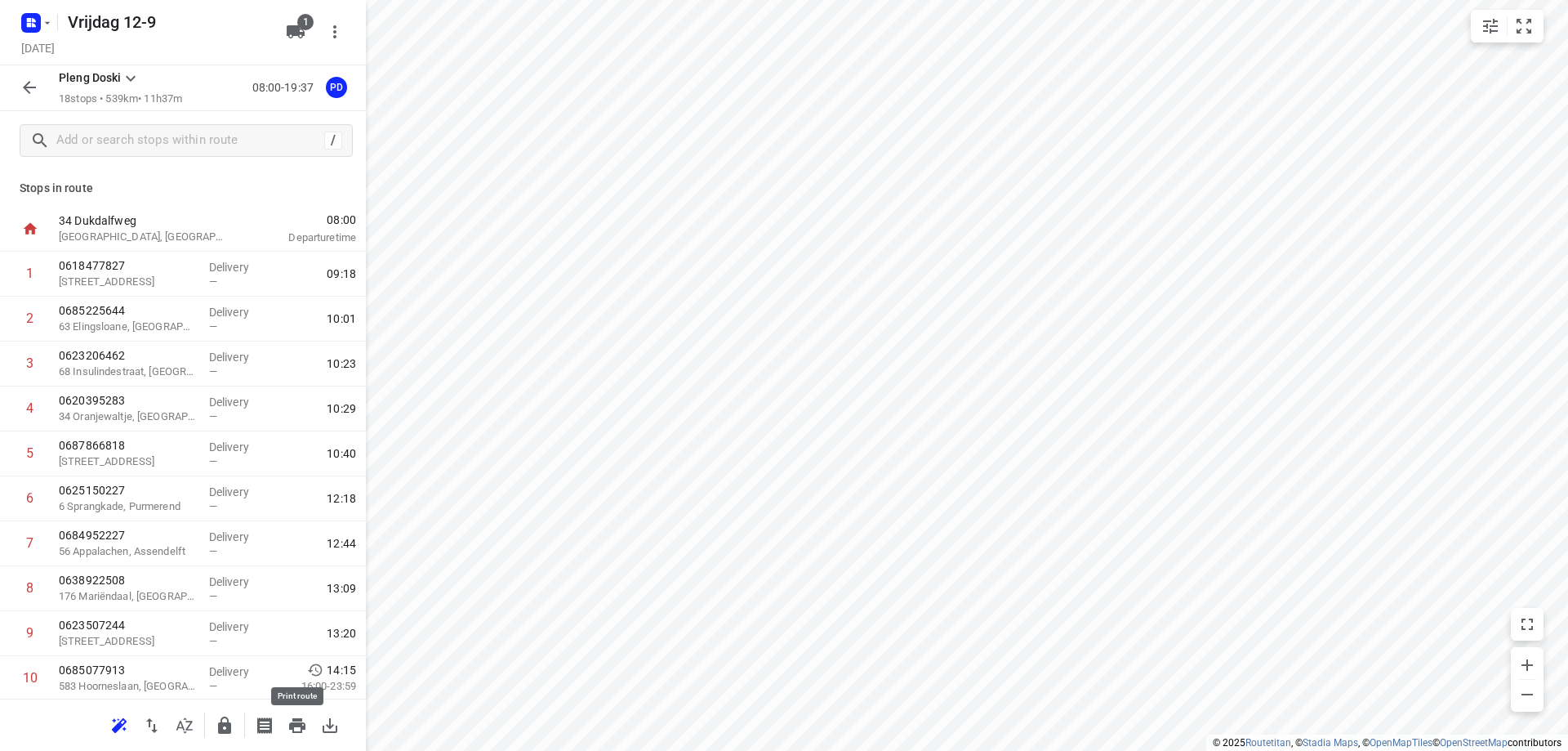
click at [301, 722] on icon "button" at bounding box center [296, 725] width 19 height 19
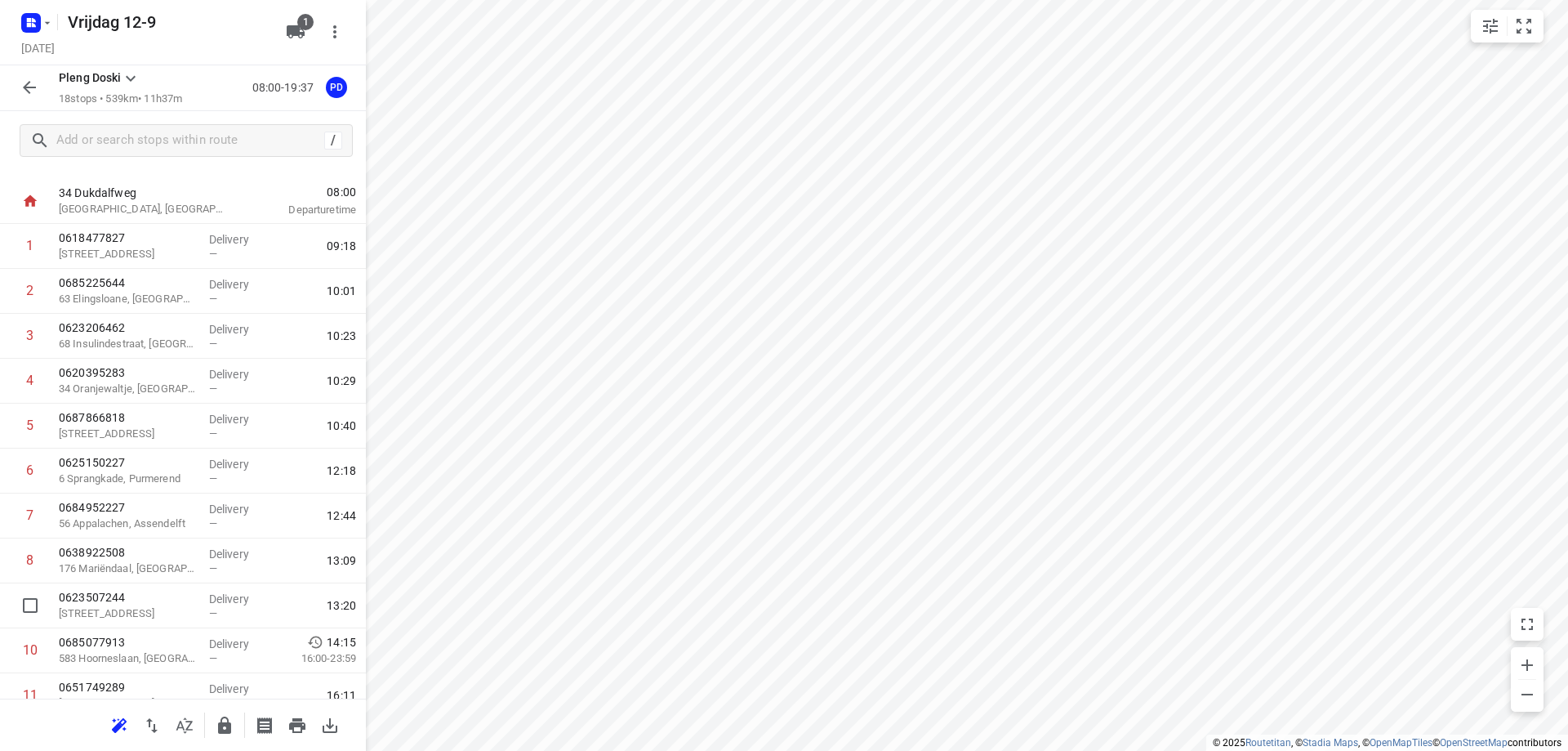
scroll to position [0, 0]
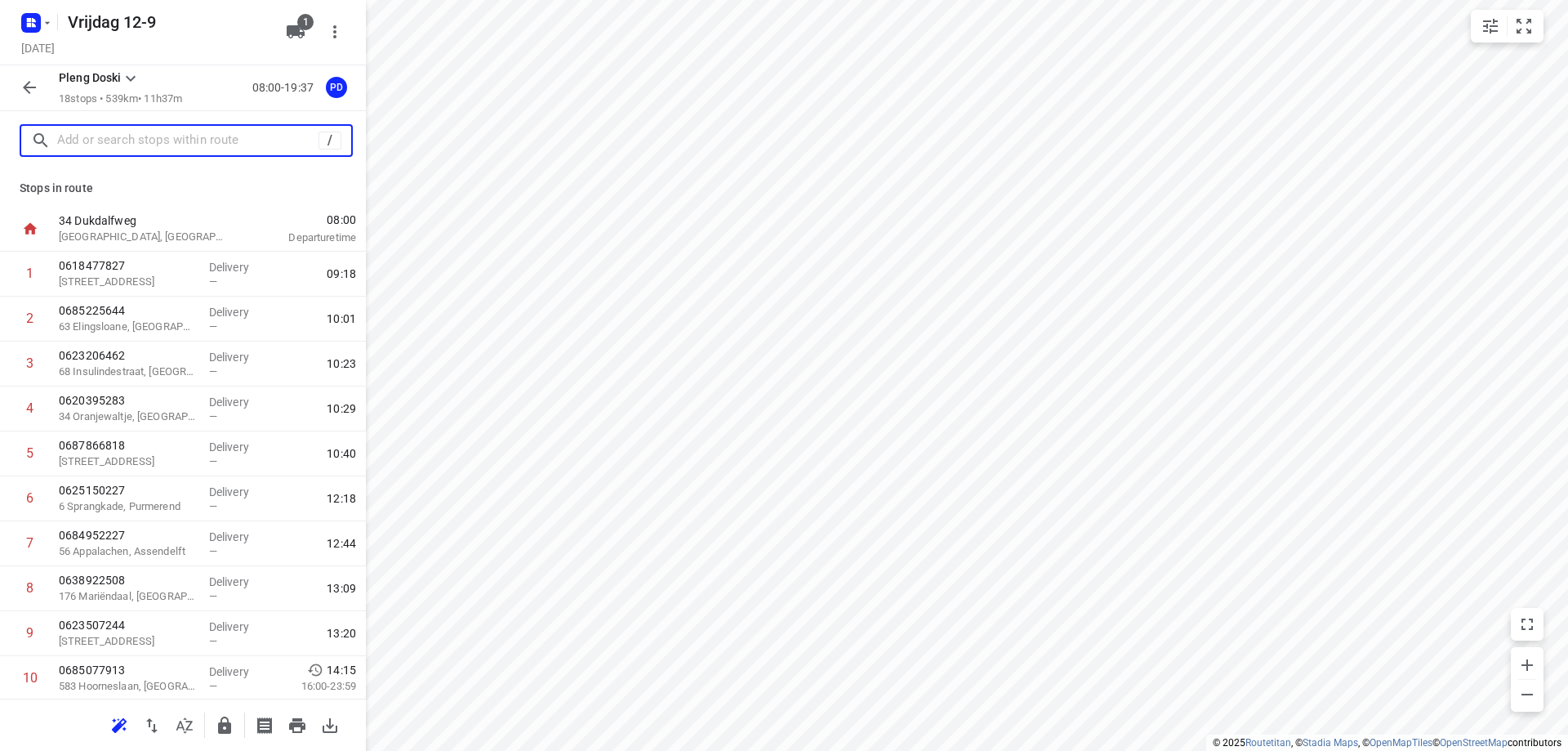
click at [109, 147] on input "text" at bounding box center [187, 141] width 261 height 25
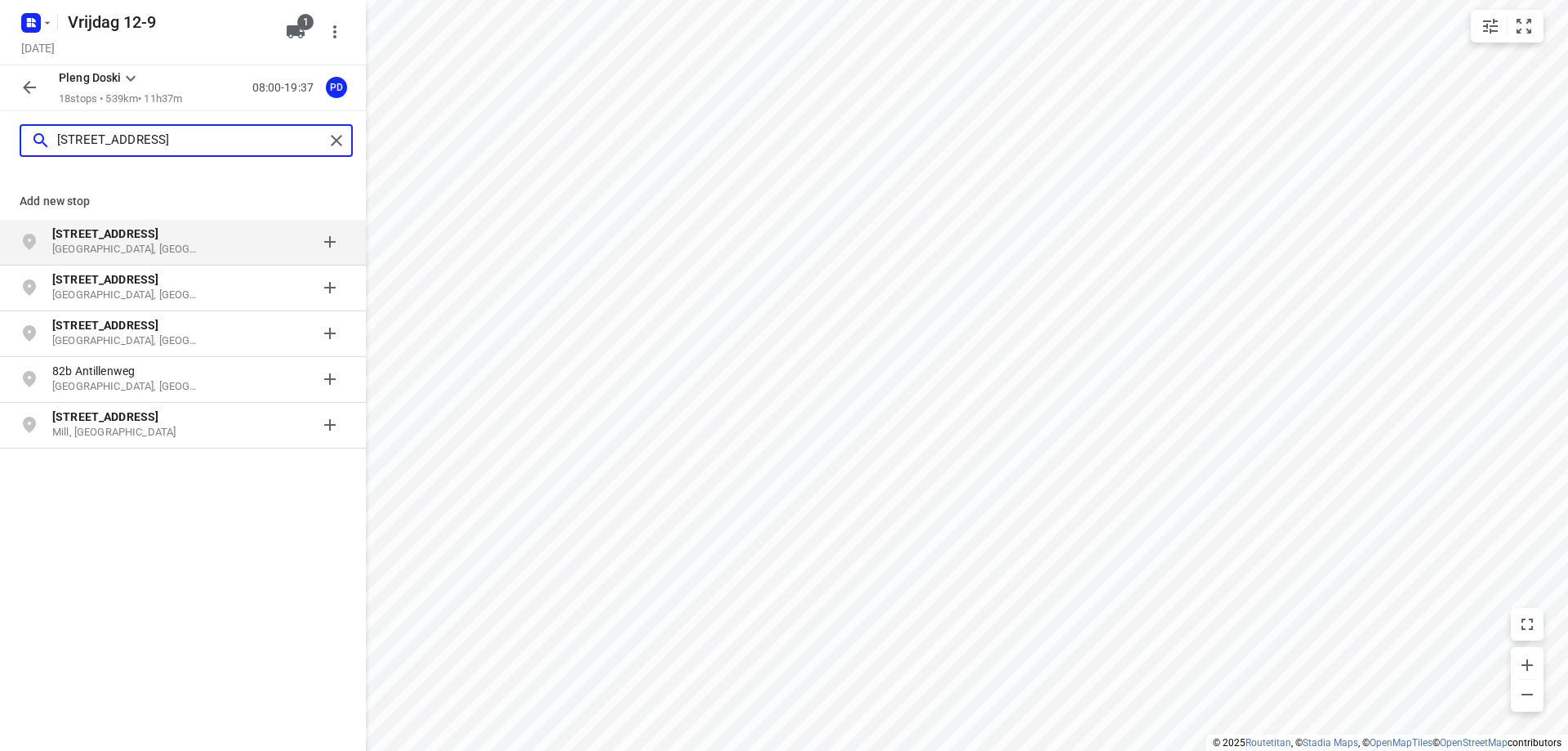
type input "[STREET_ADDRESS]"
click at [149, 229] on p "[STREET_ADDRESS]" at bounding box center [128, 234] width 150 height 17
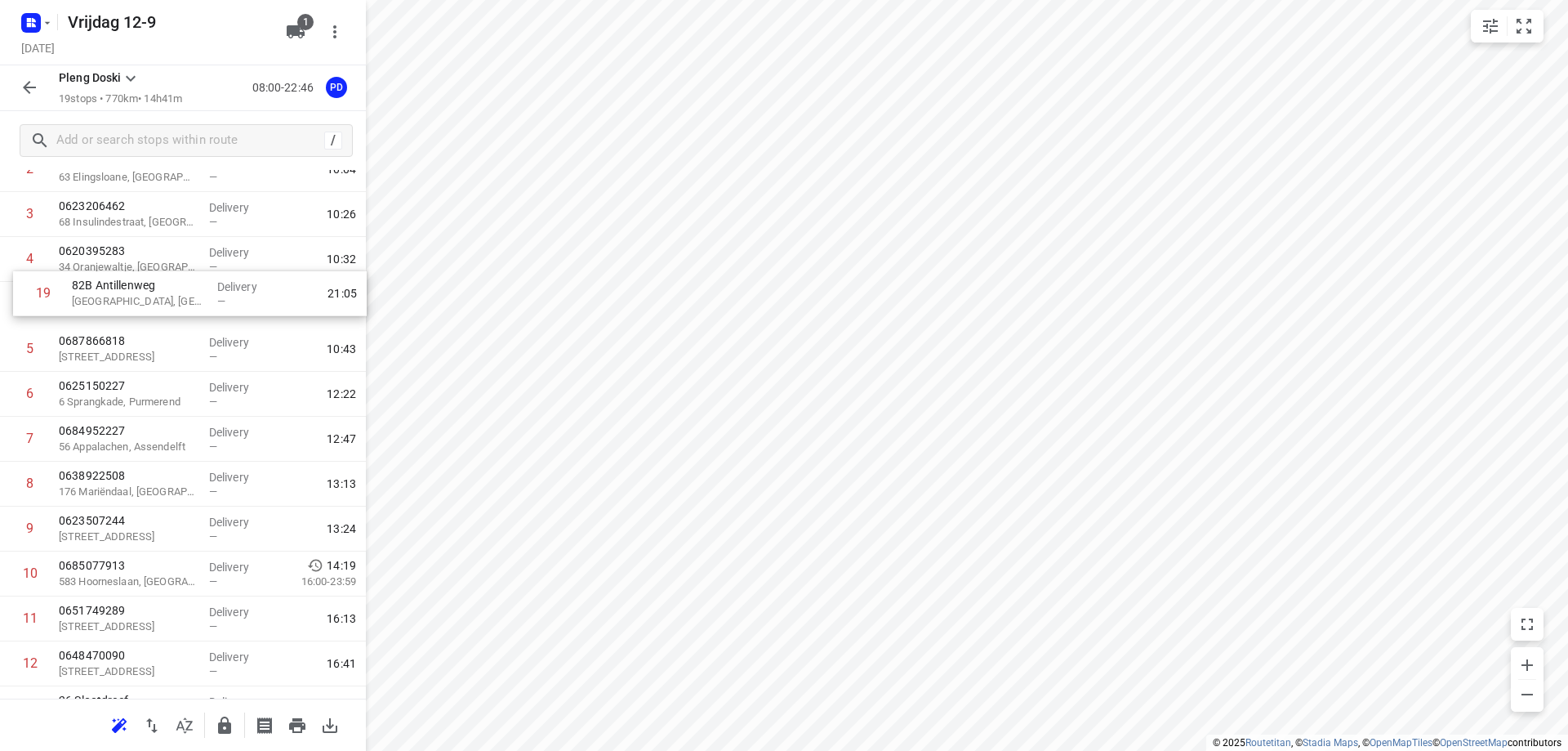
scroll to position [144, 0]
drag, startPoint x: 143, startPoint y: 641, endPoint x: 146, endPoint y: 316, distance: 325.0
click at [146, 316] on div "1 0618477827 [GEOGRAPHIC_DATA] — 09:18 2 0685225644 [GEOGRAPHIC_DATA][PERSON_NA…" at bounding box center [183, 535] width 366 height 854
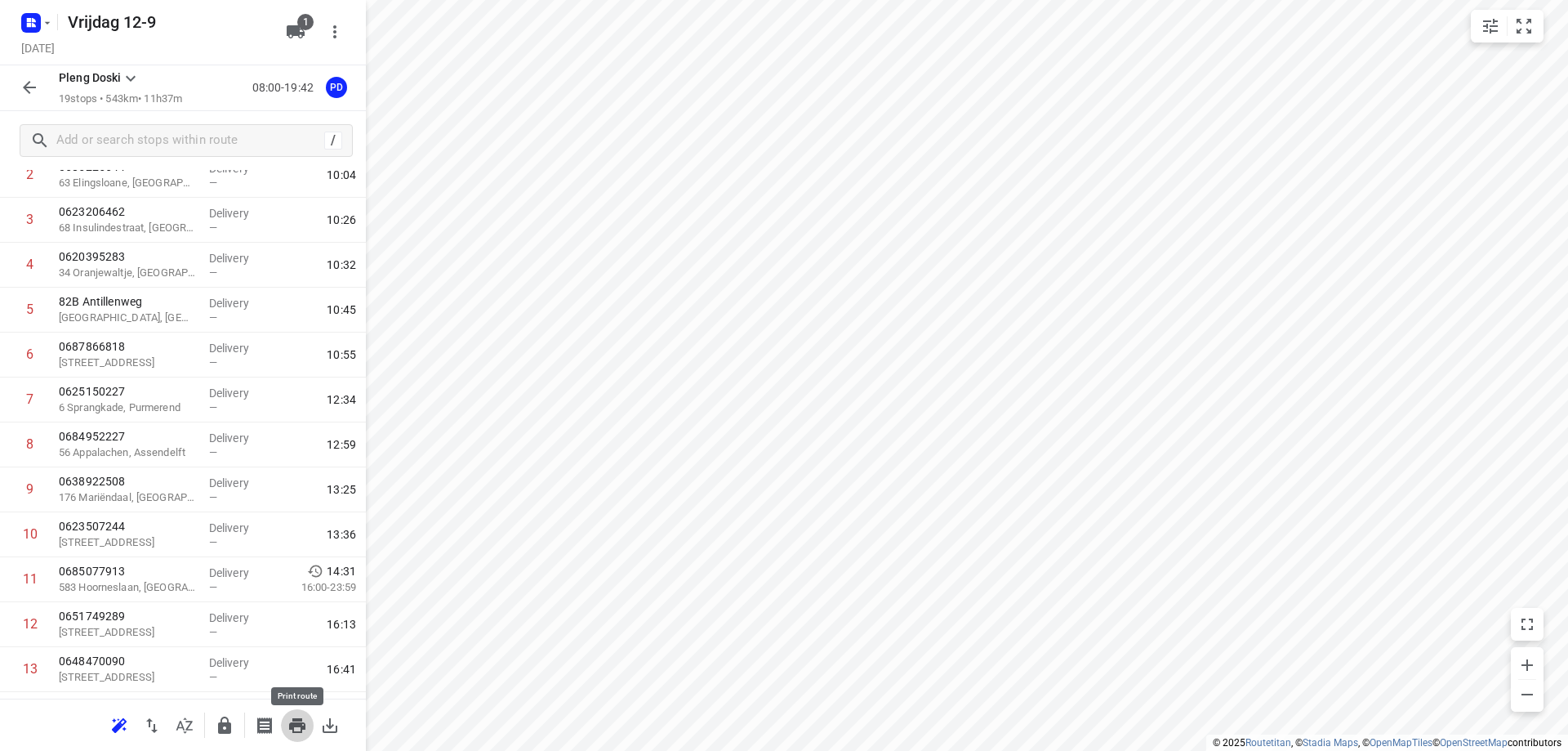
click at [296, 723] on icon "button" at bounding box center [297, 726] width 17 height 15
click at [179, 145] on input "text" at bounding box center [187, 141] width 261 height 25
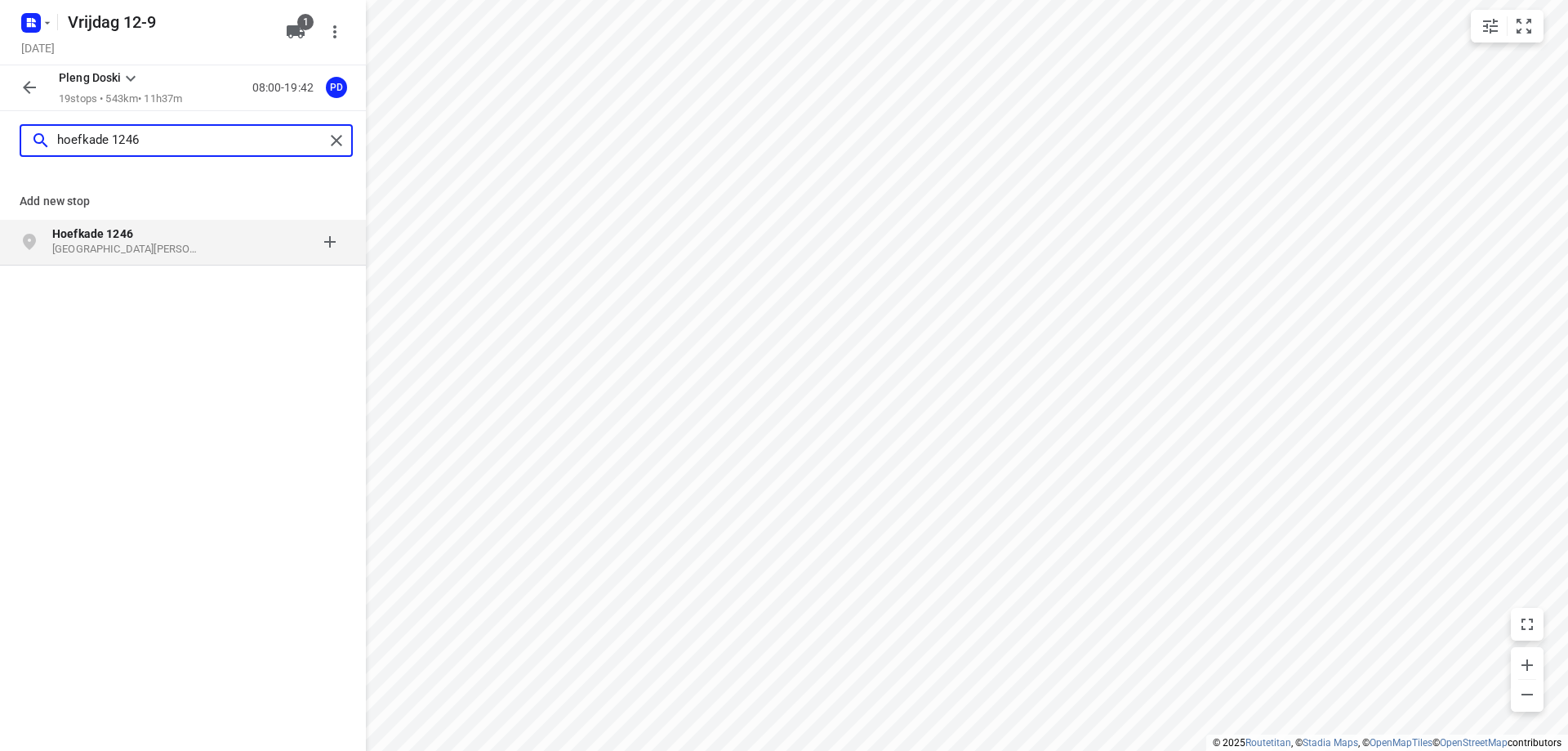
type input "hoefkade 1246"
click at [152, 254] on p "[GEOGRAPHIC_DATA][PERSON_NAME], [GEOGRAPHIC_DATA]" at bounding box center [128, 249] width 150 height 16
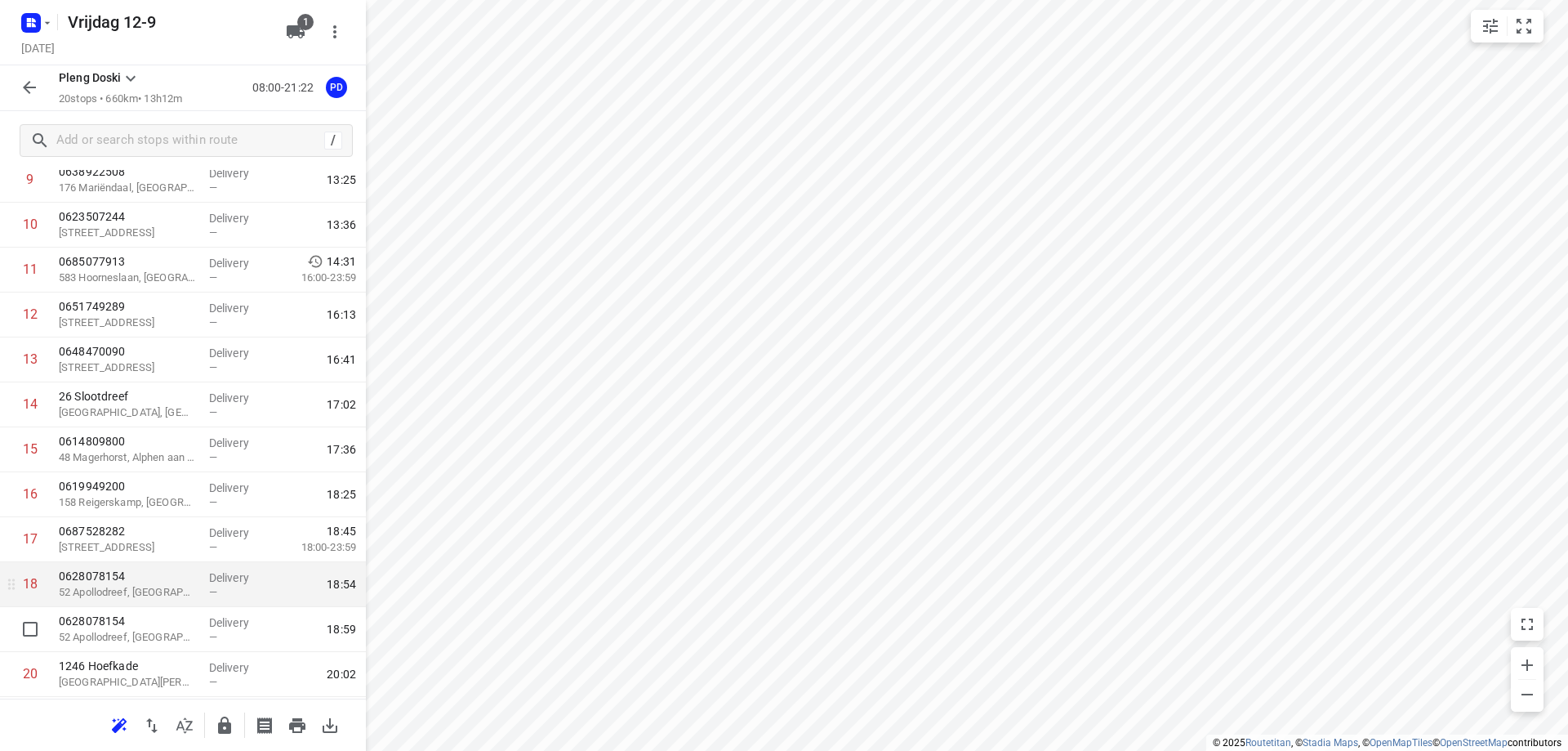
scroll to position [497, 0]
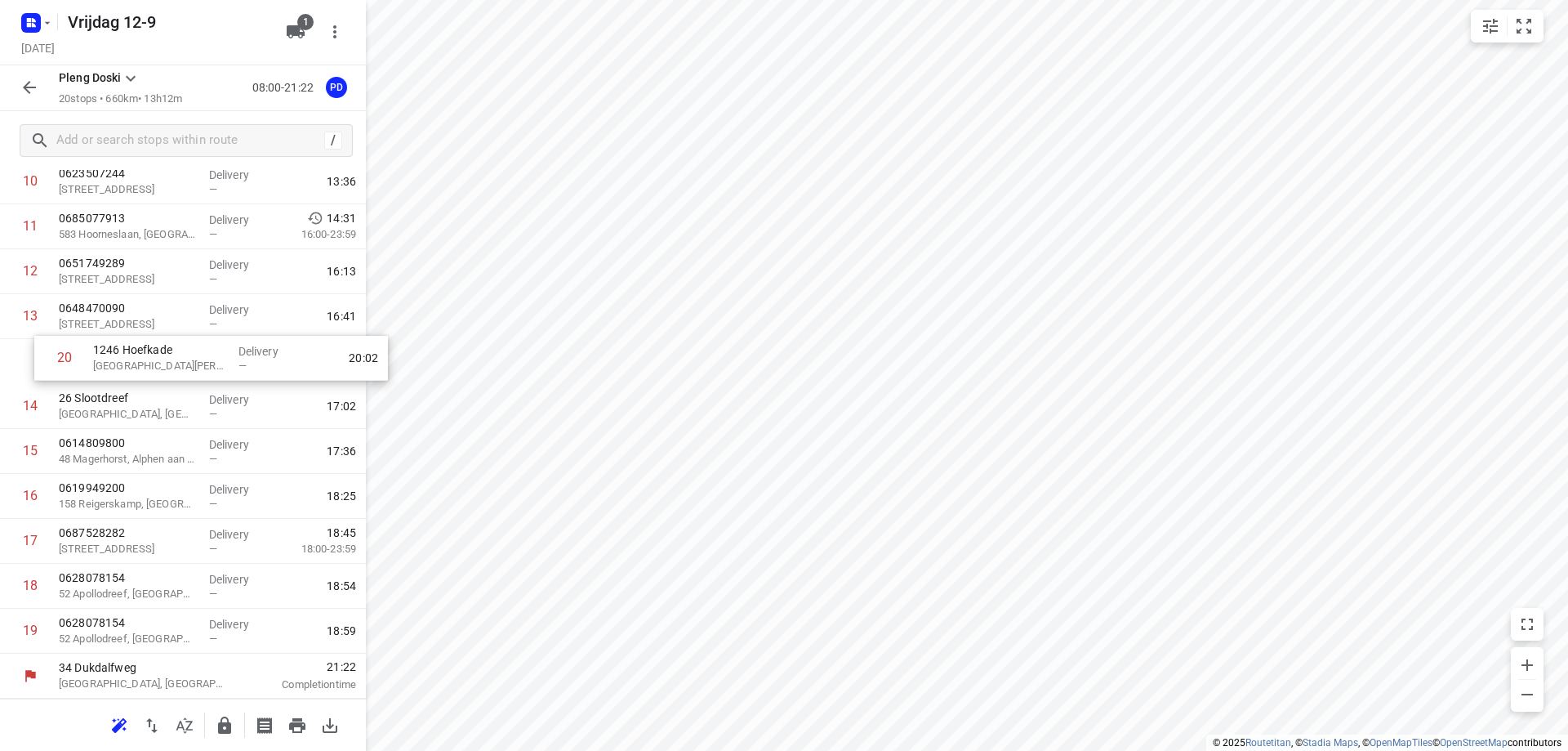
drag, startPoint x: 147, startPoint y: 639, endPoint x: 182, endPoint y: 357, distance: 284.2
click at [182, 357] on div "1 0618477827 [GEOGRAPHIC_DATA] — 09:18 2 0685225644 [GEOGRAPHIC_DATA][PERSON_NA…" at bounding box center [183, 205] width 366 height 899
click at [303, 736] on button "button" at bounding box center [296, 725] width 33 height 33
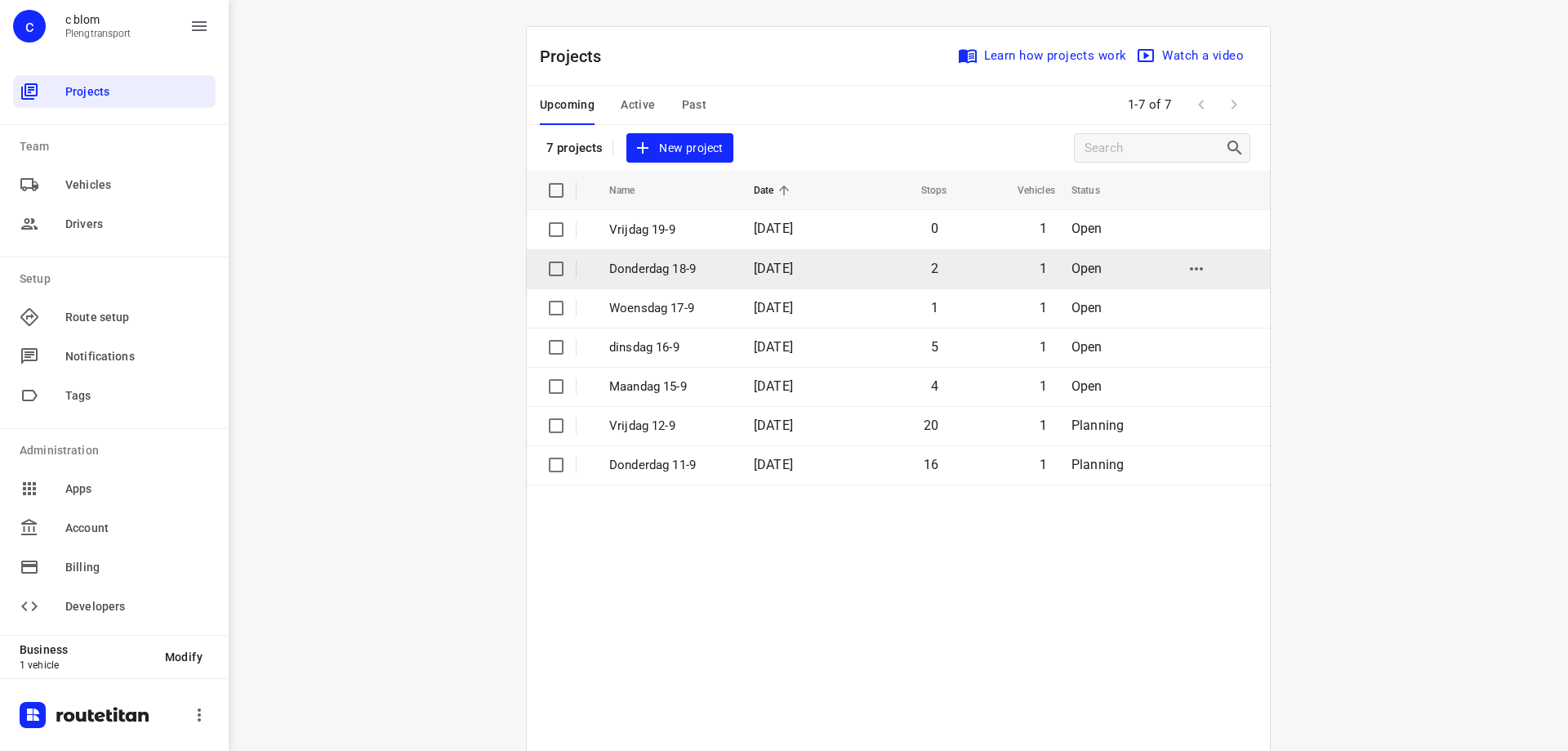
click at [693, 272] on p "Donderdag 18-9" at bounding box center [670, 269] width 120 height 18
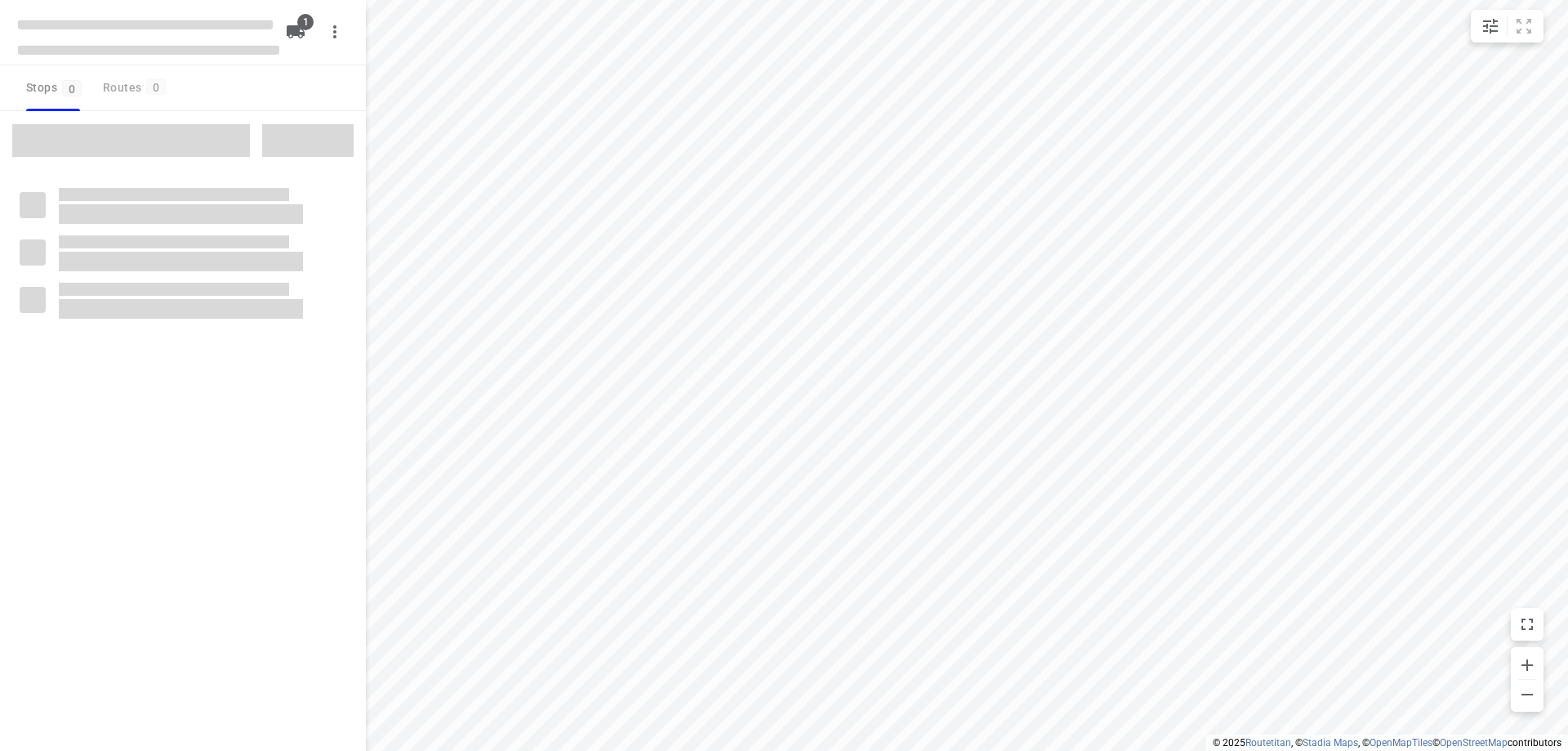
type input "distance"
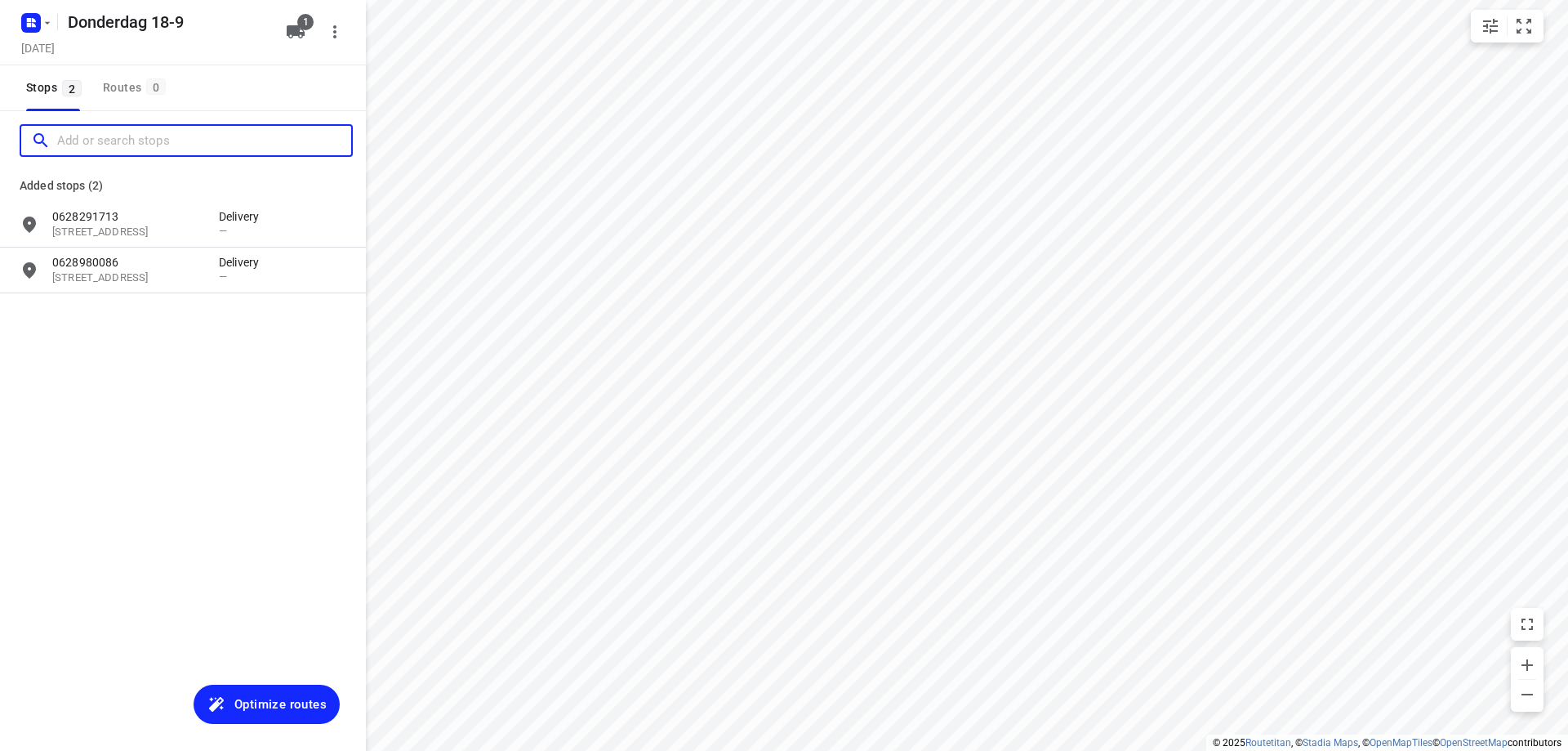
click at [101, 149] on input "Add or search stops" at bounding box center [204, 141] width 294 height 25
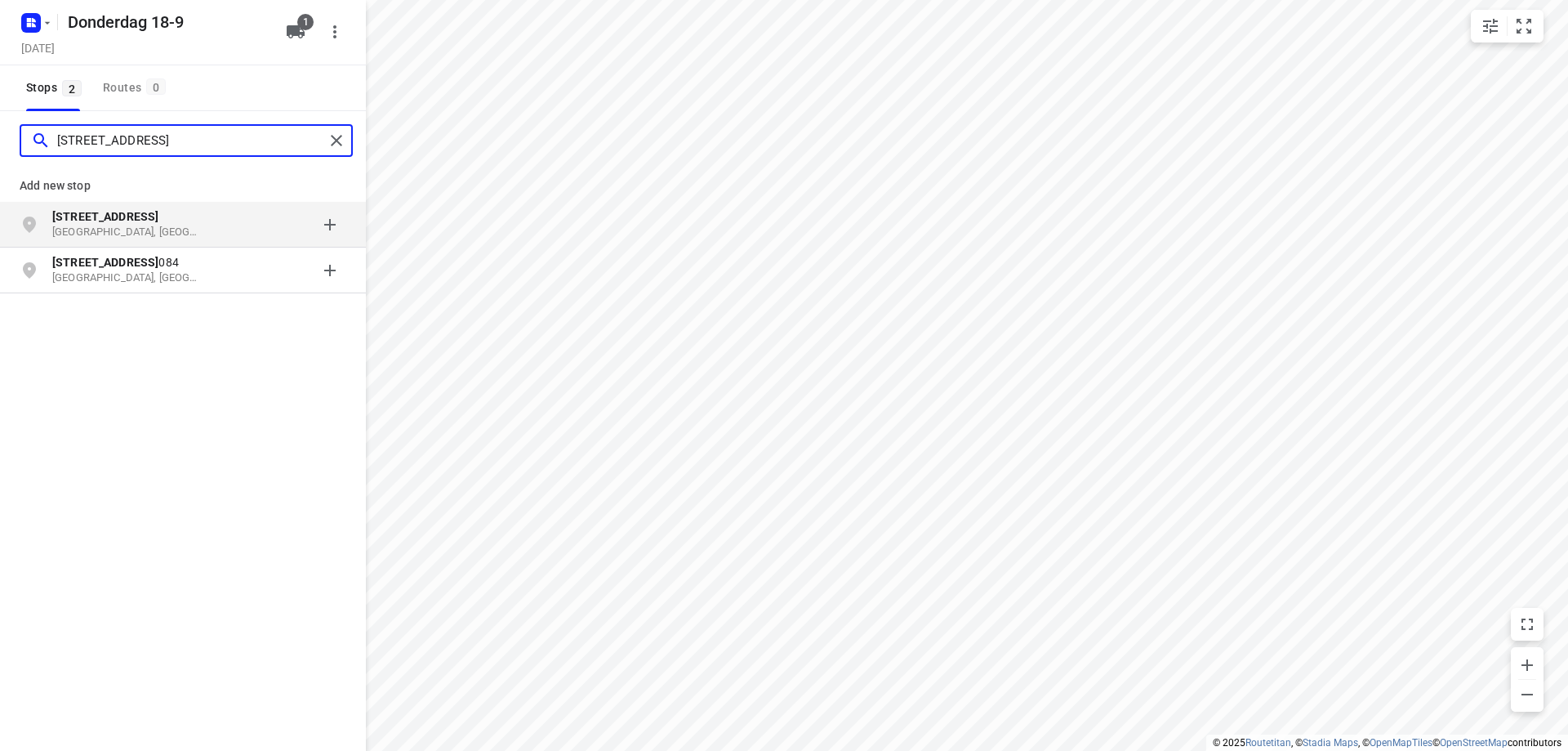
type input "[STREET_ADDRESS]"
click at [147, 227] on p "[GEOGRAPHIC_DATA], [GEOGRAPHIC_DATA]" at bounding box center [128, 232] width 150 height 16
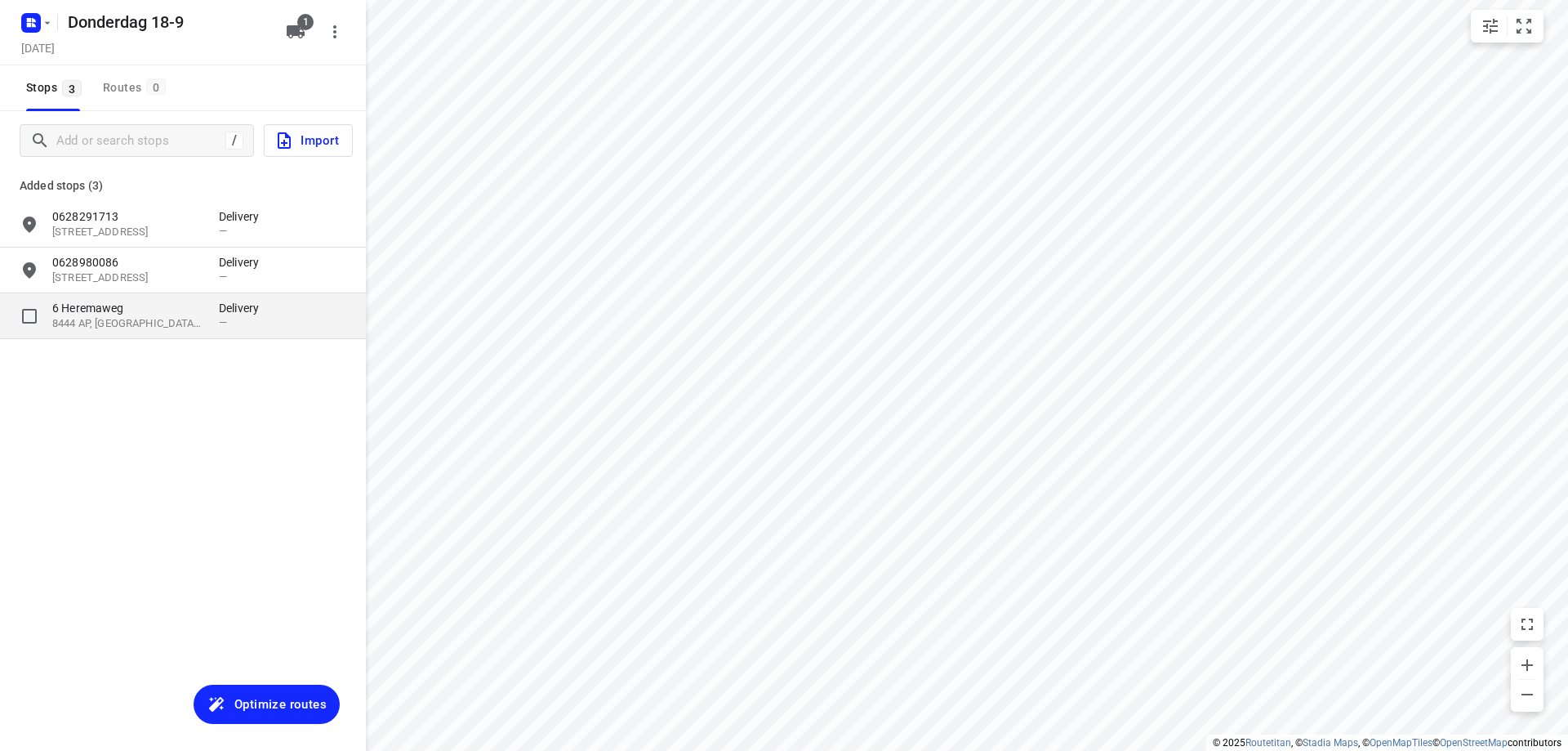
click at [169, 312] on p "6 Heremaweg" at bounding box center [128, 308] width 150 height 17
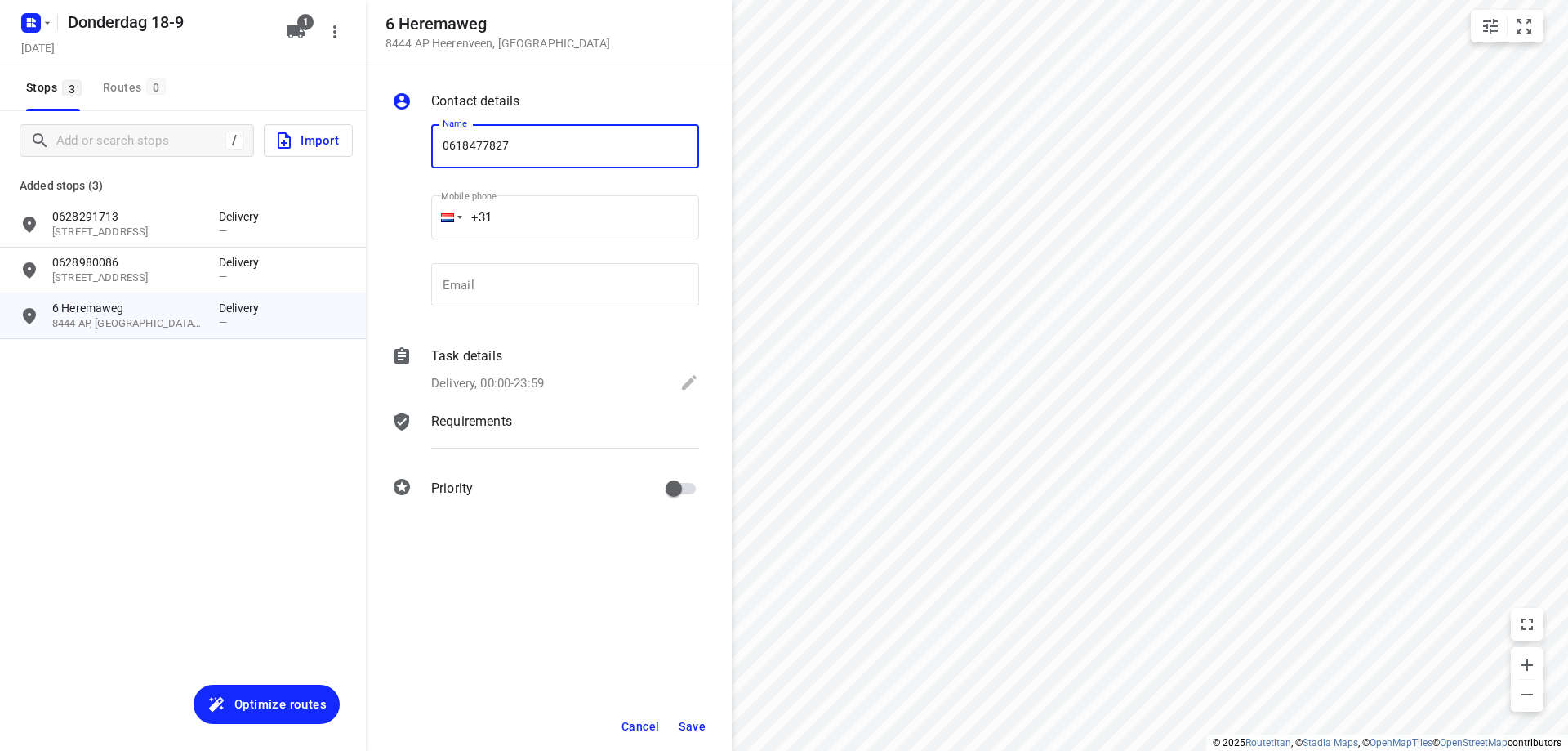
type input "0618477827"
click at [695, 724] on span "Save" at bounding box center [692, 727] width 27 height 13
